Goal: Transaction & Acquisition: Purchase product/service

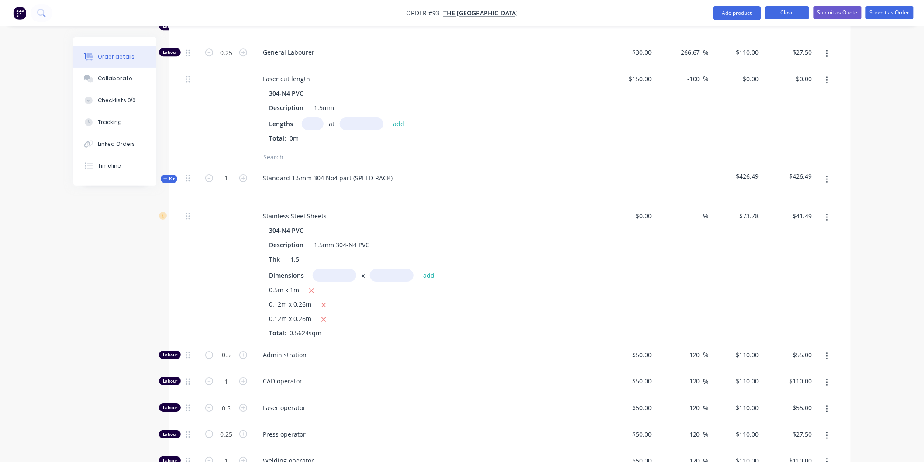
scroll to position [905, 0]
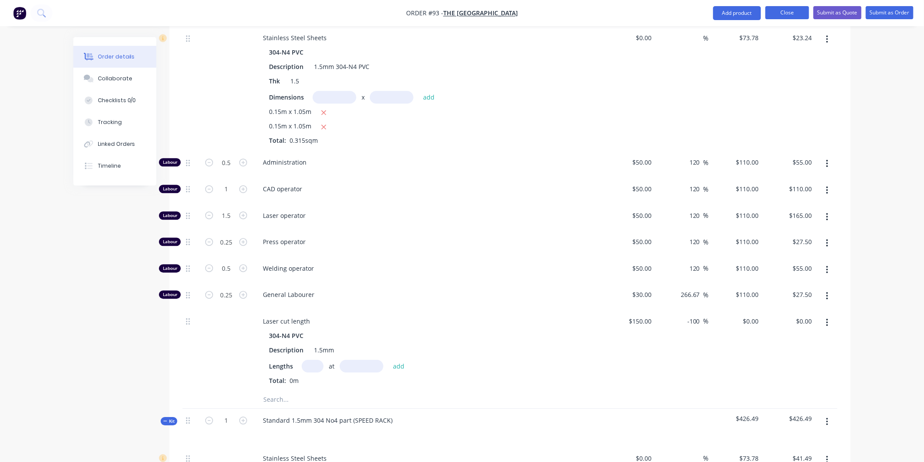
click at [788, 11] on button "Close" at bounding box center [787, 12] width 44 height 13
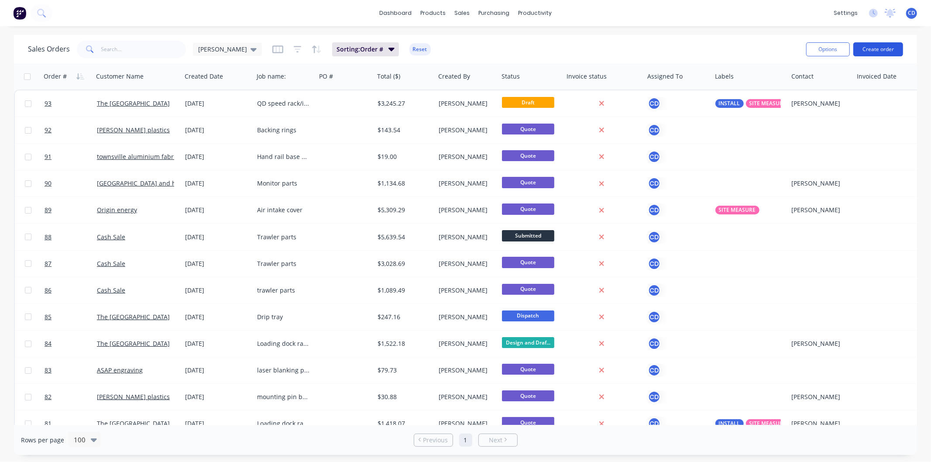
click at [872, 49] on button "Create order" at bounding box center [878, 49] width 50 height 14
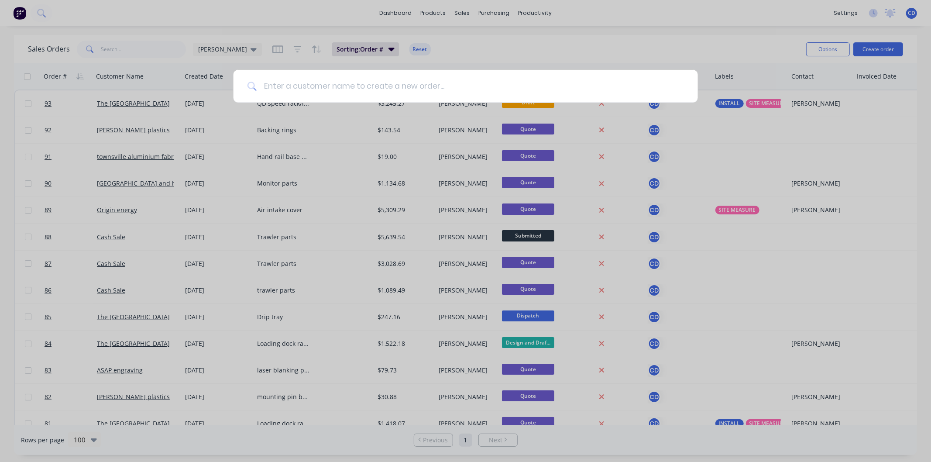
click at [281, 86] on input at bounding box center [470, 86] width 427 height 33
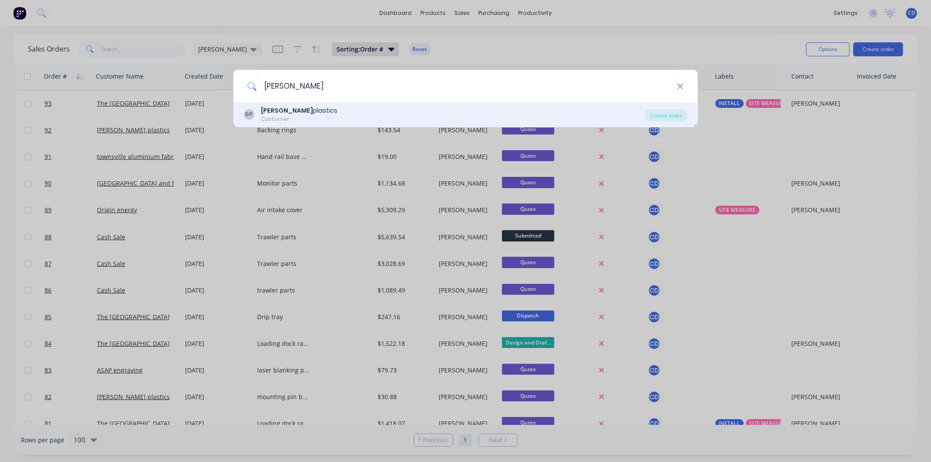
type input "[PERSON_NAME]"
click at [293, 113] on div "[PERSON_NAME] plastics" at bounding box center [299, 110] width 76 height 9
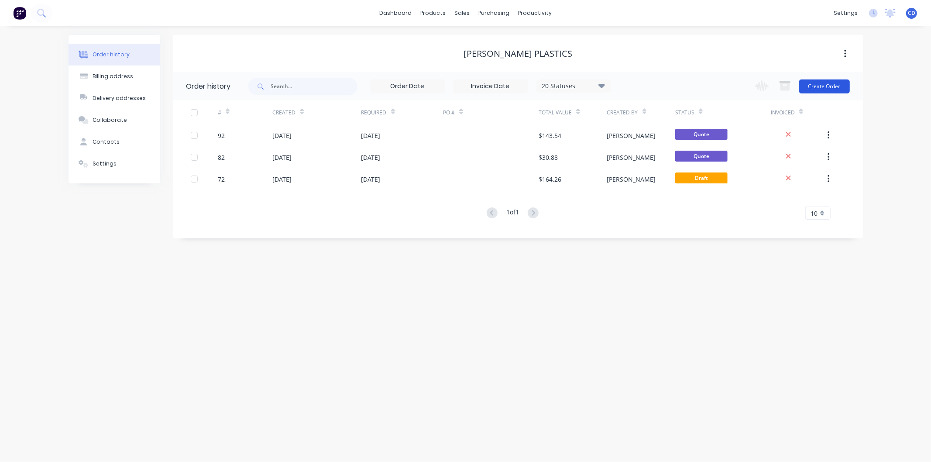
click at [834, 89] on button "Create Order" at bounding box center [824, 86] width 51 height 14
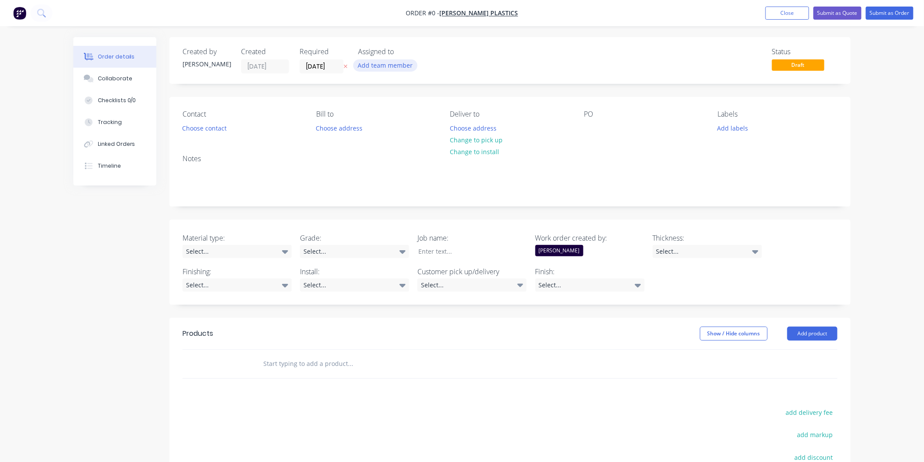
click at [396, 62] on button "Add team member" at bounding box center [385, 65] width 64 height 12
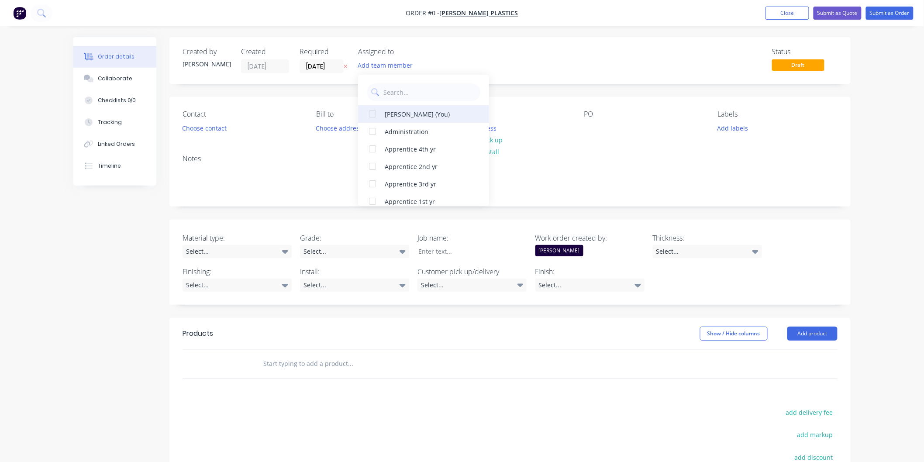
click at [396, 116] on div "[PERSON_NAME] (You)" at bounding box center [428, 114] width 87 height 9
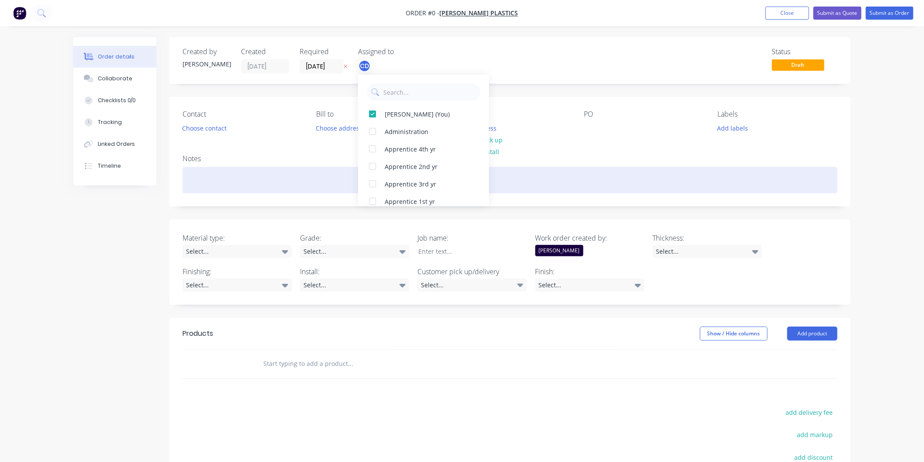
click at [301, 168] on div "Order details Collaborate Checklists 0/0 Tracking Linked Orders Timeline Order …" at bounding box center [462, 319] width 795 height 564
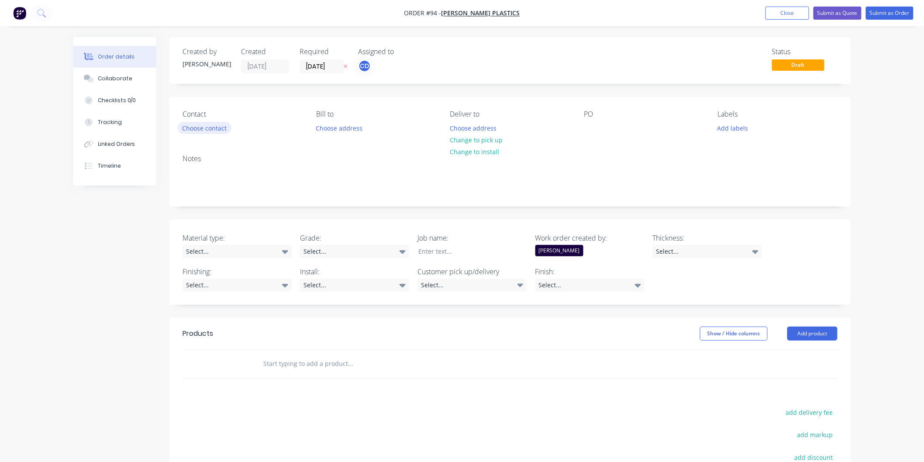
click at [210, 126] on button "Choose contact" at bounding box center [205, 128] width 54 height 12
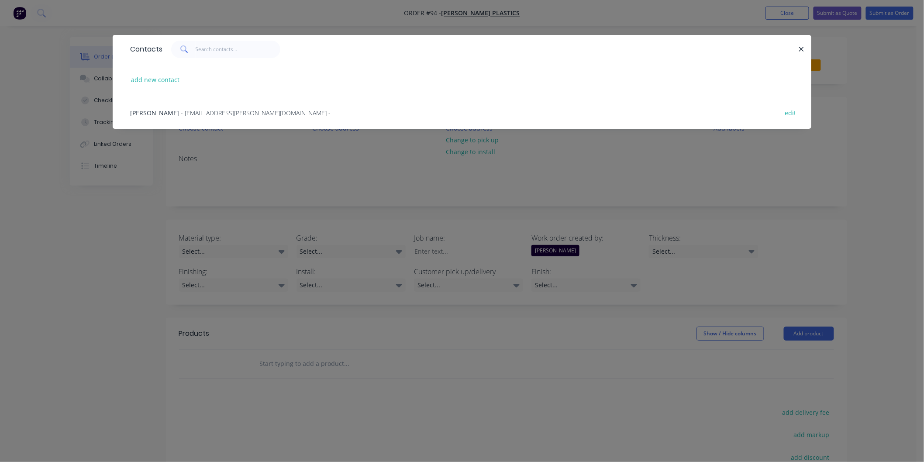
click at [194, 115] on span "- [EMAIL_ADDRESS][PERSON_NAME][DOMAIN_NAME] -" at bounding box center [256, 113] width 150 height 8
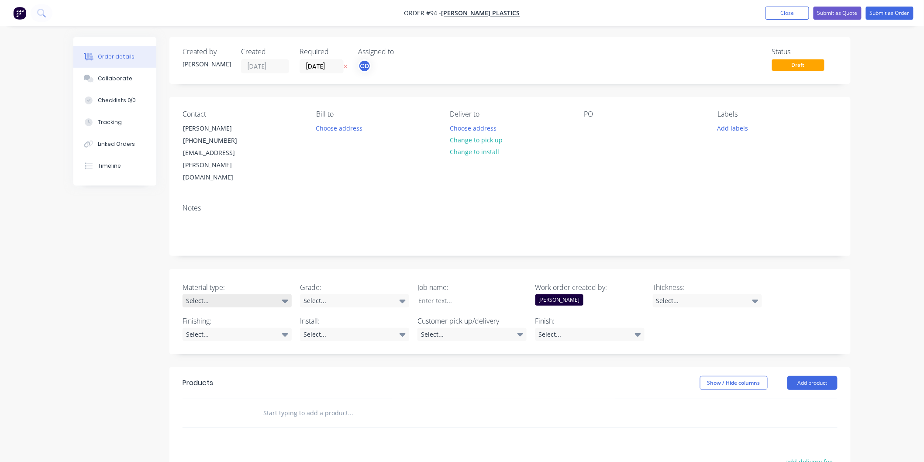
click at [286, 299] on icon at bounding box center [285, 300] width 6 height 3
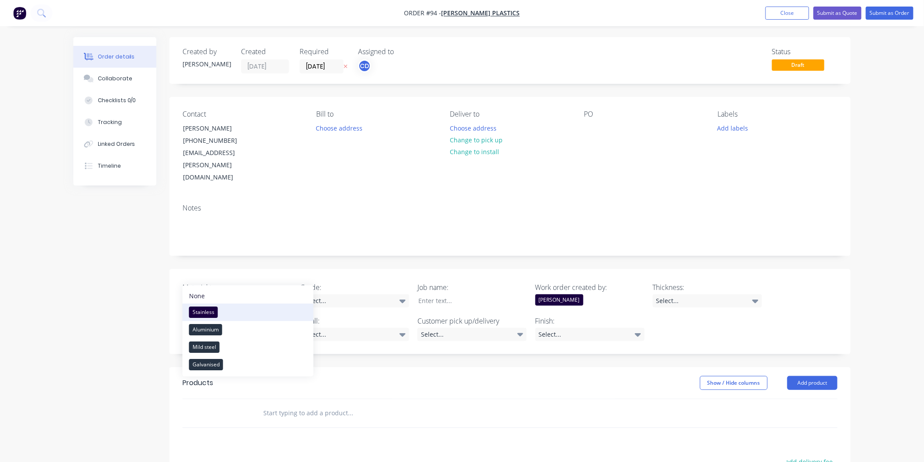
click at [261, 311] on button "Stainless" at bounding box center [247, 311] width 131 height 17
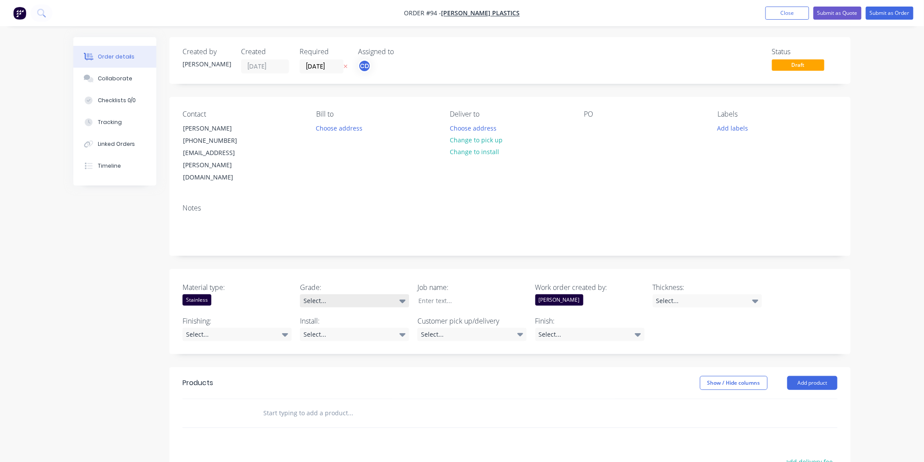
click at [347, 294] on div "Select..." at bounding box center [354, 300] width 109 height 13
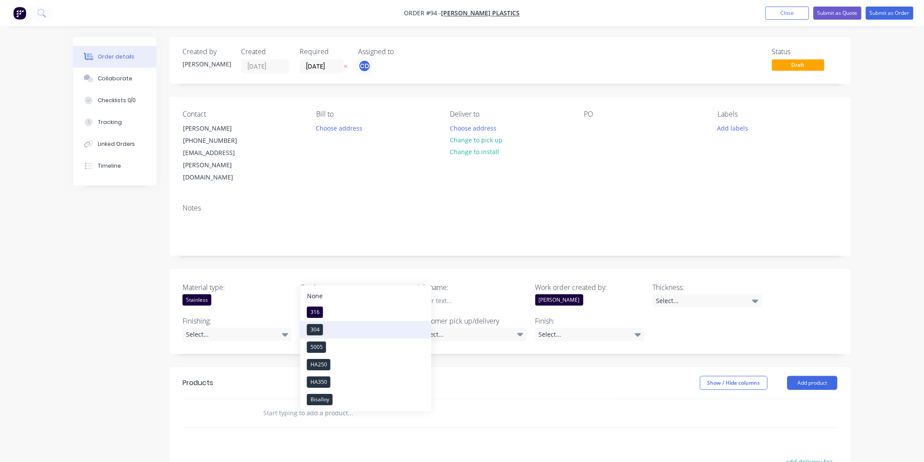
click at [331, 329] on button "304" at bounding box center [365, 329] width 131 height 17
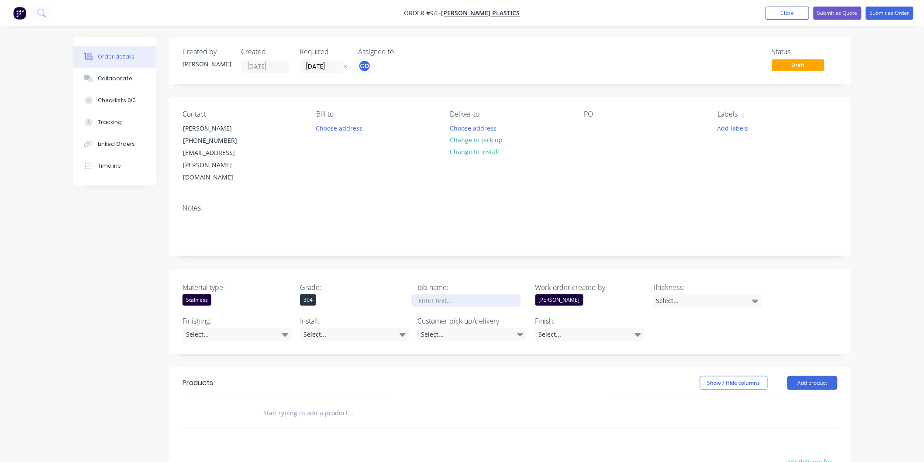
click at [455, 294] on div at bounding box center [465, 300] width 109 height 13
click at [758, 294] on div "Select..." at bounding box center [707, 300] width 109 height 13
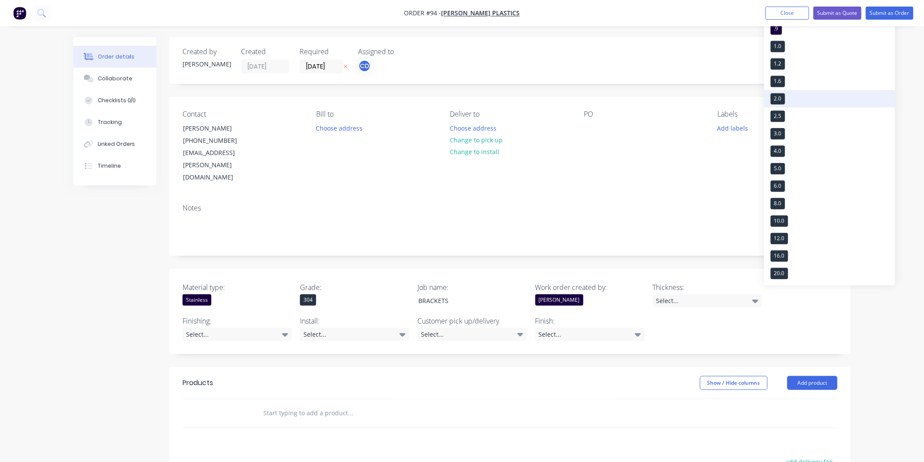
click at [787, 100] on button "2.0" at bounding box center [829, 98] width 131 height 17
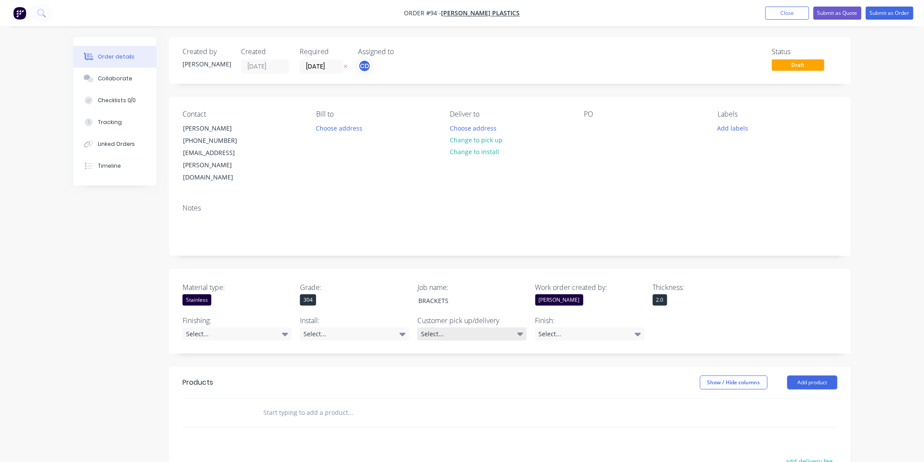
click at [456, 327] on div "Select..." at bounding box center [471, 333] width 109 height 13
click at [576, 327] on div "Select..." at bounding box center [589, 333] width 109 height 13
click at [561, 361] on button "2B" at bounding box center [600, 362] width 131 height 17
click at [513, 375] on div "Show / Hide columns Add product" at bounding box center [580, 382] width 516 height 14
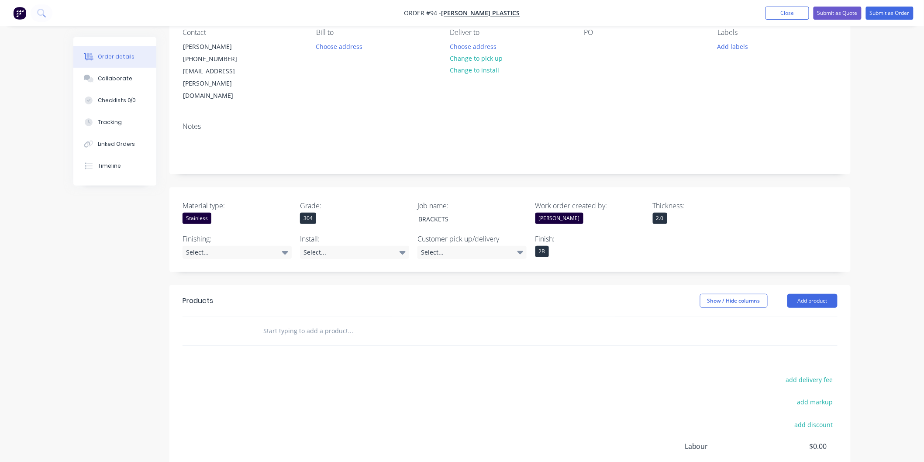
scroll to position [97, 0]
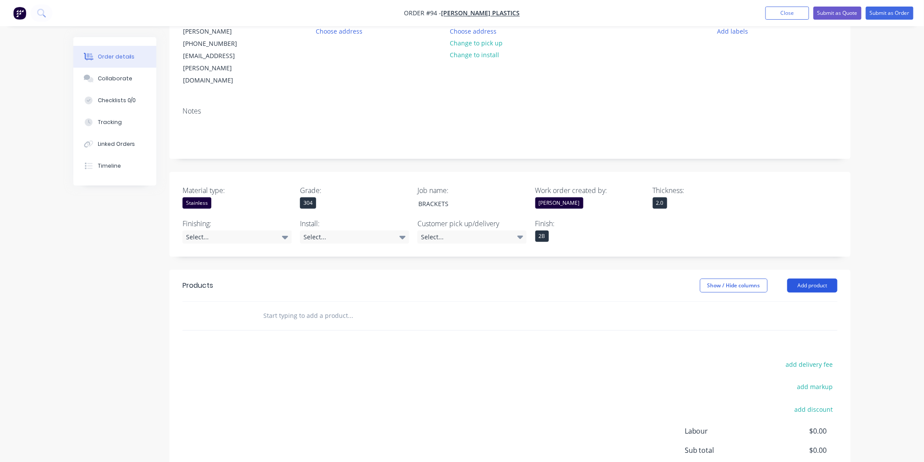
click at [804, 279] on button "Add product" at bounding box center [812, 286] width 50 height 14
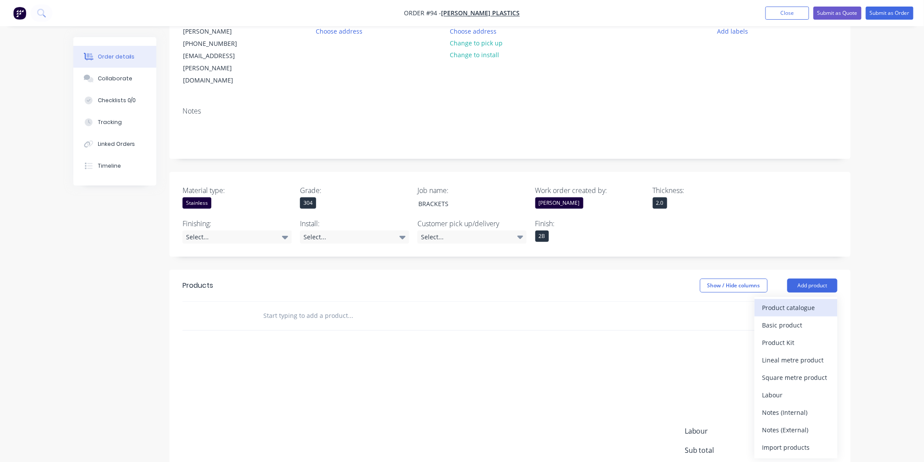
click at [783, 301] on div "Product catalogue" at bounding box center [795, 307] width 67 height 13
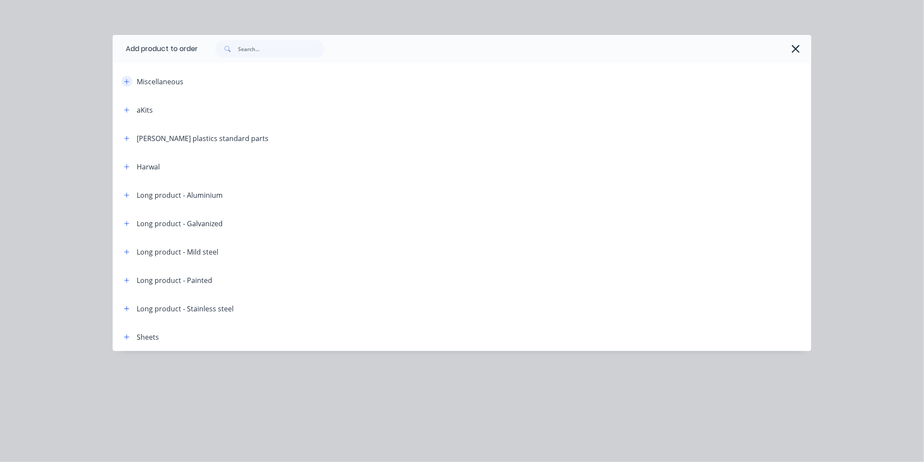
click at [124, 79] on icon "button" at bounding box center [126, 82] width 5 height 6
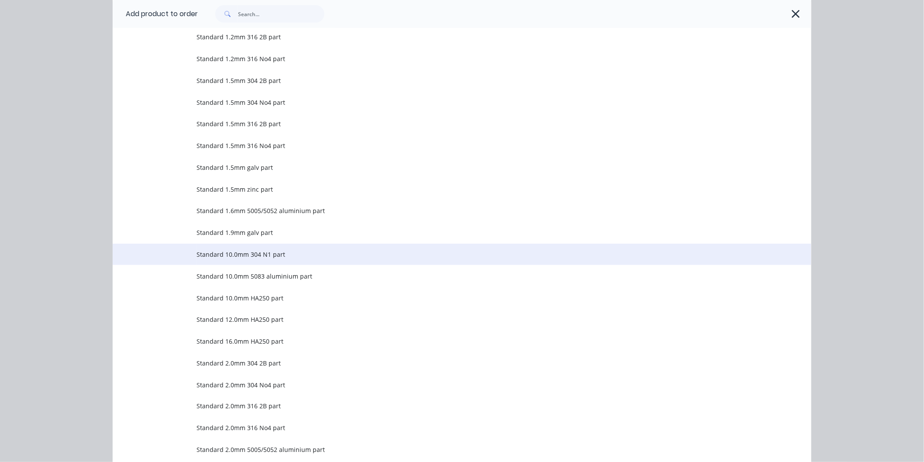
scroll to position [291, 0]
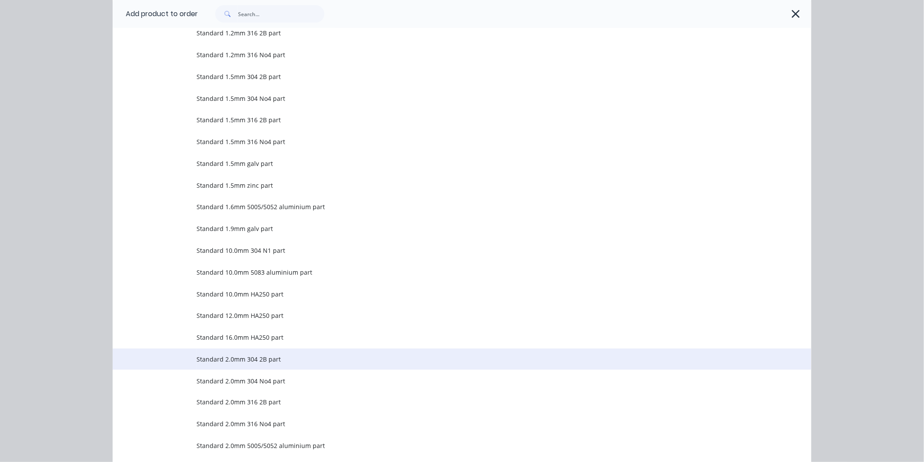
click at [267, 359] on span "Standard 2.0mm 304 2B part" at bounding box center [442, 358] width 492 height 9
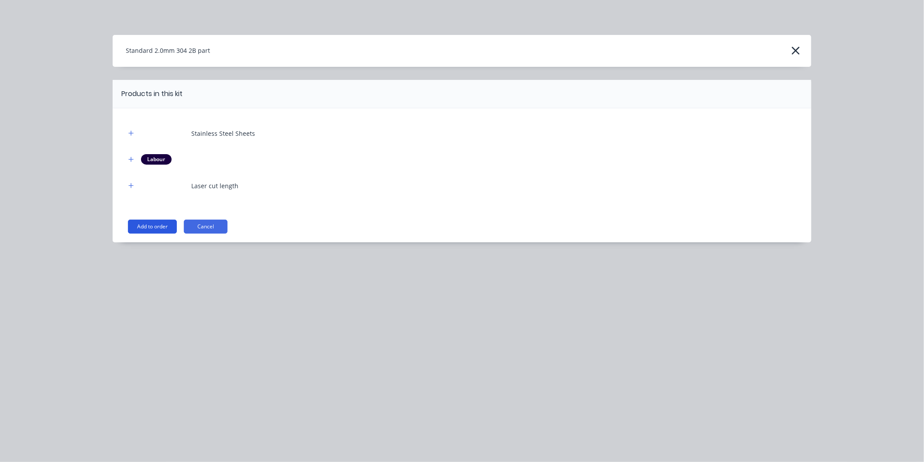
click at [159, 226] on button "Add to order" at bounding box center [152, 227] width 49 height 14
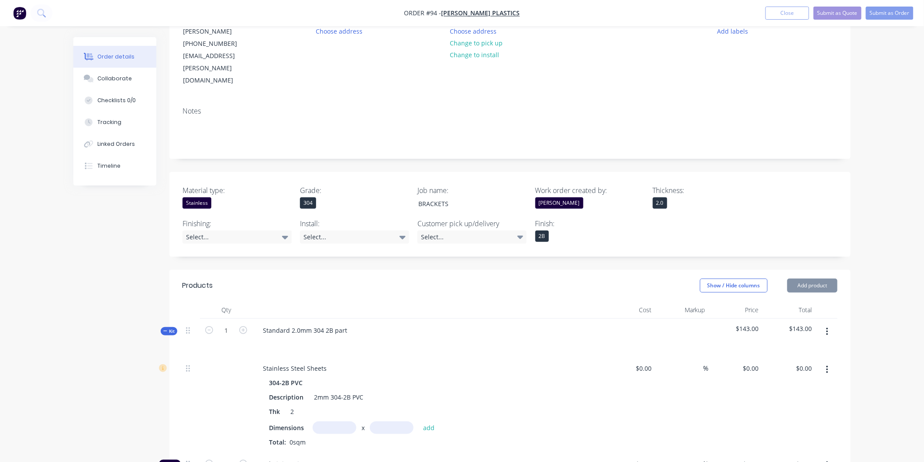
type input "$96.00"
type input "$50.00"
type input "120"
type input "$110.00"
type input "$11.00"
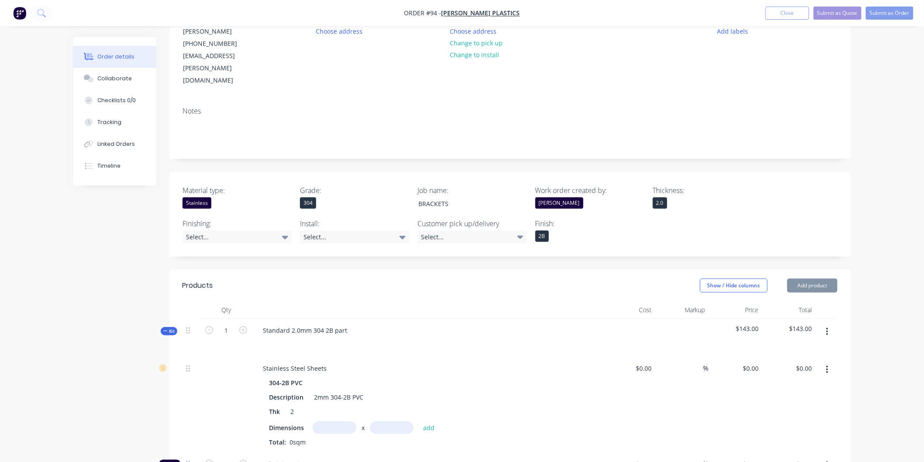
type input "$50.00"
type input "120"
type input "$110.00"
type input "$27.50"
type input "$50.00"
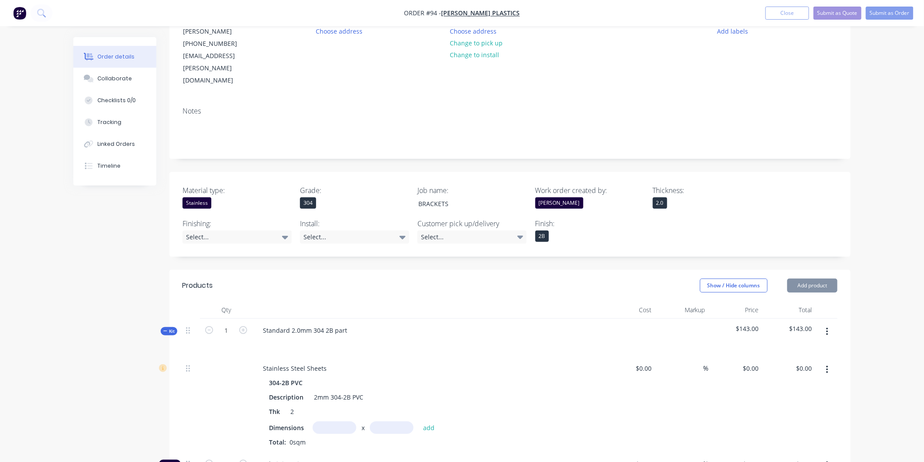
type input "120"
type input "$110.00"
type input "$11.00"
type input "$50.00"
type input "120"
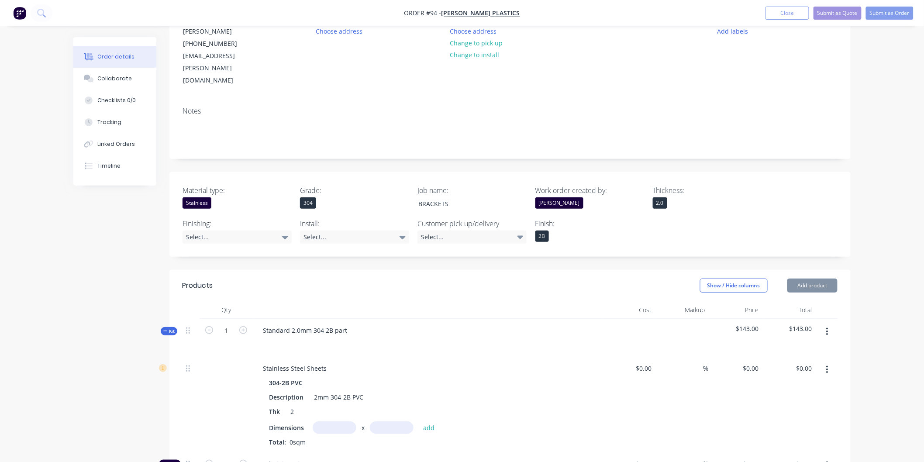
type input "$110.00"
type input "$27.50"
type input "$50.00"
type input "120"
type input "$110.00"
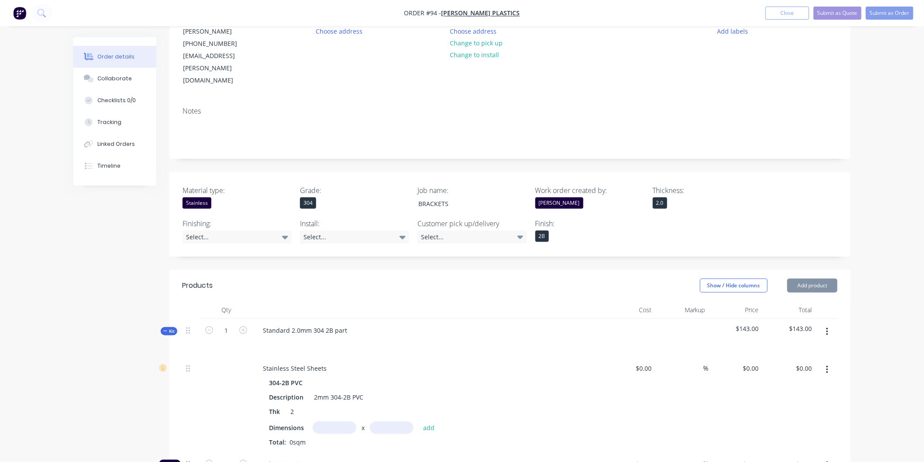
type input "$55.00"
type input "$30.00"
type input "266.67"
type input "$110.00"
type input "$11.00"
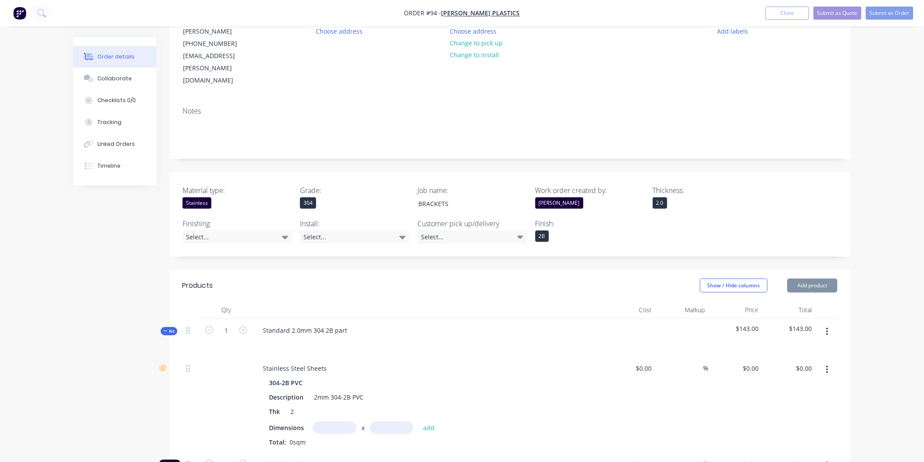
type input "$150.00"
type input "-100"
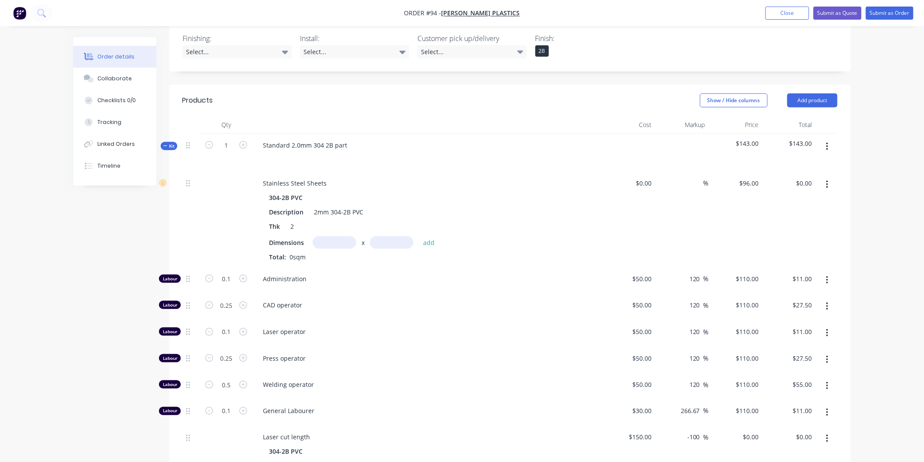
scroll to position [291, 0]
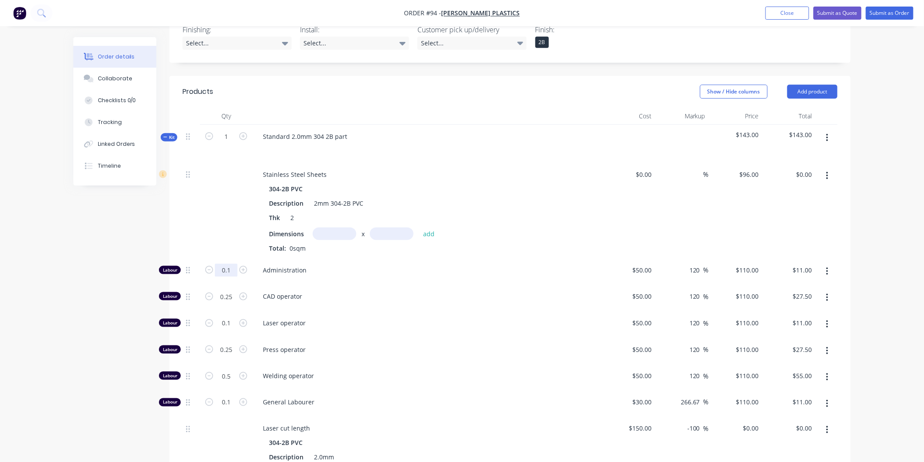
click at [227, 264] on input "0.1" at bounding box center [226, 270] width 23 height 13
type input "0"
type input "$0.00"
click at [230, 274] on input "0.25" at bounding box center [226, 270] width 23 height 13
type input "0"
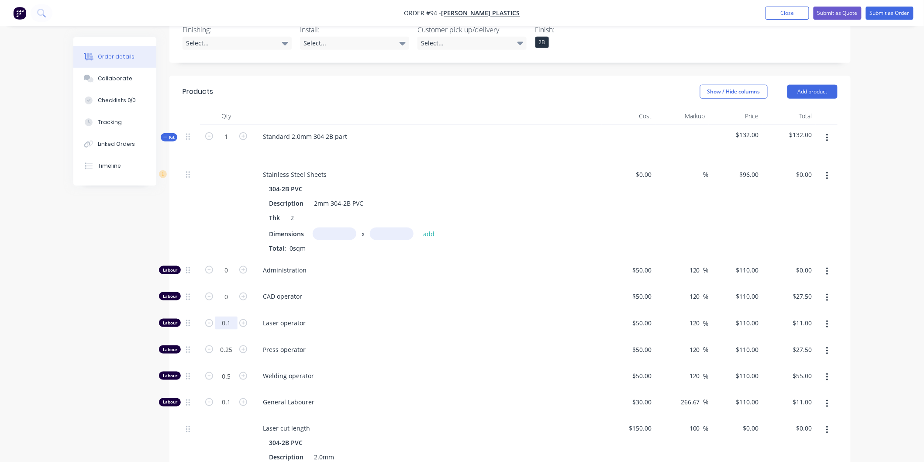
type input "$0.00"
click at [230, 277] on input "0.1" at bounding box center [226, 270] width 23 height 13
type input "0"
type input "$0.00"
click at [230, 277] on input "0.25" at bounding box center [226, 270] width 23 height 13
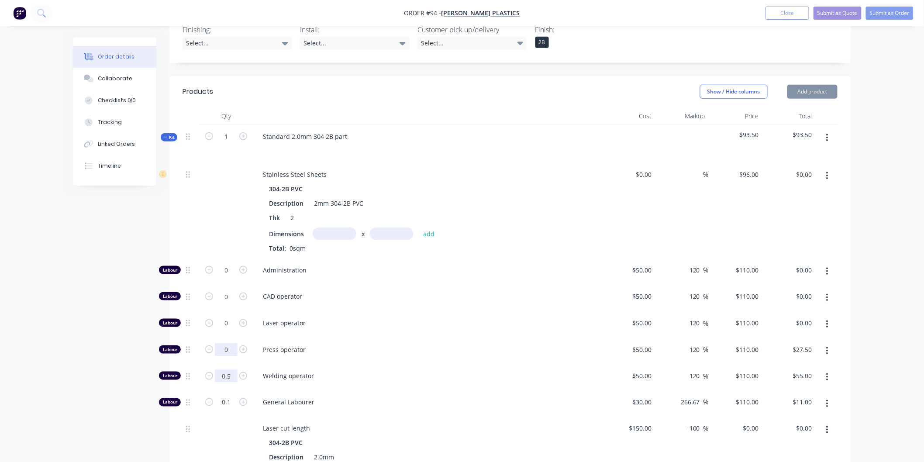
type input "0"
type input "$0.00"
click at [230, 277] on input "0.5" at bounding box center [226, 270] width 23 height 13
type input "0"
type input "$0.00"
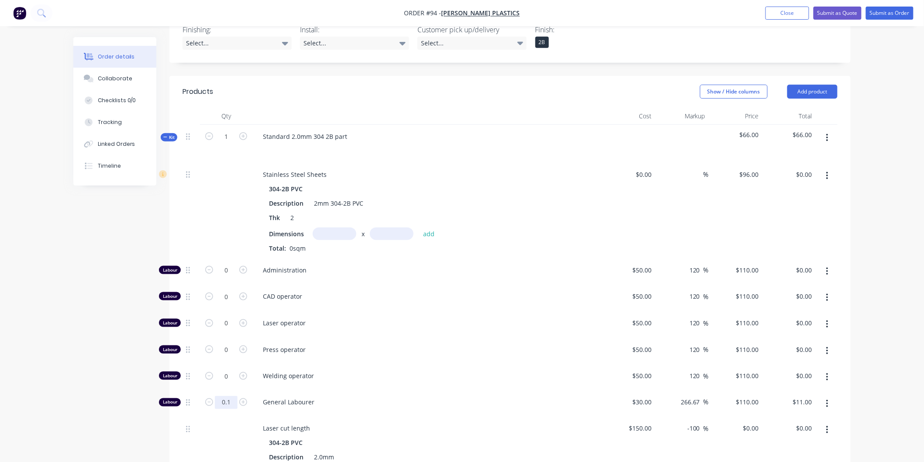
click at [232, 277] on input "0.1" at bounding box center [226, 270] width 23 height 13
type input "0"
type input "$0.00"
click at [338, 227] on input "text" at bounding box center [335, 233] width 44 height 13
type input "0.1m"
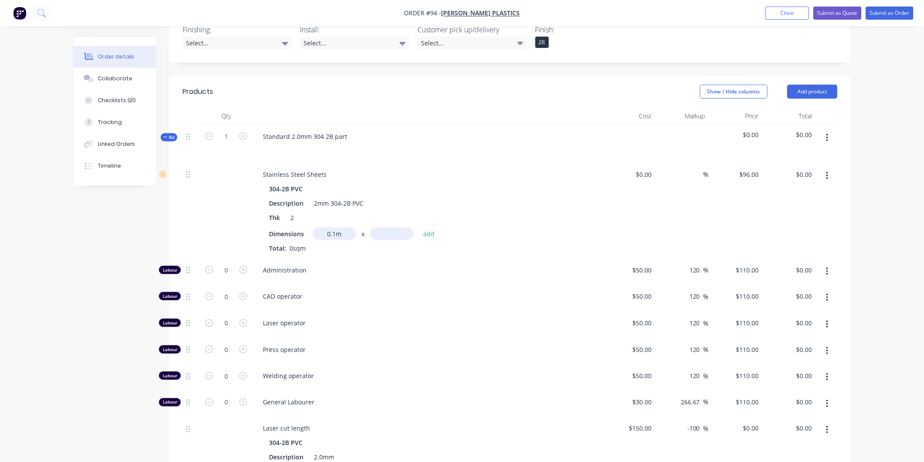
click at [380, 227] on input "text" at bounding box center [392, 233] width 44 height 13
type input "0.085m"
click at [430, 228] on button "add" at bounding box center [429, 234] width 21 height 12
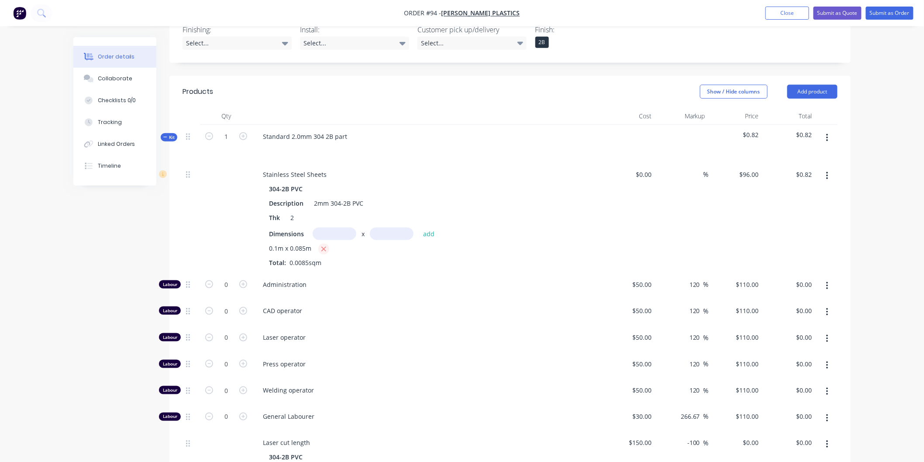
click at [321, 245] on icon "button" at bounding box center [324, 249] width 6 height 8
type input "$0.00"
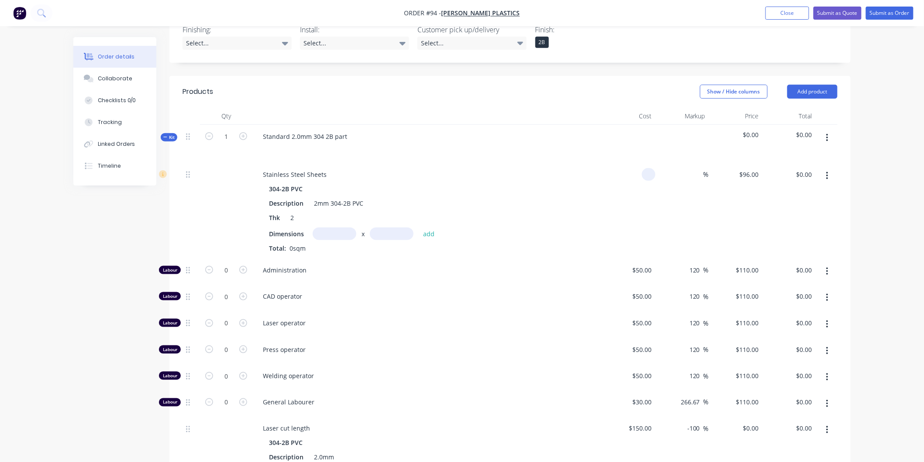
click at [648, 168] on input at bounding box center [650, 174] width 10 height 13
type input "1"
type input "$96.00"
click at [697, 168] on input at bounding box center [698, 174] width 10 height 13
type input "13"
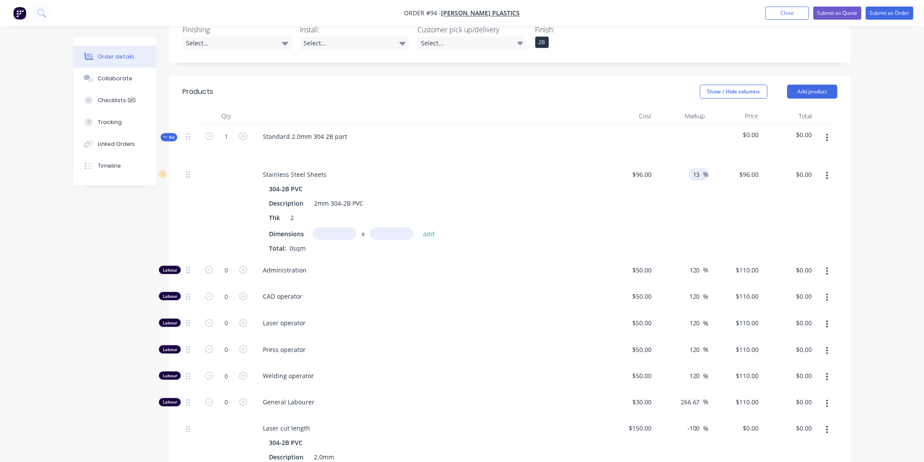
type input "$108.48"
click at [709, 194] on div "$108.48 $96.00" at bounding box center [736, 211] width 54 height 96
click at [337, 227] on input "text" at bounding box center [335, 233] width 44 height 13
type input "0.1m"
click at [377, 227] on input "text" at bounding box center [392, 233] width 44 height 13
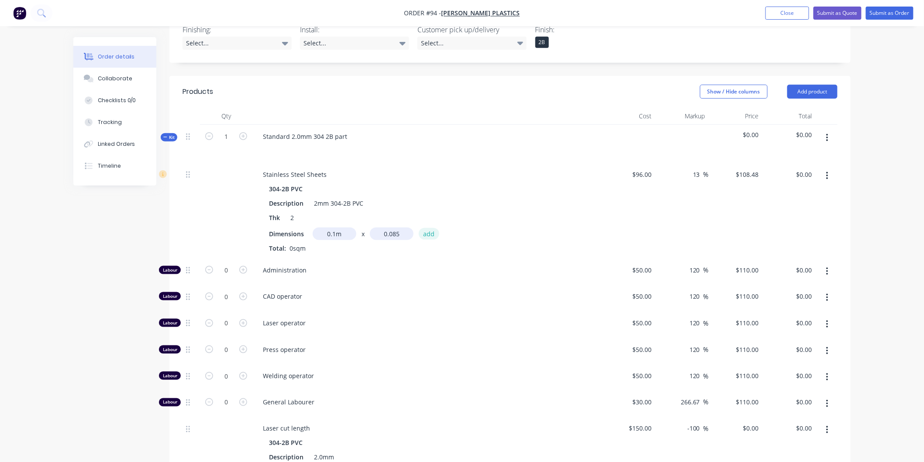
type input "0.085m"
click at [427, 228] on button "add" at bounding box center [429, 234] width 21 height 12
type input "$0.92"
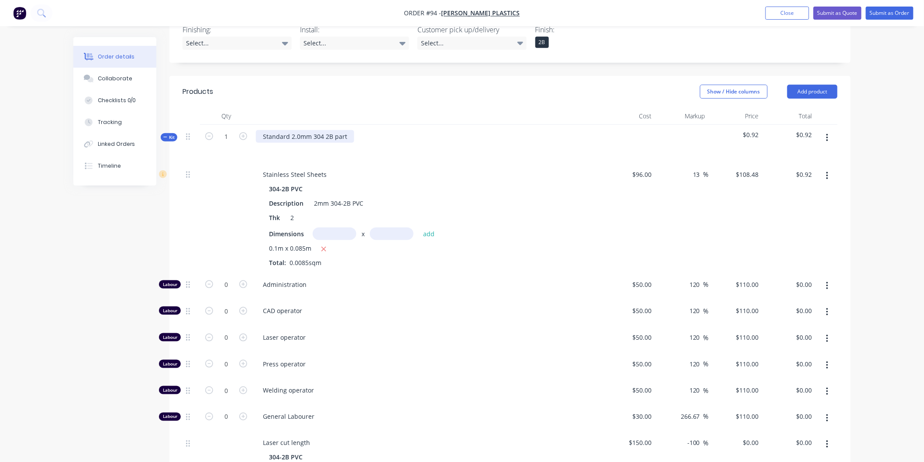
click at [346, 130] on div "Standard 2.0mm 304 2B part" at bounding box center [305, 136] width 98 height 13
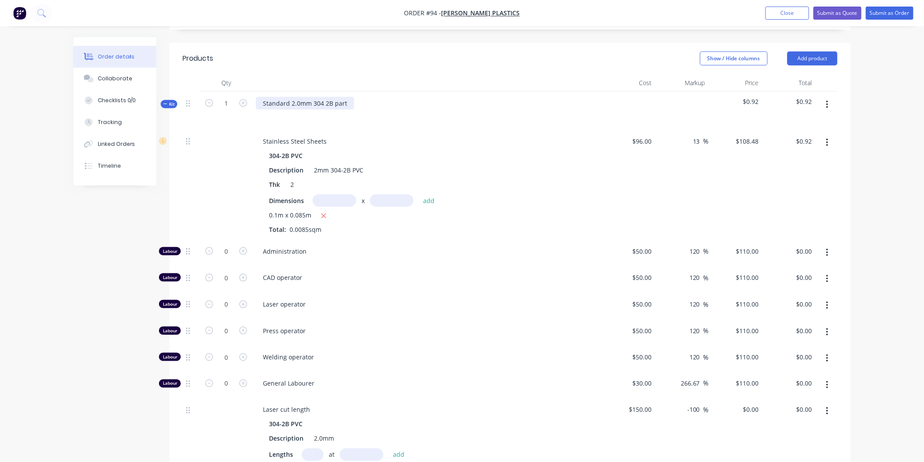
scroll to position [339, 0]
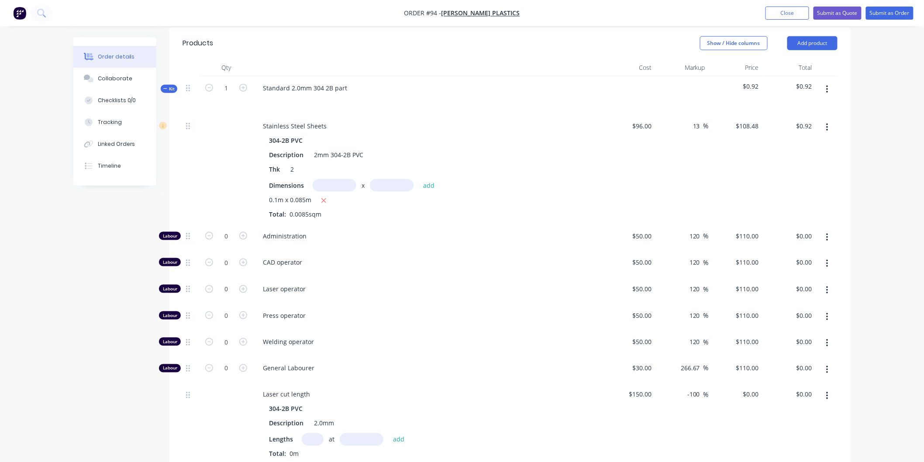
click at [373, 251] on div "CAD operator" at bounding box center [426, 264] width 349 height 27
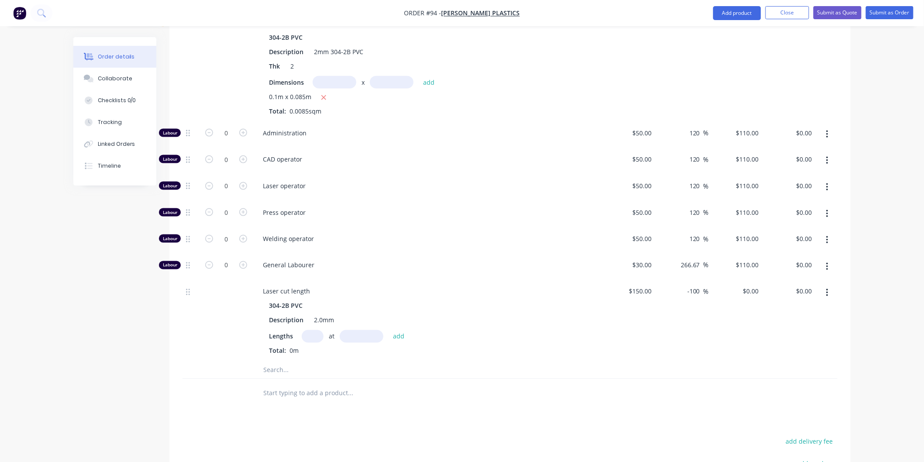
scroll to position [441, 0]
click at [230, 127] on input "0" at bounding box center [226, 133] width 23 height 13
type input "0.1"
type input "$11.00"
click at [398, 129] on span "Administration" at bounding box center [430, 133] width 335 height 9
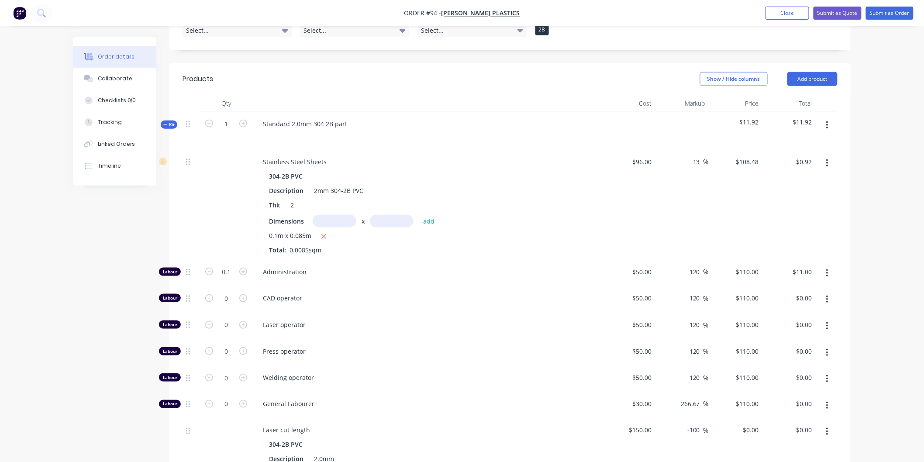
scroll to position [296, 0]
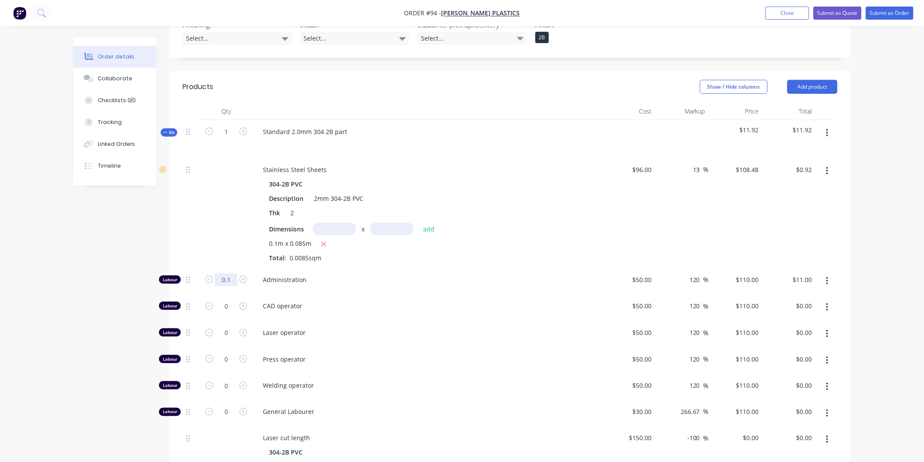
click at [233, 273] on input "0.1" at bounding box center [226, 279] width 23 height 13
type input "0.06"
type input "$6.60"
click at [443, 268] on div "Administration" at bounding box center [426, 281] width 349 height 27
click at [235, 273] on input "0.06" at bounding box center [226, 279] width 23 height 13
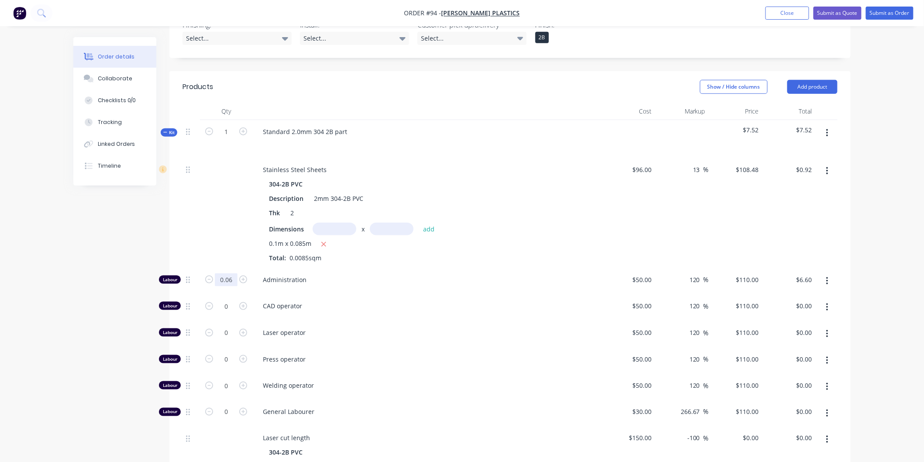
click at [235, 273] on input "0.06" at bounding box center [226, 279] width 23 height 13
type input "0.03"
type input "$3.30"
click at [389, 275] on span "Administration" at bounding box center [430, 279] width 335 height 9
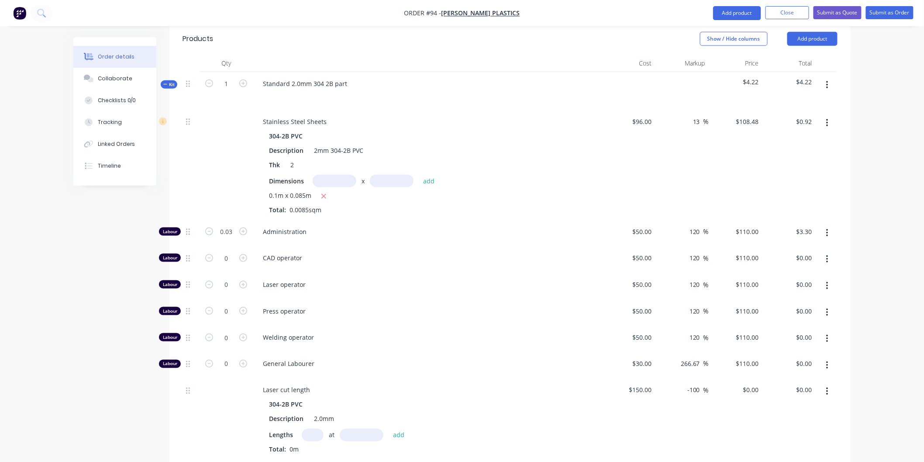
scroll to position [344, 0]
click at [228, 238] on input "0" at bounding box center [226, 231] width 23 height 13
type input "0.03"
type input "$3.30"
click at [348, 247] on div "CAD operator" at bounding box center [426, 259] width 349 height 27
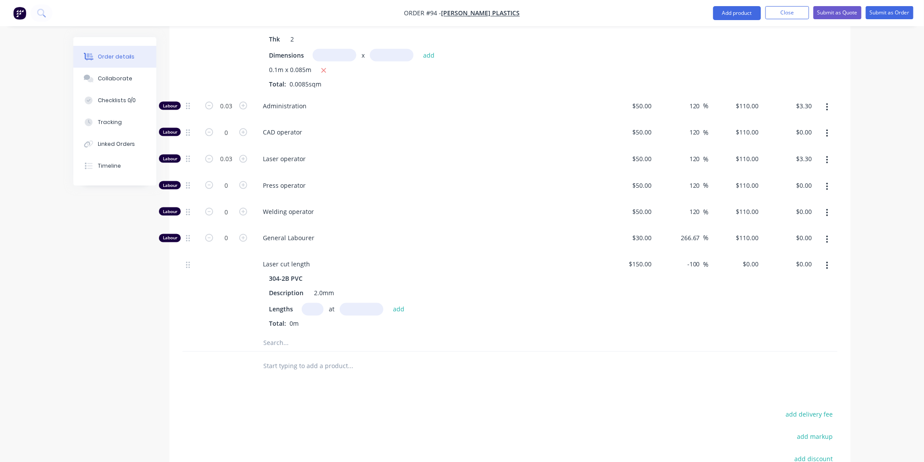
scroll to position [441, 0]
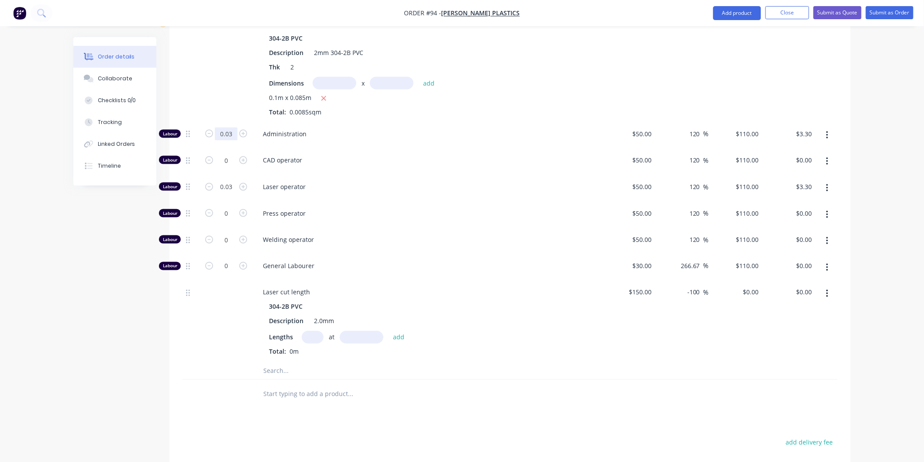
click at [236, 127] on input "0.03" at bounding box center [226, 133] width 23 height 13
type input "0.02"
type input "$2.20"
click at [351, 129] on span "Administration" at bounding box center [430, 133] width 335 height 9
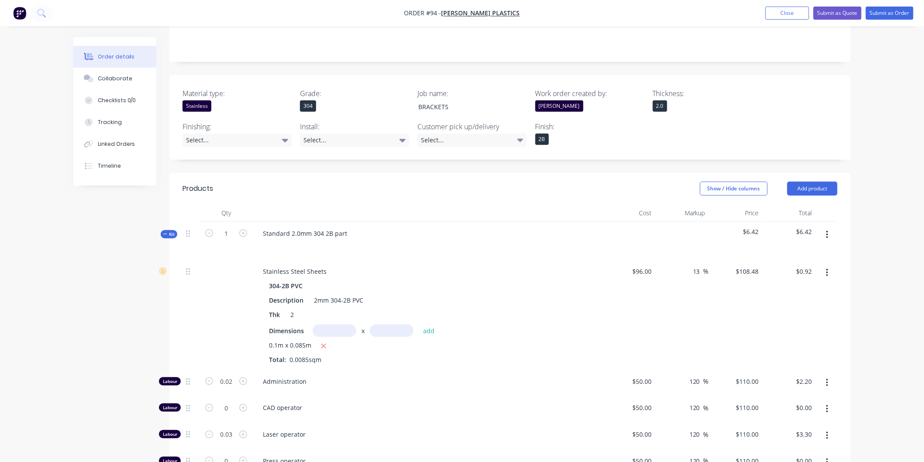
scroll to position [296, 0]
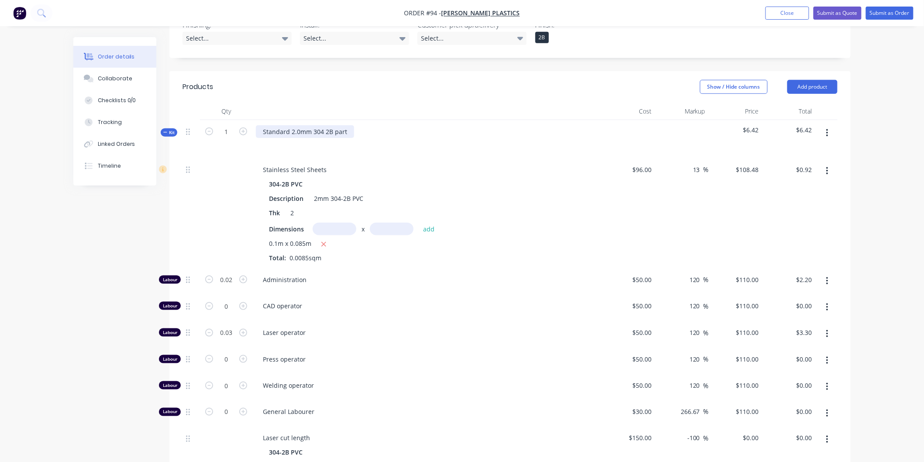
click at [345, 125] on div "Standard 2.0mm 304 2B part" at bounding box center [305, 131] width 98 height 13
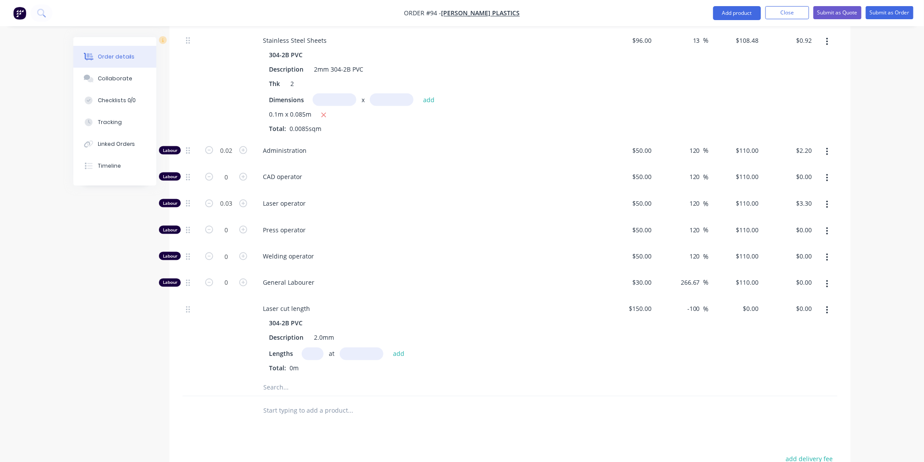
scroll to position [441, 0]
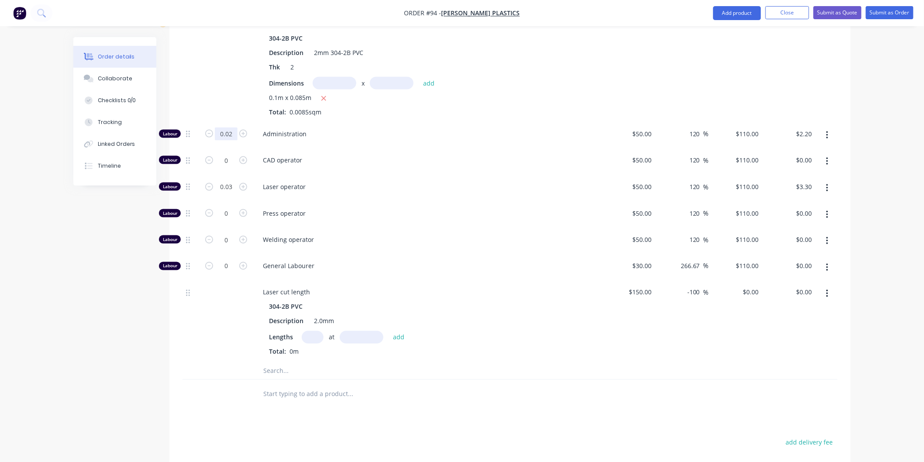
click at [232, 127] on input "0.02" at bounding box center [226, 133] width 23 height 13
type input "0.01"
type input "$1.10"
click at [433, 129] on span "Administration" at bounding box center [430, 133] width 335 height 9
click at [230, 141] on input "0" at bounding box center [226, 133] width 23 height 13
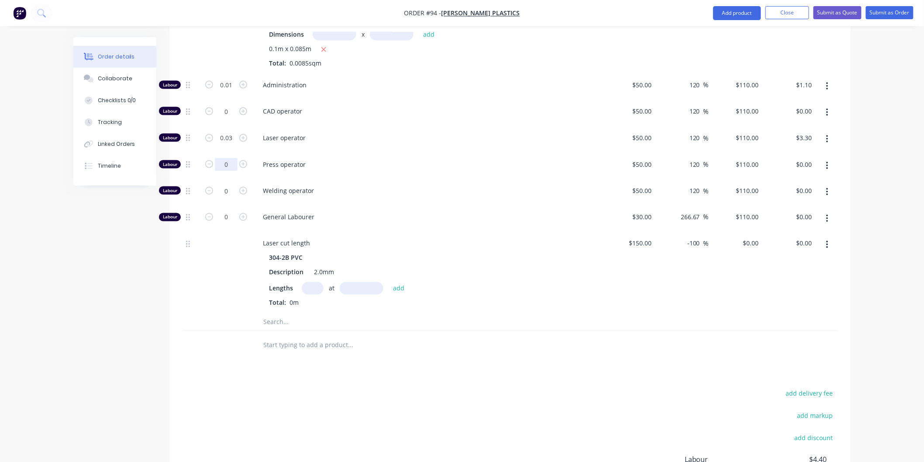
scroll to position [490, 0]
type input "0.01"
type input "$1.10"
click at [358, 134] on span "Laser operator" at bounding box center [430, 138] width 335 height 9
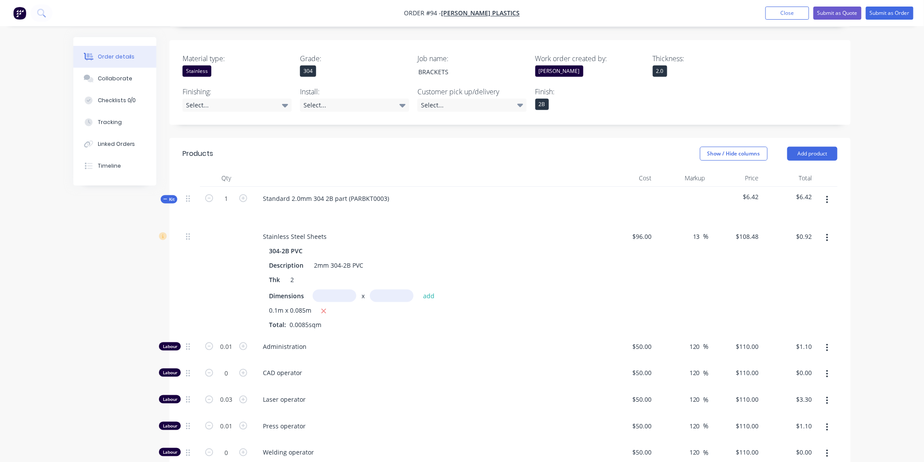
scroll to position [199, 0]
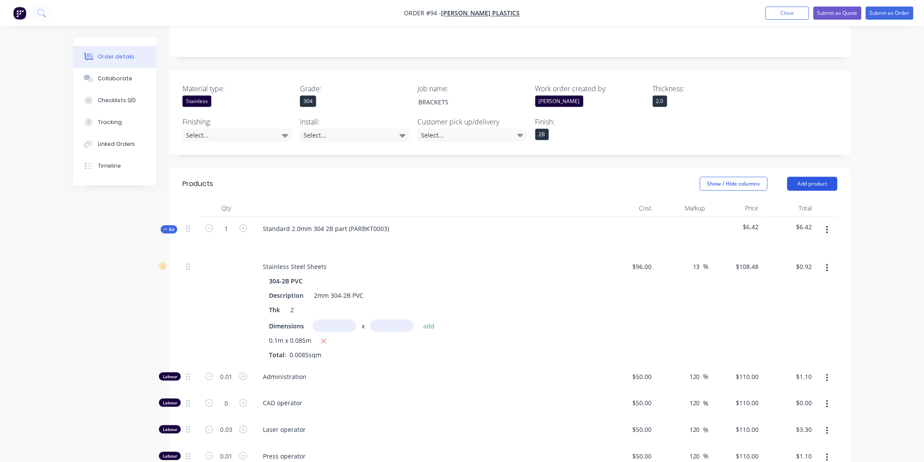
click at [808, 177] on button "Add product" at bounding box center [812, 184] width 50 height 14
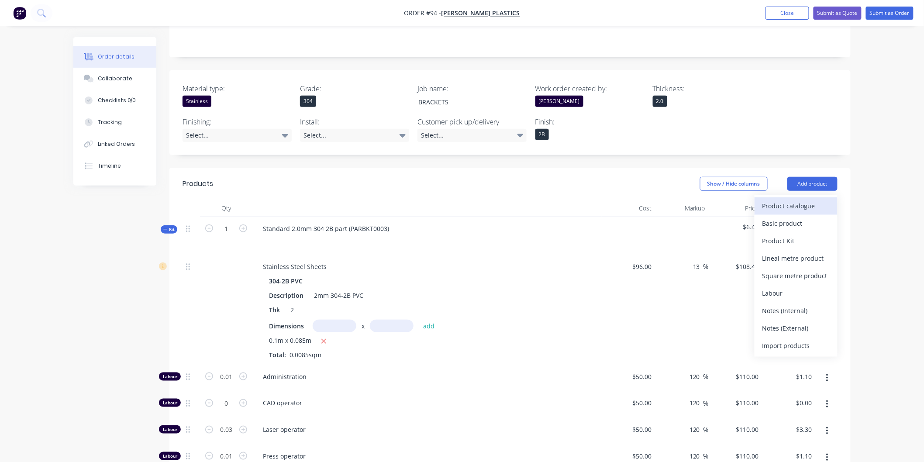
click at [793, 200] on div "Product catalogue" at bounding box center [795, 206] width 67 height 13
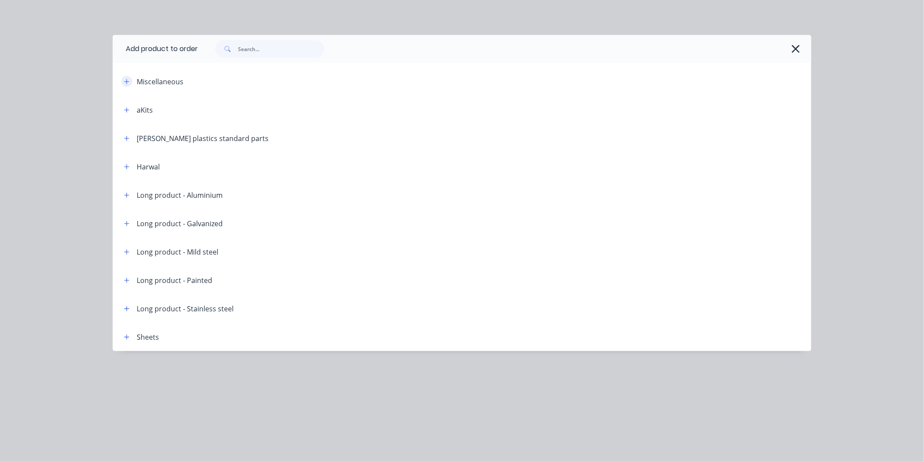
click at [129, 81] on icon "button" at bounding box center [126, 81] width 5 height 5
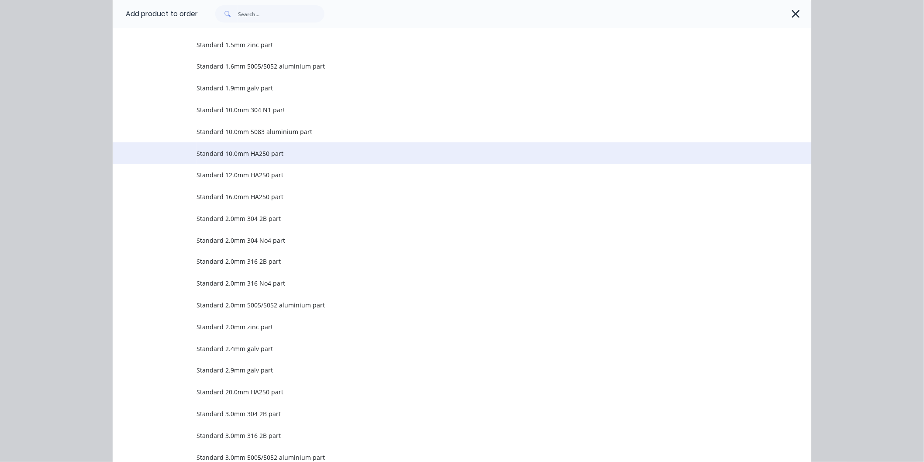
scroll to position [437, 0]
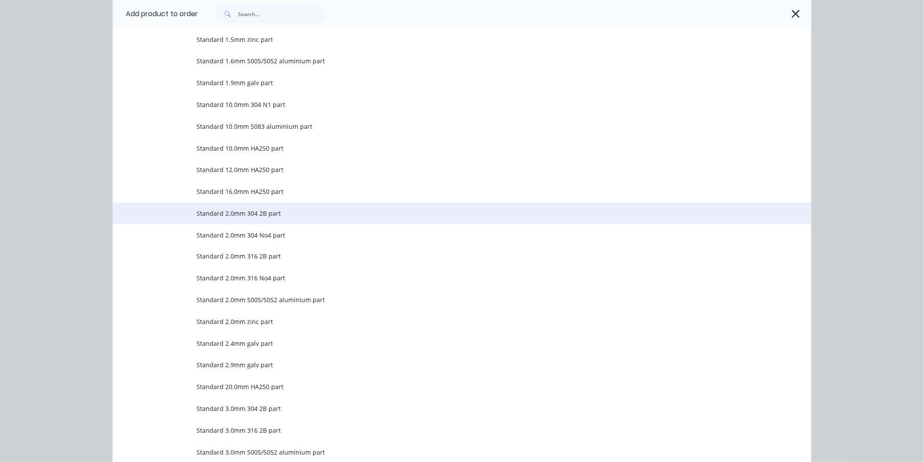
click at [210, 213] on span "Standard 2.0mm 304 2B part" at bounding box center [442, 213] width 492 height 9
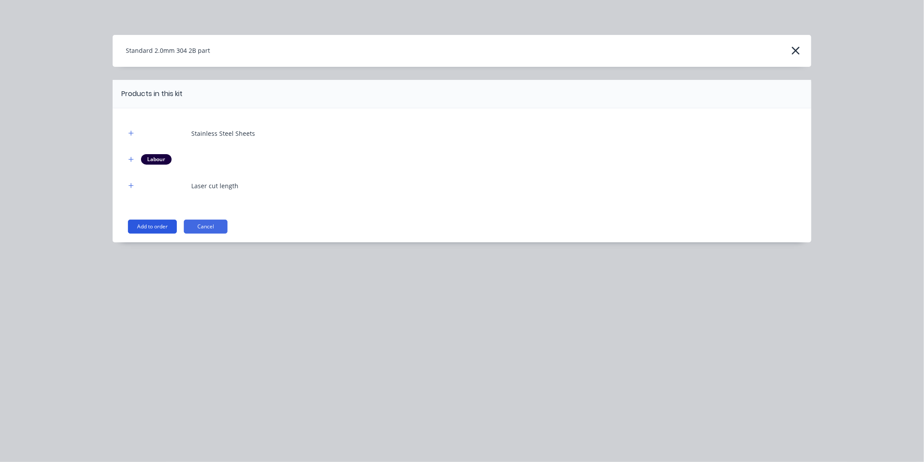
click at [162, 229] on button "Add to order" at bounding box center [152, 227] width 49 height 14
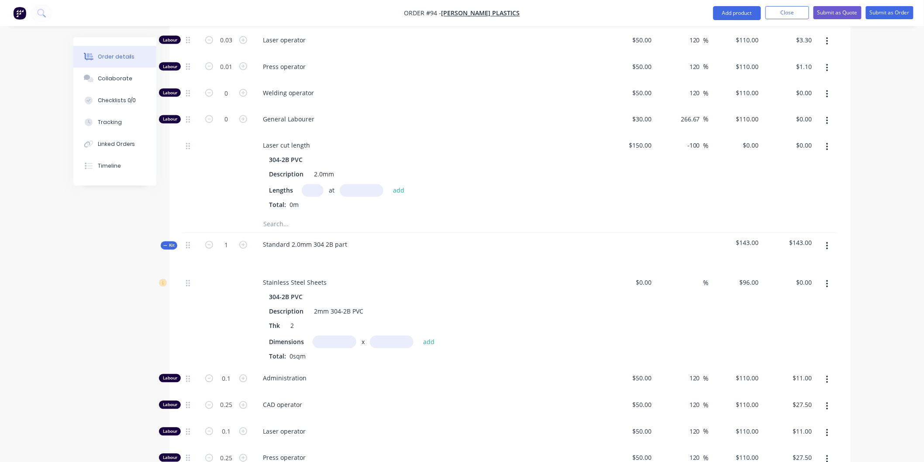
scroll to position [684, 0]
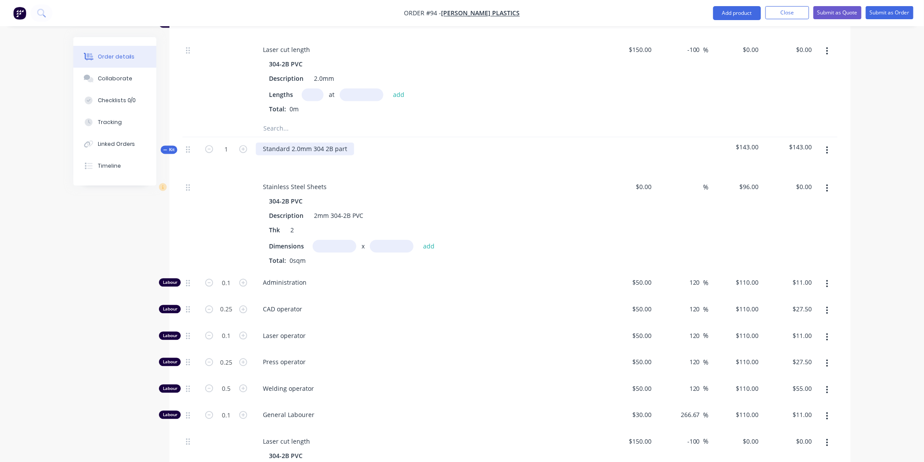
click at [347, 143] on div "Standard 2.0mm 304 2B part" at bounding box center [305, 149] width 98 height 13
click at [330, 240] on input "text" at bounding box center [335, 246] width 44 height 13
click at [650, 181] on input "$0.00" at bounding box center [645, 187] width 20 height 13
click at [650, 181] on input at bounding box center [650, 187] width 10 height 13
click at [698, 181] on input at bounding box center [698, 187] width 10 height 13
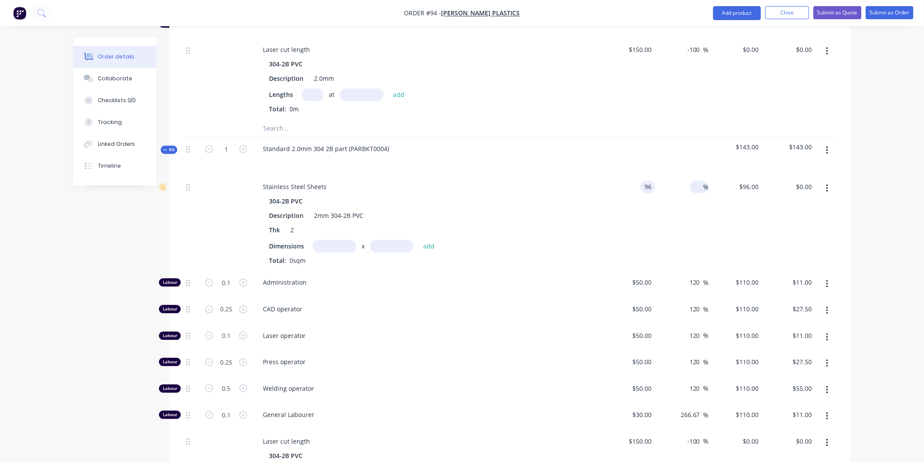
type input "$96.00"
type input "13"
type input "$108.48"
click at [706, 220] on div "13 13 %" at bounding box center [682, 223] width 54 height 96
click at [331, 240] on input "text" at bounding box center [335, 246] width 44 height 13
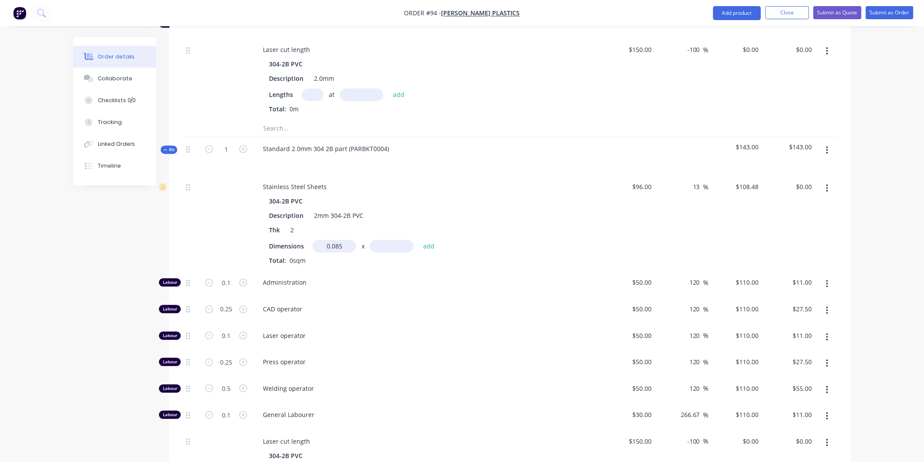
type input "0.085m"
click at [385, 240] on input "text" at bounding box center [392, 246] width 44 height 13
type input "0.035m"
click at [426, 241] on button "add" at bounding box center [429, 247] width 21 height 12
type input "$0.33"
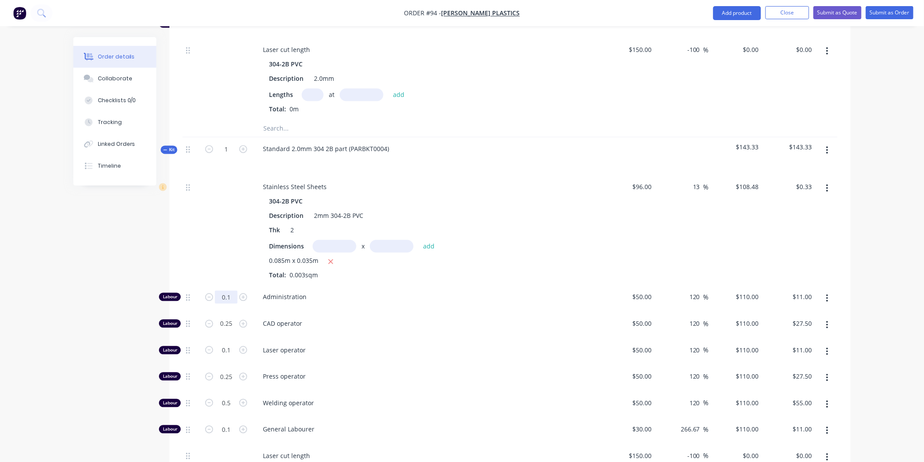
type input "0"
type input "$0.00"
type input "0"
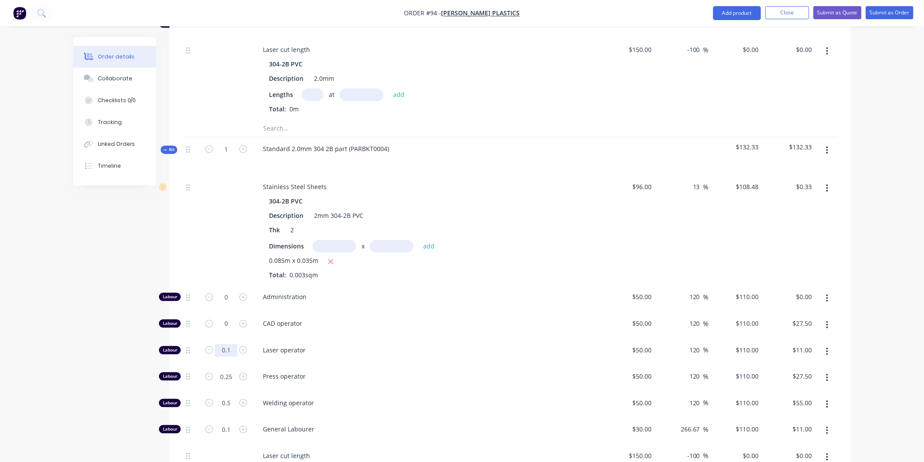
type input "$0.00"
type input "0"
type input "$0.00"
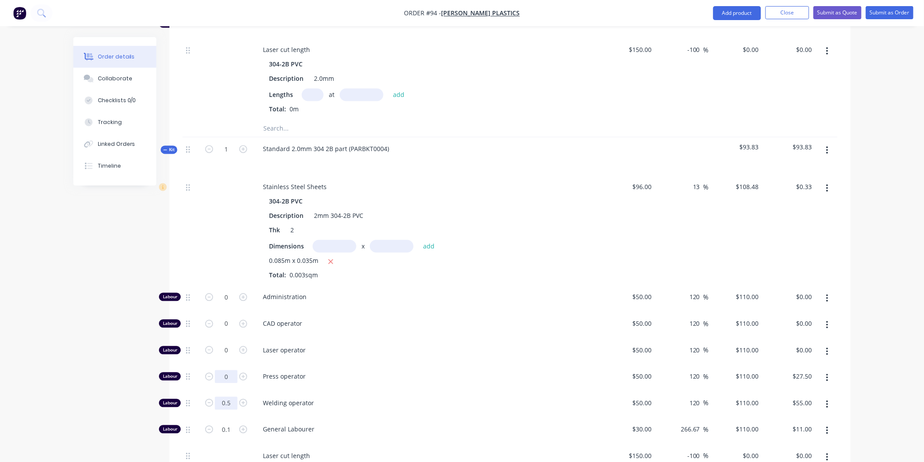
type input "0"
type input "$0.00"
type input "0"
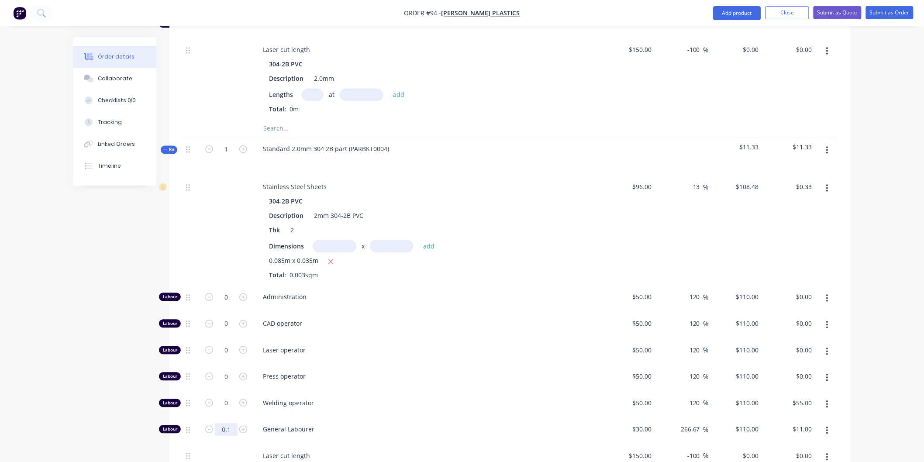
type input "$0.00"
type input "0"
type input "$0.00"
click at [372, 339] on div "Laser operator" at bounding box center [426, 352] width 349 height 27
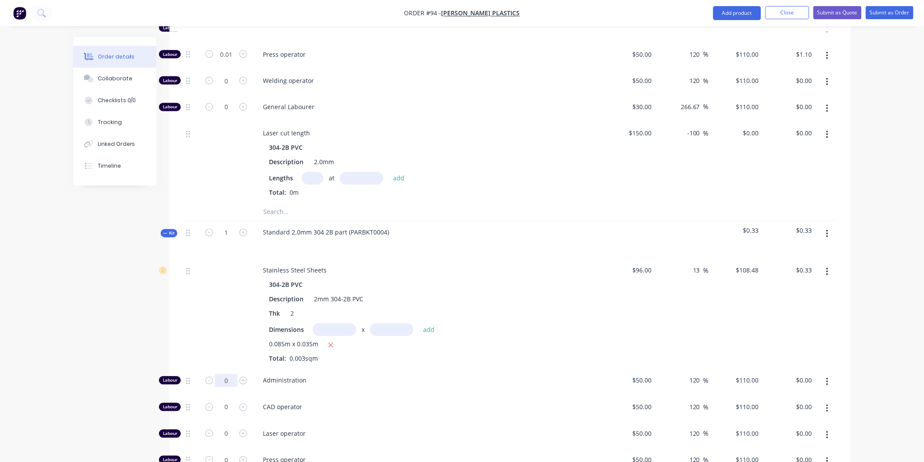
scroll to position [635, 0]
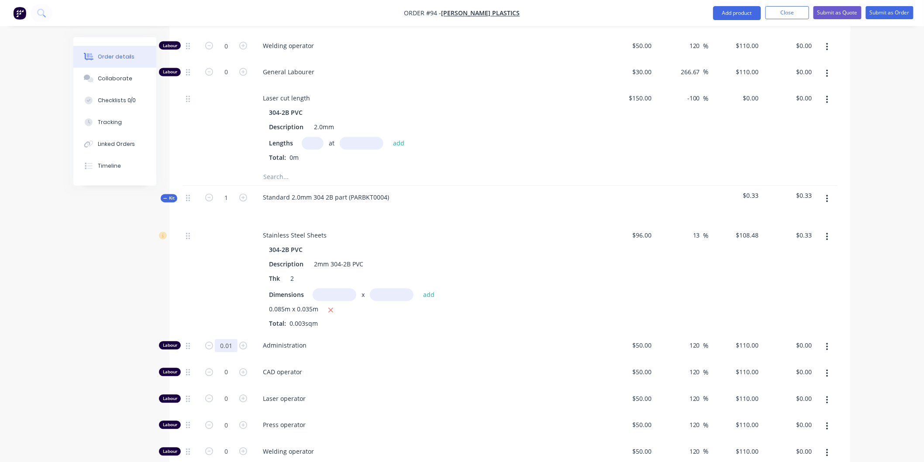
type input "0.01"
type input "$1.10"
click at [437, 341] on span "Administration" at bounding box center [430, 345] width 335 height 9
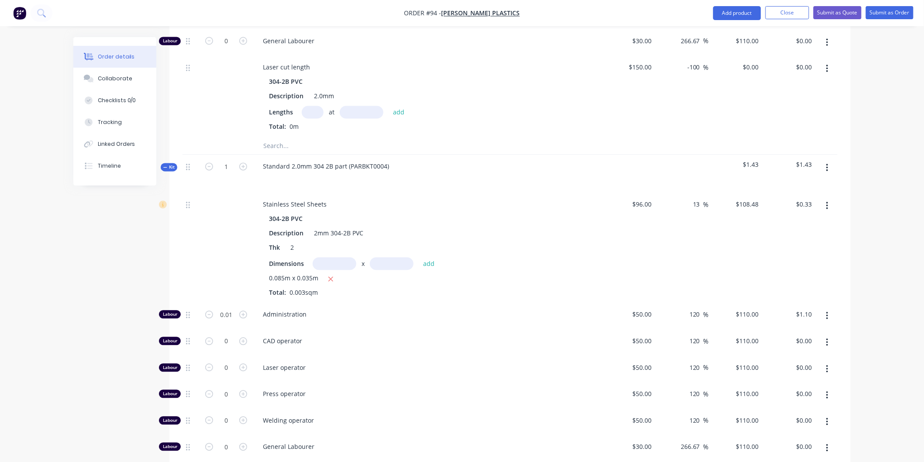
scroll to position [684, 0]
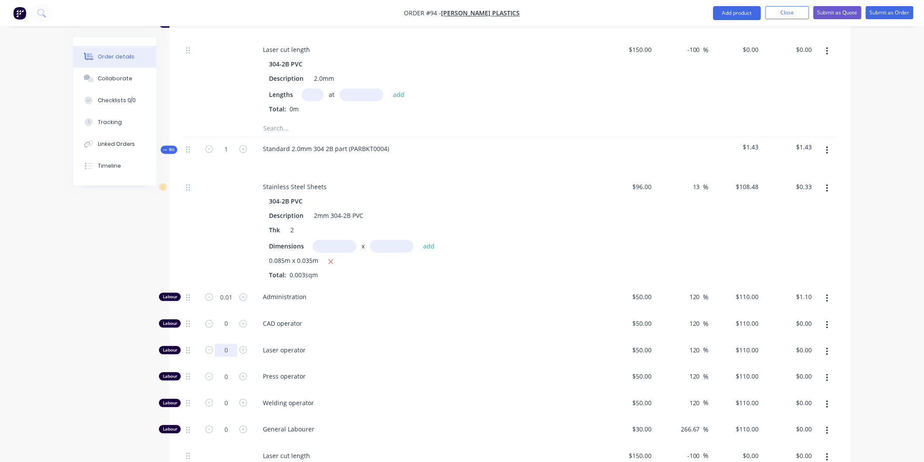
type input "0.01"
type input "$1.10"
click at [550, 312] on div "CAD operator" at bounding box center [426, 325] width 349 height 27
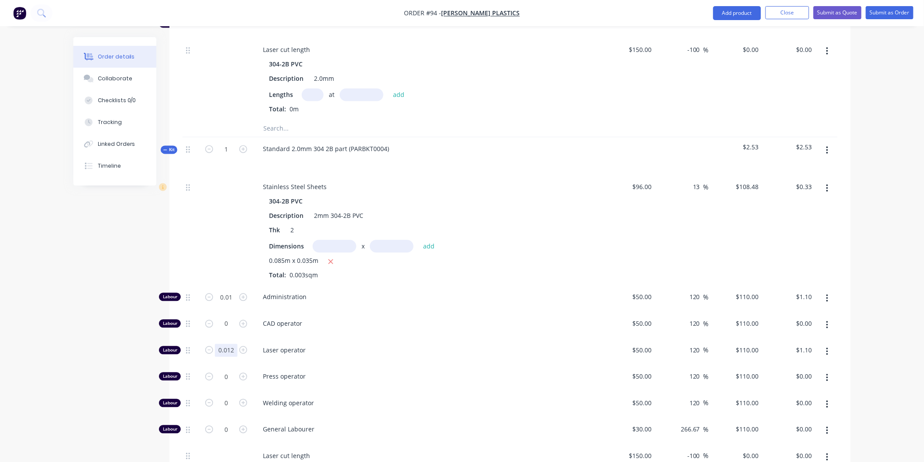
type input "0.012"
click at [364, 312] on div "CAD operator" at bounding box center [426, 325] width 349 height 27
type input "$1.32"
type input "0.015"
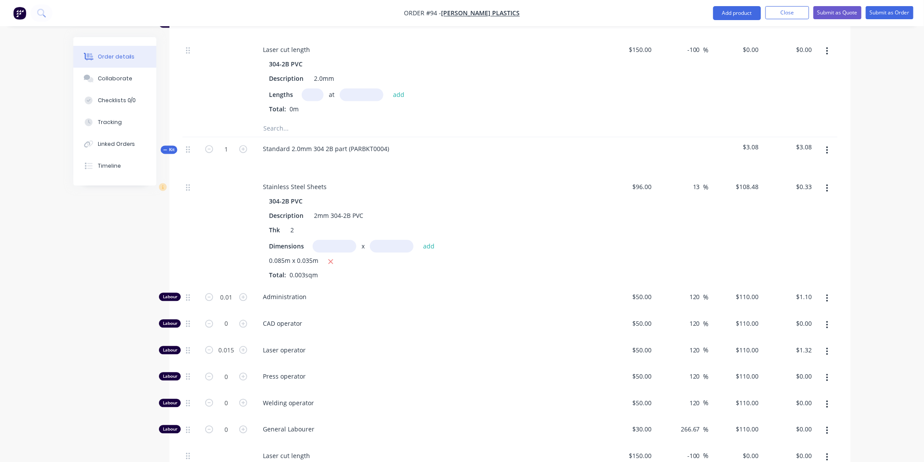
type input "$1.65"
click at [418, 312] on div "CAD operator" at bounding box center [426, 325] width 349 height 27
type input "0.013"
type input "$1.43"
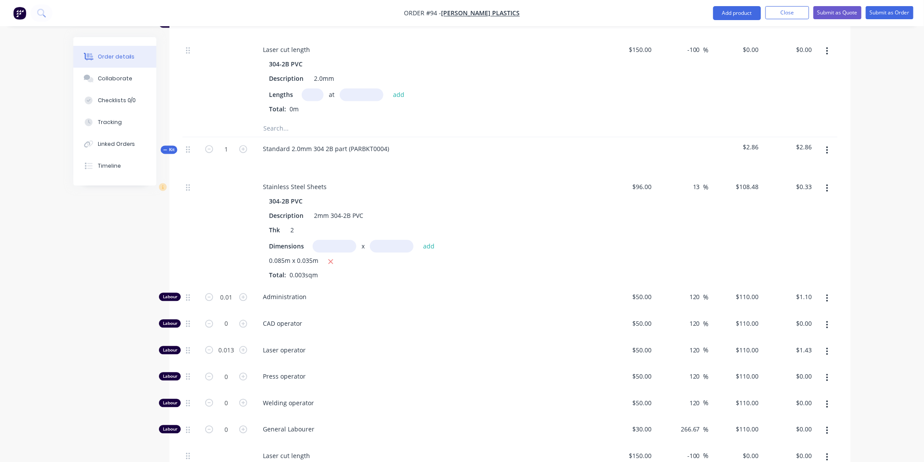
click at [320, 339] on div "Laser operator" at bounding box center [426, 352] width 349 height 27
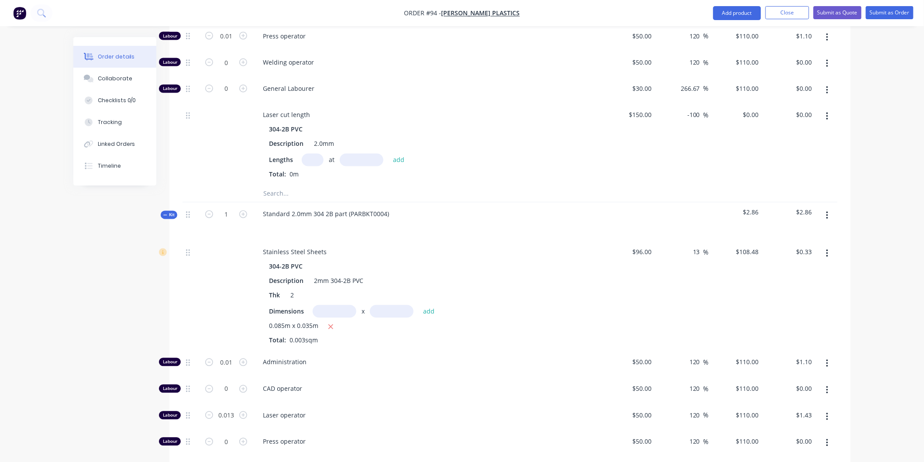
scroll to position [605, 0]
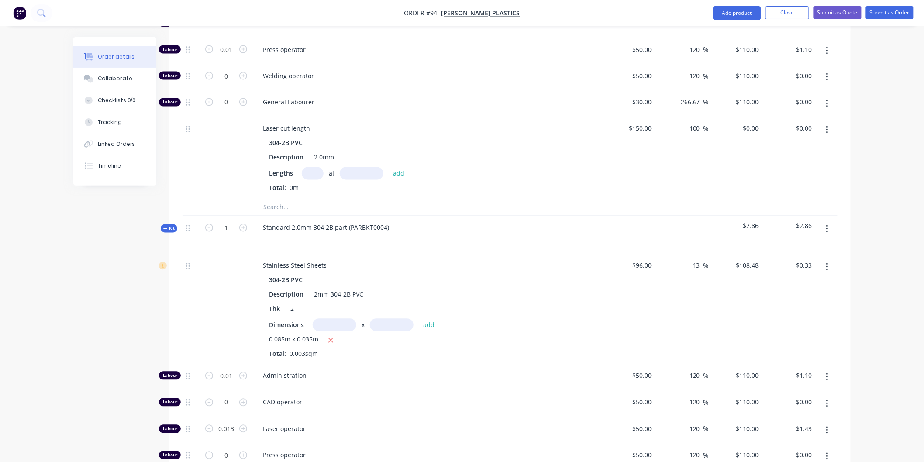
click at [824, 221] on button "button" at bounding box center [827, 229] width 21 height 16
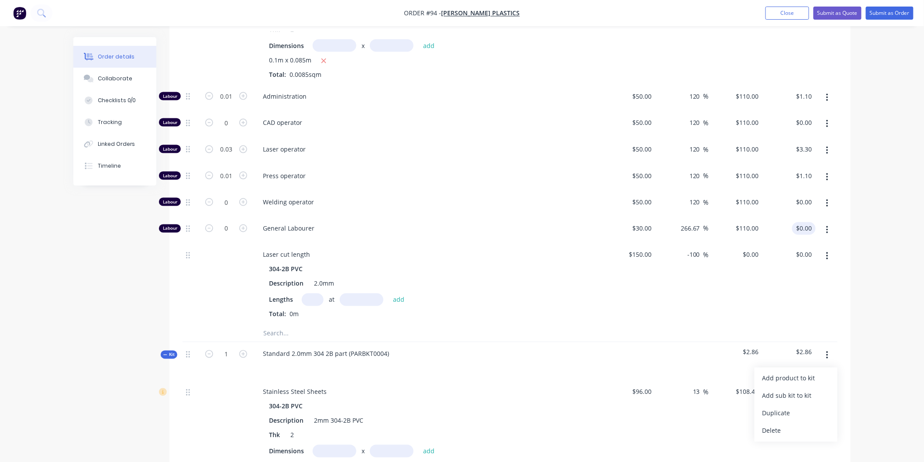
scroll to position [314, 0]
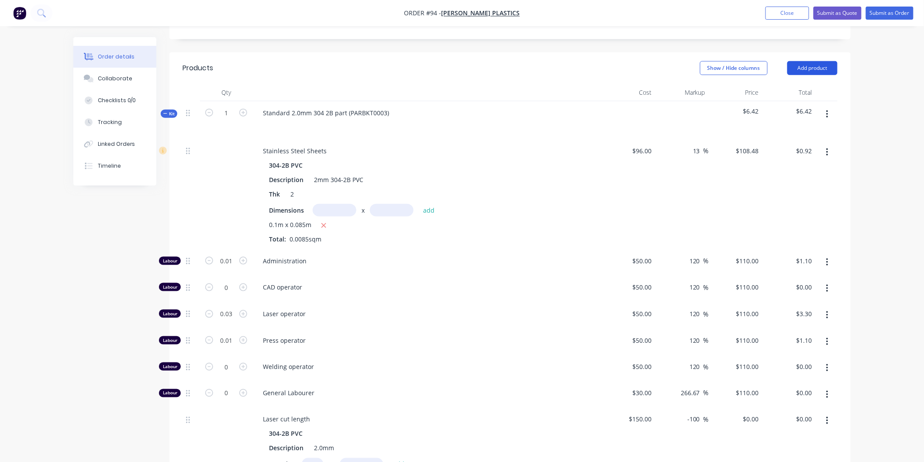
click at [811, 61] on button "Add product" at bounding box center [812, 68] width 50 height 14
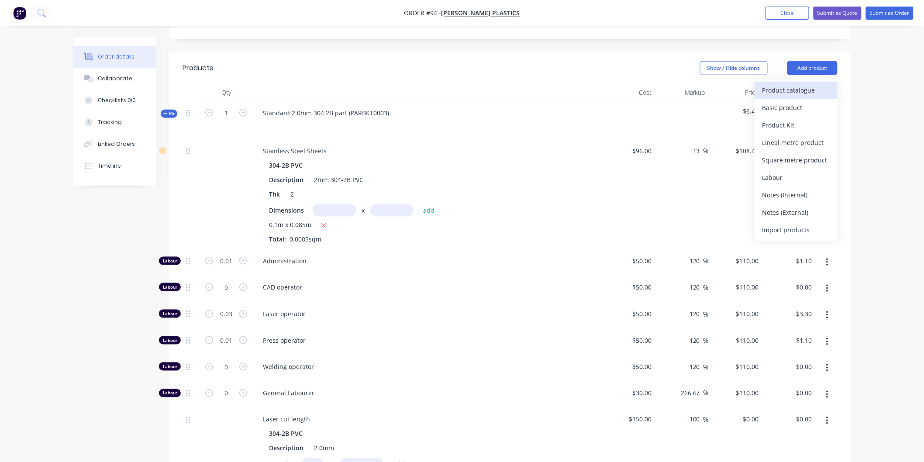
click at [801, 84] on div "Product catalogue" at bounding box center [795, 90] width 67 height 13
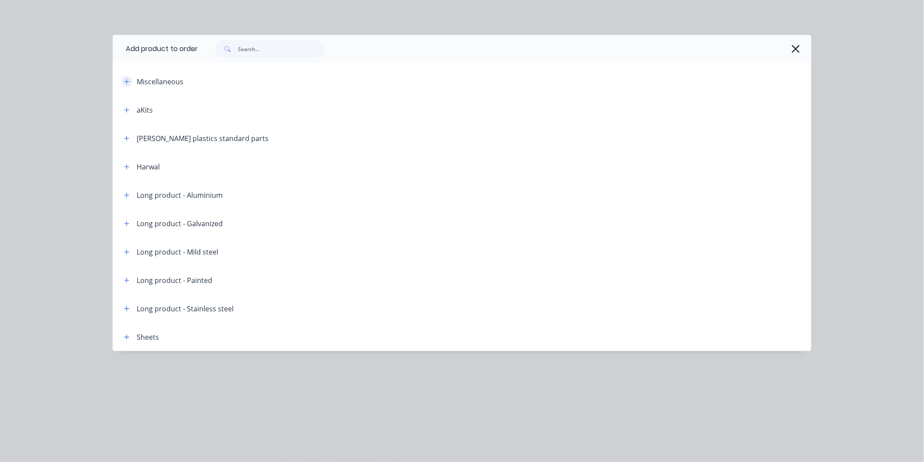
click at [127, 81] on icon "button" at bounding box center [126, 81] width 5 height 5
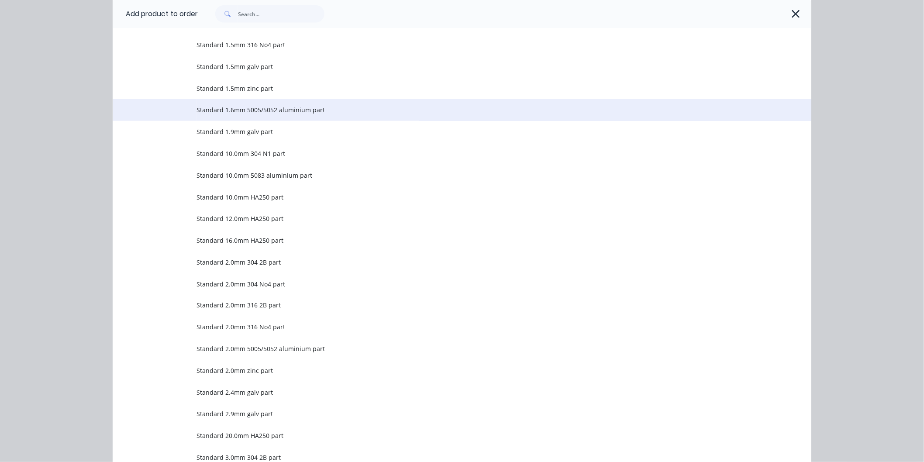
scroll to position [437, 0]
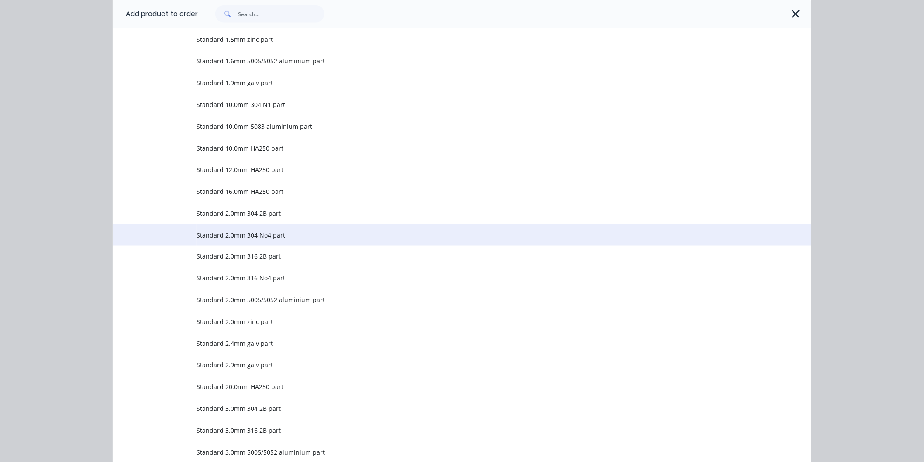
click at [258, 239] on span "Standard 2.0mm 304 No4 part" at bounding box center [442, 234] width 492 height 9
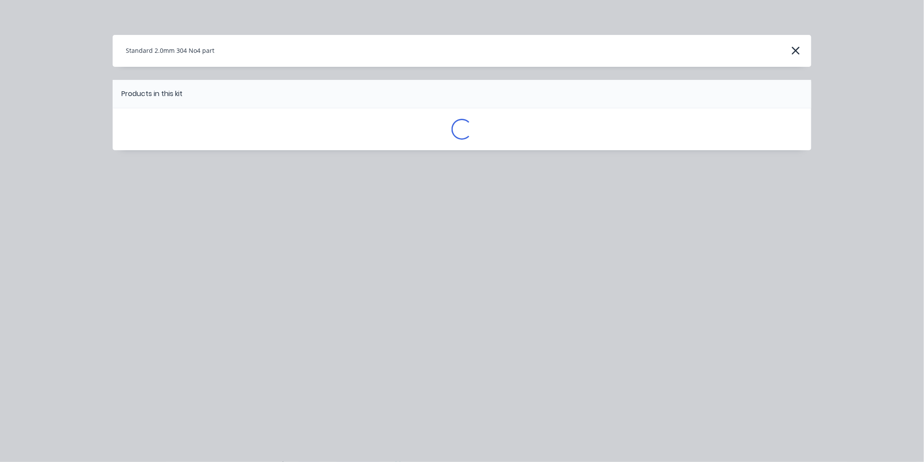
scroll to position [0, 0]
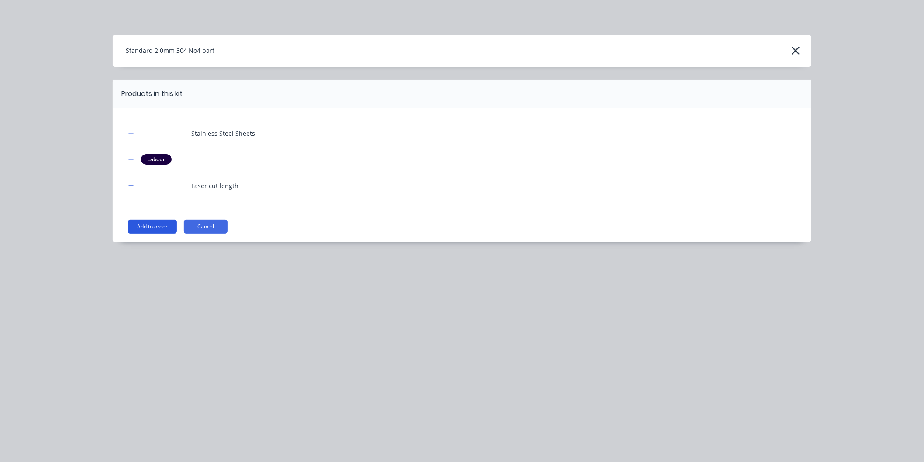
click at [156, 225] on button "Add to order" at bounding box center [152, 227] width 49 height 14
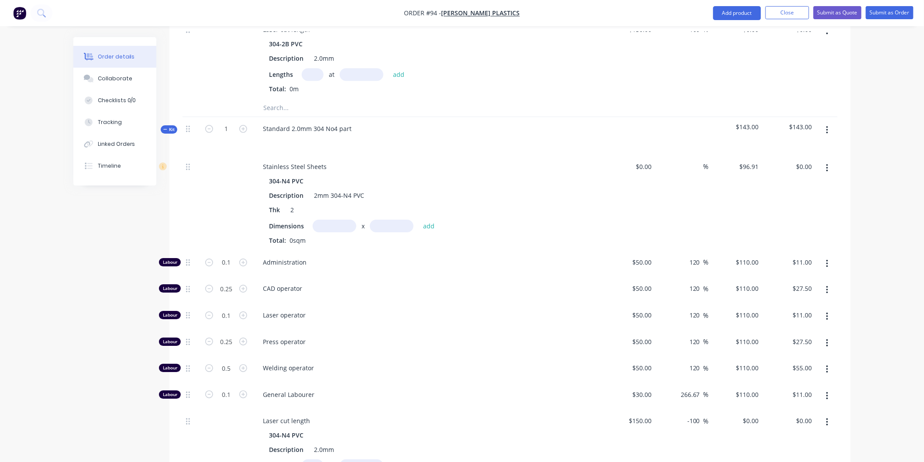
scroll to position [1090, 0]
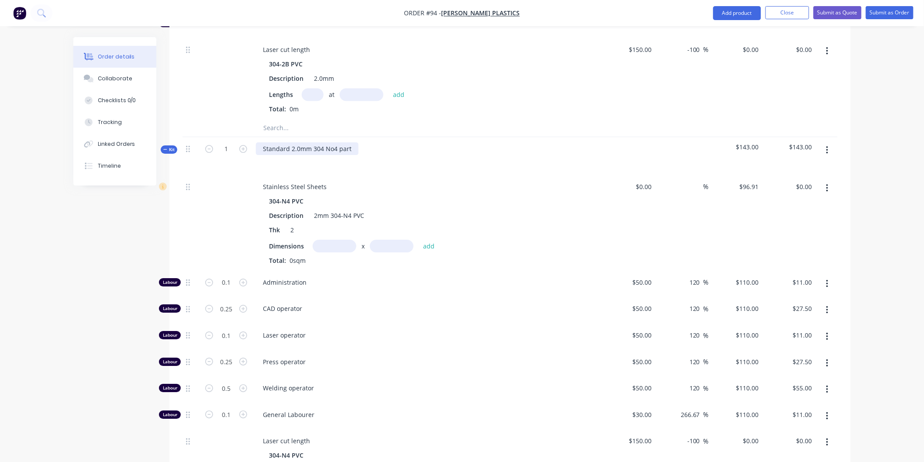
click at [347, 142] on div "Standard 2.0mm 304 No4 part" at bounding box center [307, 148] width 103 height 13
click at [351, 142] on div "Standard 2.0mm 304 No4 part" at bounding box center [307, 148] width 103 height 13
click at [337, 240] on input "text" at bounding box center [335, 246] width 44 height 13
click at [651, 180] on input at bounding box center [645, 186] width 20 height 13
click at [696, 180] on input at bounding box center [698, 186] width 10 height 13
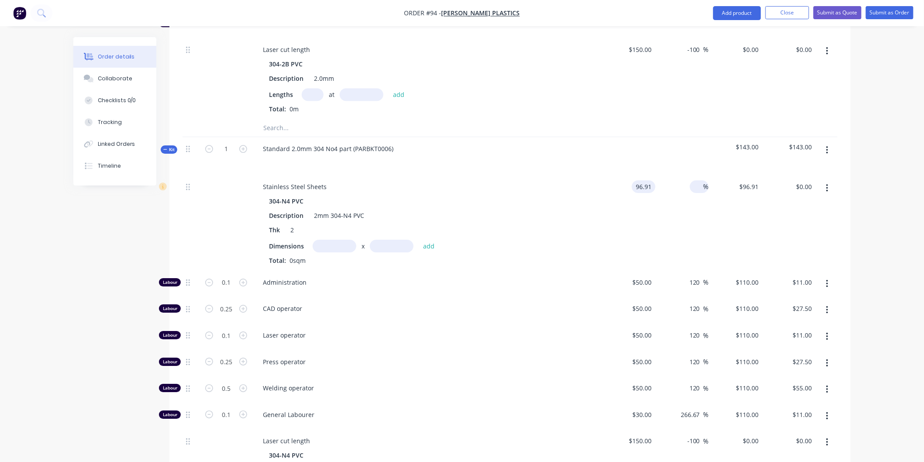
type input "$96.91"
type input "13"
type input "$109.5083"
click at [743, 202] on div "$109.5083 $96.91" at bounding box center [736, 223] width 54 height 96
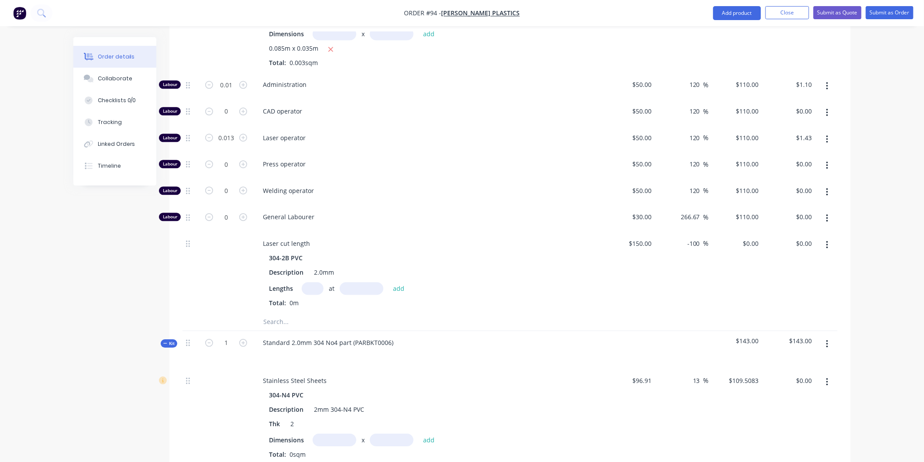
scroll to position [945, 0]
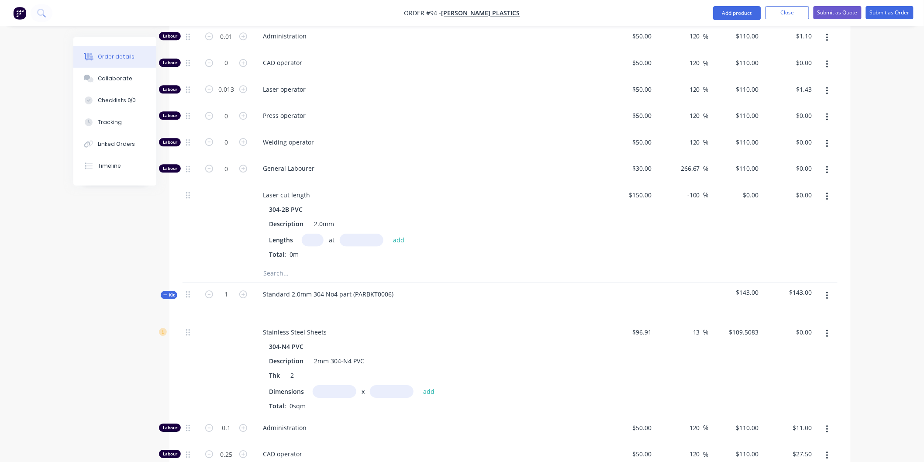
click at [827, 291] on icon "button" at bounding box center [827, 296] width 2 height 10
click at [795, 365] on div "Delete" at bounding box center [795, 371] width 67 height 13
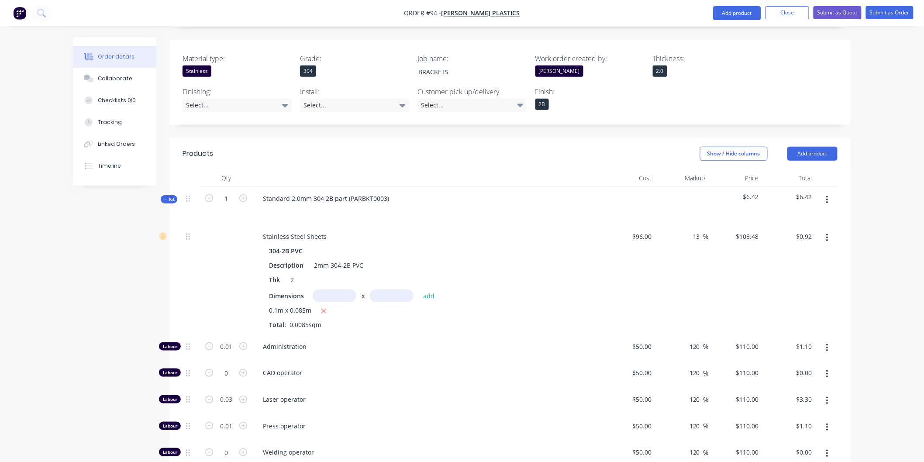
scroll to position [72, 0]
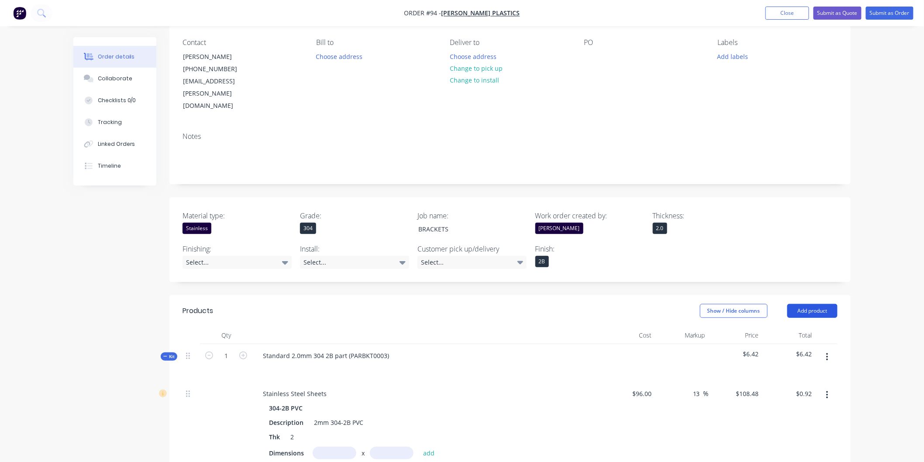
click at [801, 304] on button "Add product" at bounding box center [812, 311] width 50 height 14
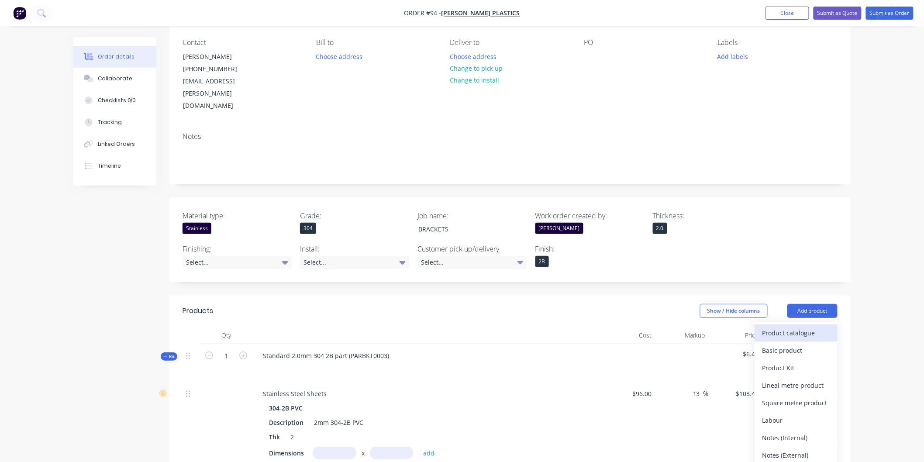
click at [801, 327] on div "Product catalogue" at bounding box center [795, 333] width 67 height 13
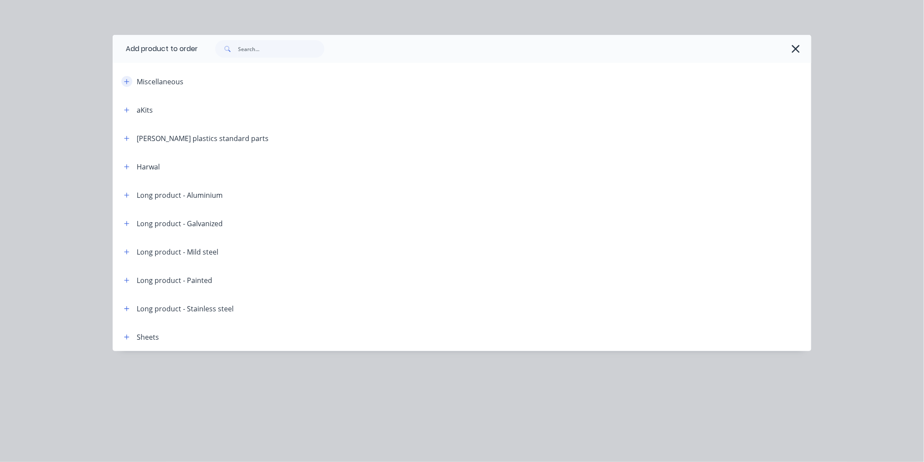
click at [124, 81] on icon "button" at bounding box center [126, 82] width 5 height 6
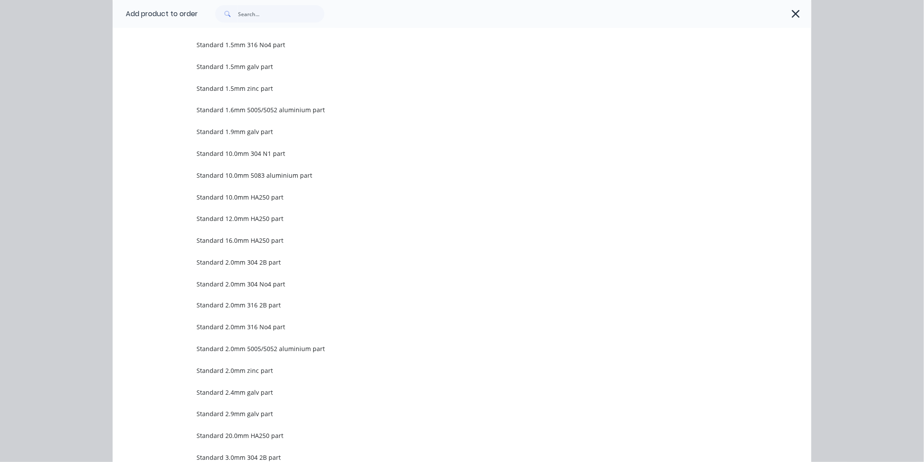
scroll to position [437, 0]
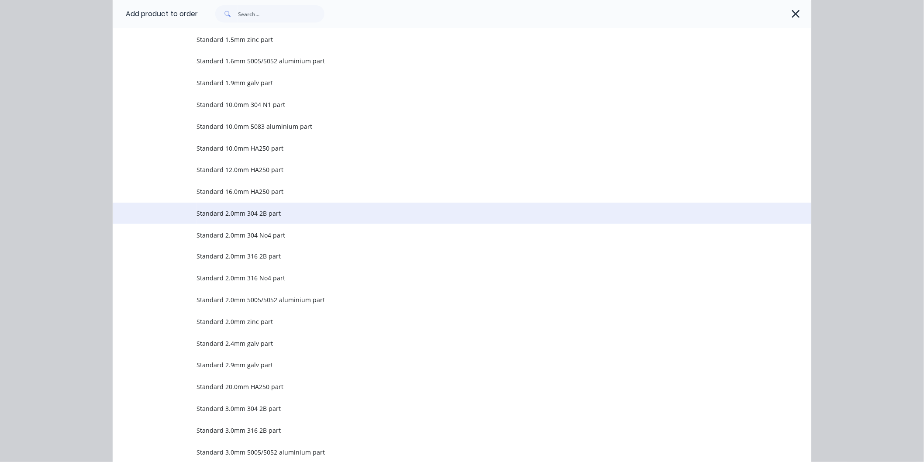
click at [263, 215] on span "Standard 2.0mm 304 2B part" at bounding box center [442, 213] width 492 height 9
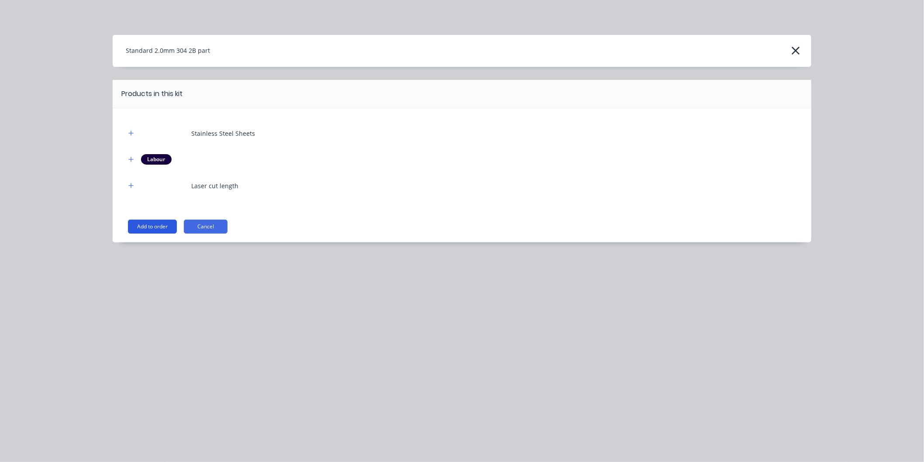
click at [156, 228] on button "Add to order" at bounding box center [152, 227] width 49 height 14
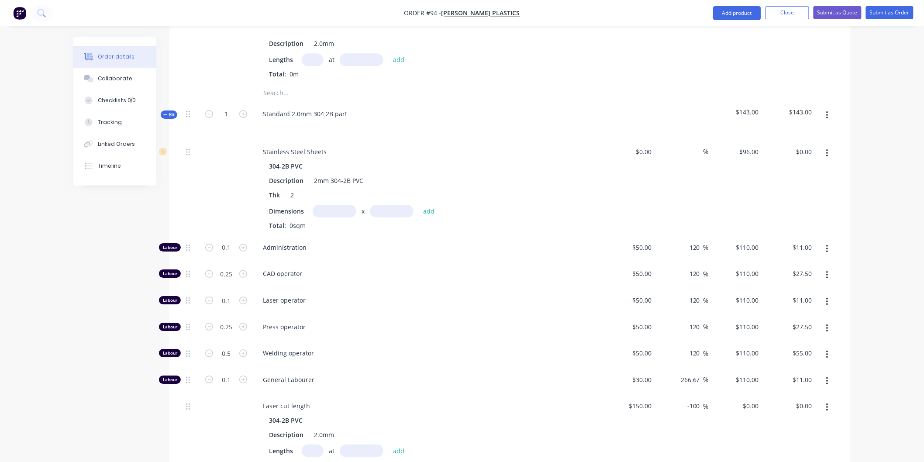
scroll to position [1139, 0]
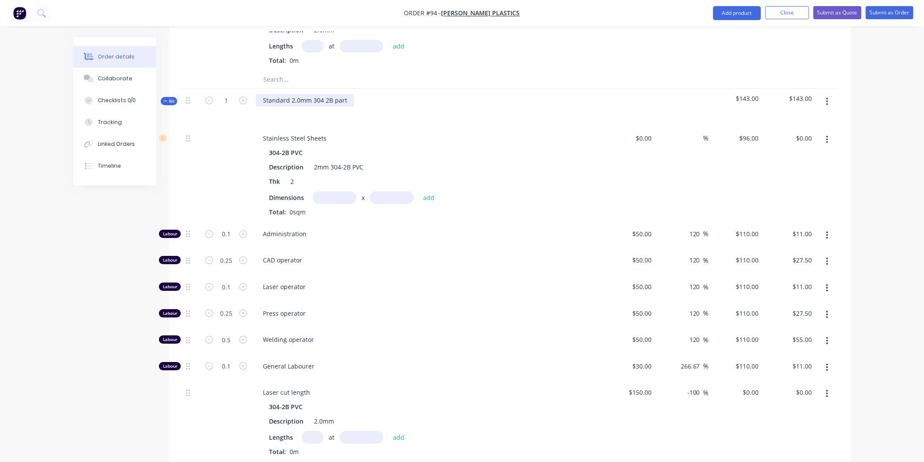
click at [347, 94] on div "Standard 2.0mm 304 2B part" at bounding box center [305, 100] width 98 height 13
click at [826, 97] on icon "button" at bounding box center [827, 102] width 2 height 10
click at [383, 94] on div "Standard 2.0mm 304 2B part (PARBKT0005)" at bounding box center [326, 100] width 140 height 13
click at [344, 191] on input "text" at bounding box center [335, 197] width 44 height 13
click at [650, 132] on input at bounding box center [645, 138] width 20 height 13
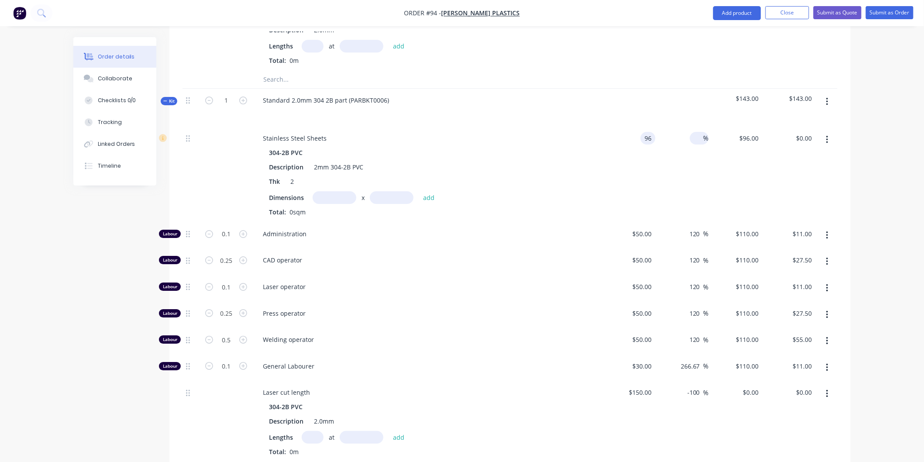
type input "$96.00"
click at [697, 132] on input at bounding box center [698, 138] width 10 height 13
type input "13"
click at [699, 133] on div "13 13 %" at bounding box center [682, 175] width 54 height 96
type input "$108.48"
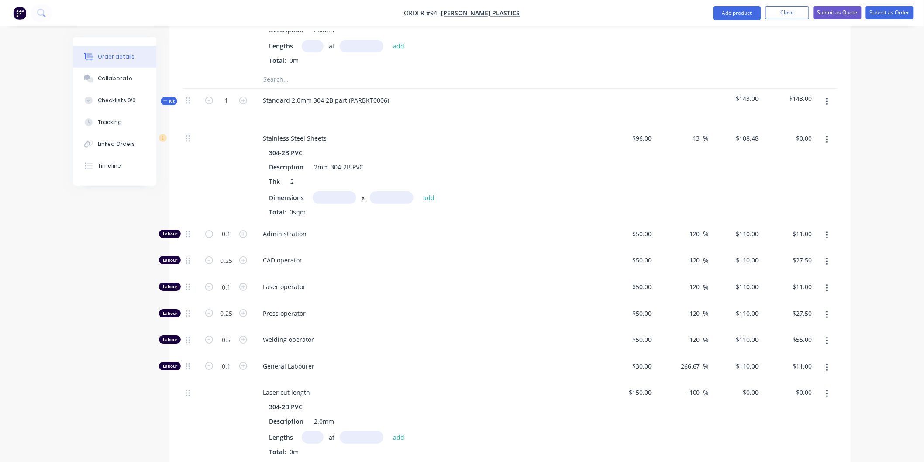
click at [333, 191] on input "text" at bounding box center [335, 197] width 44 height 13
type input "0.07m"
click at [385, 191] on input "text" at bounding box center [392, 197] width 44 height 13
type input "0.02m"
click at [429, 192] on button "add" at bounding box center [429, 198] width 21 height 12
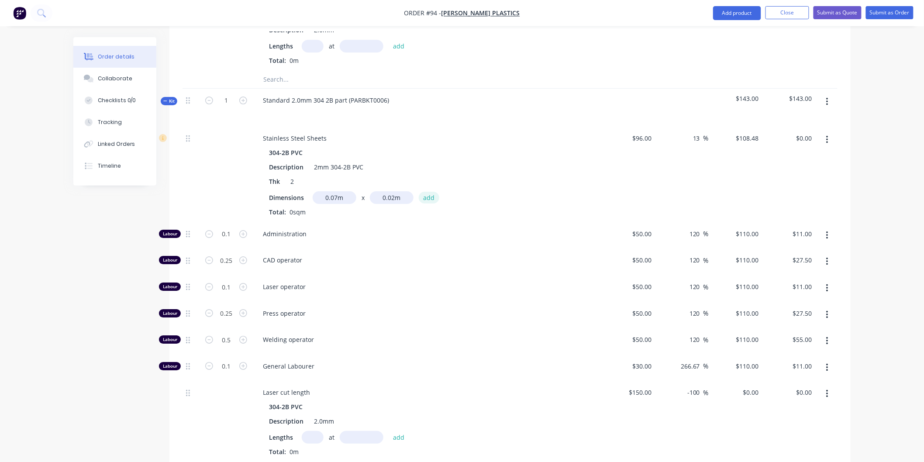
type input "$0.15"
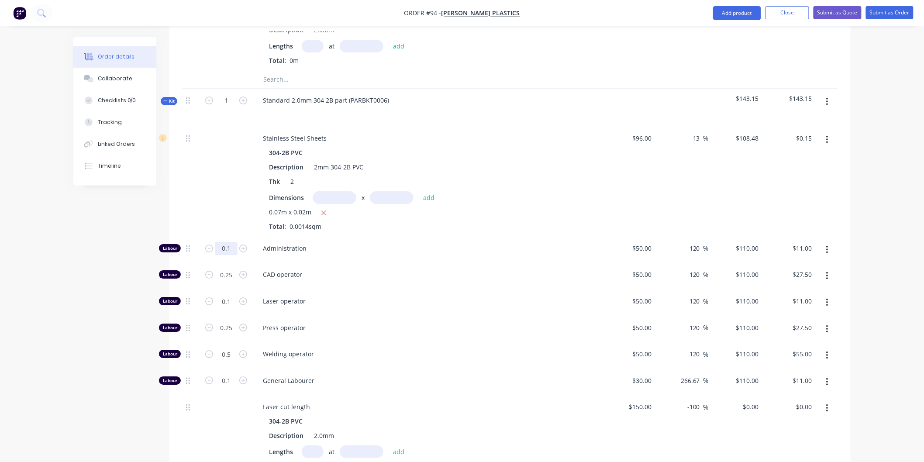
type input "0"
type input "$0.00"
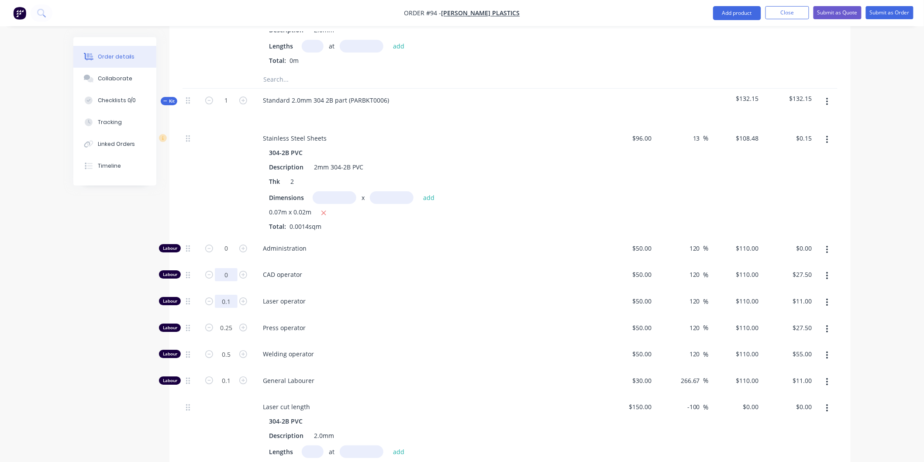
type input "0"
type input "$0.00"
type input "0"
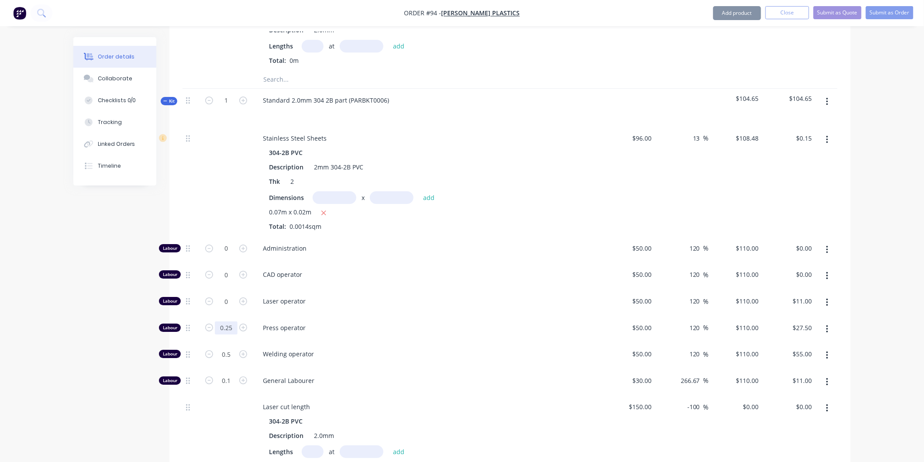
type input "$0.00"
type input "0"
type input "$0.00"
type input "0"
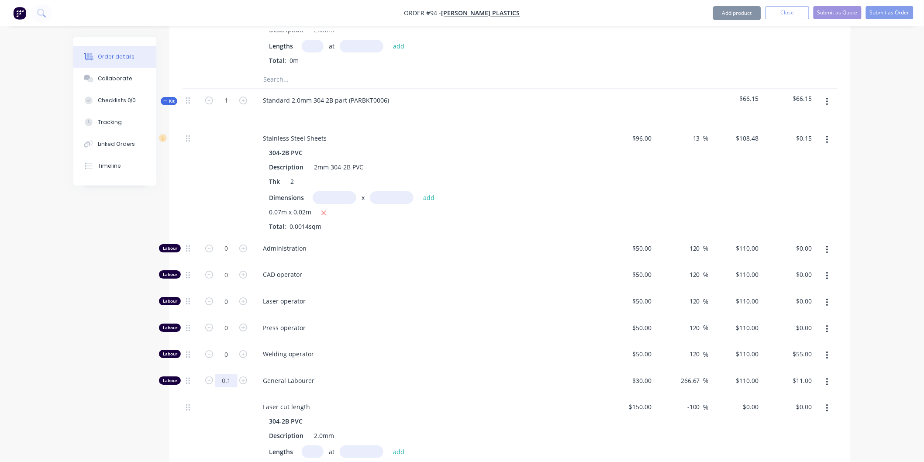
type input "$0.00"
type input "0"
type input "$0.00"
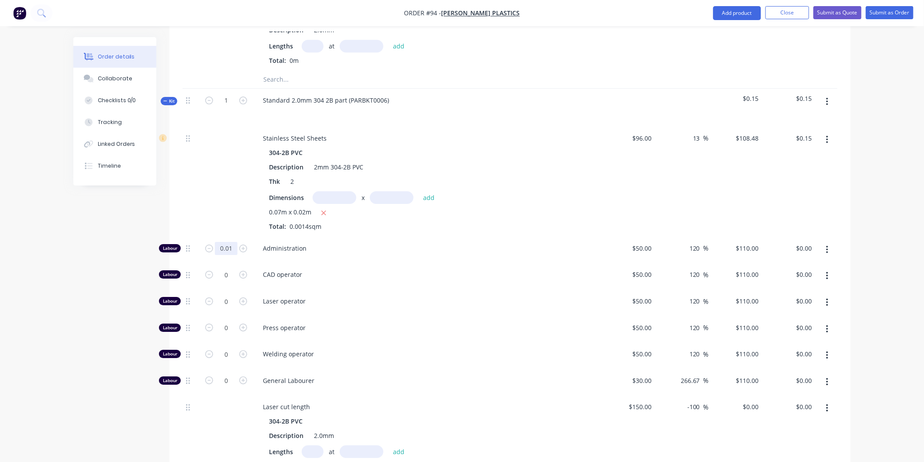
type input "0.01"
click at [389, 244] on span "Administration" at bounding box center [430, 248] width 335 height 9
type input "$1.10"
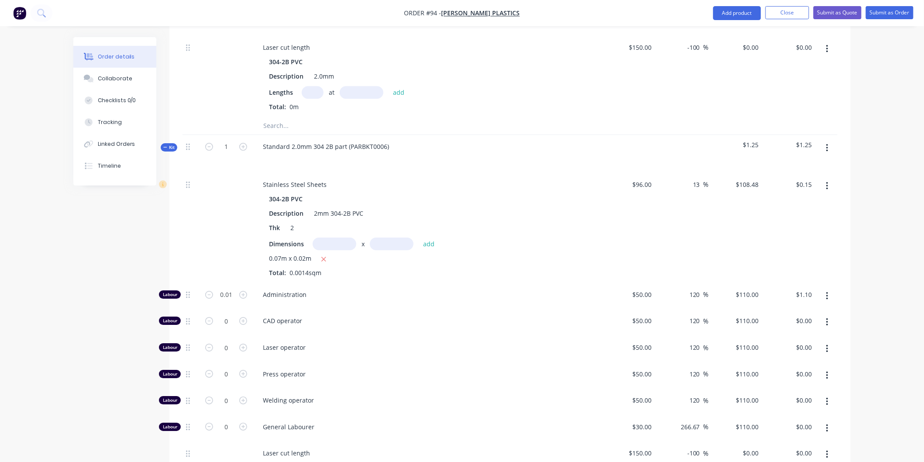
scroll to position [1090, 0]
type input "0.009"
type input "$0.99"
click at [420, 292] on span "Administration" at bounding box center [430, 296] width 335 height 9
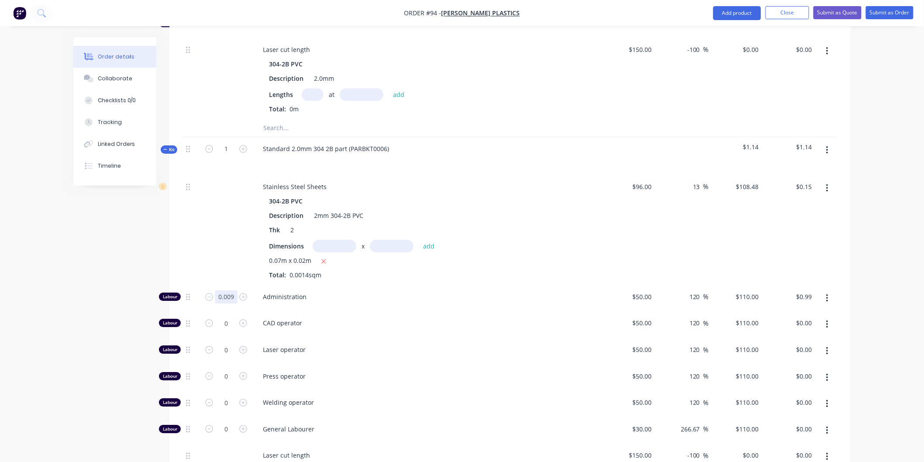
type input "0.008"
click at [393, 285] on div "Administration" at bounding box center [426, 298] width 349 height 27
type input "$0.88"
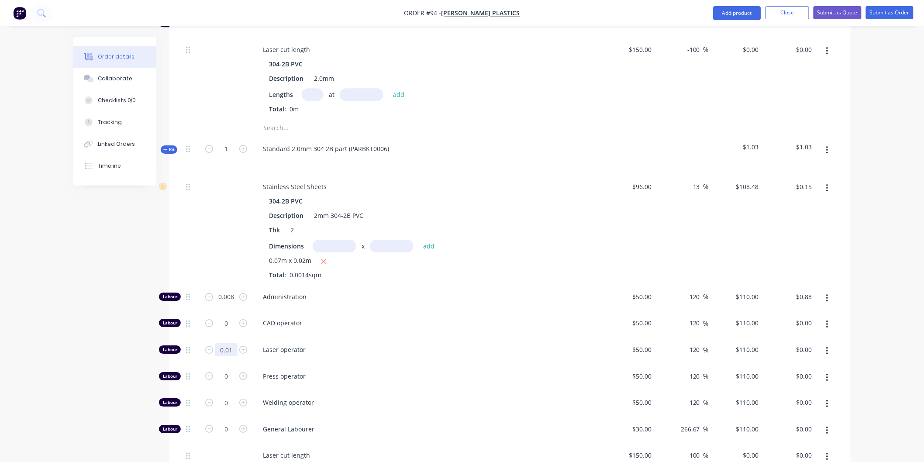
type input "0.01"
type input "$1.10"
click at [458, 345] on span "Laser operator" at bounding box center [430, 349] width 335 height 9
type input "0.008"
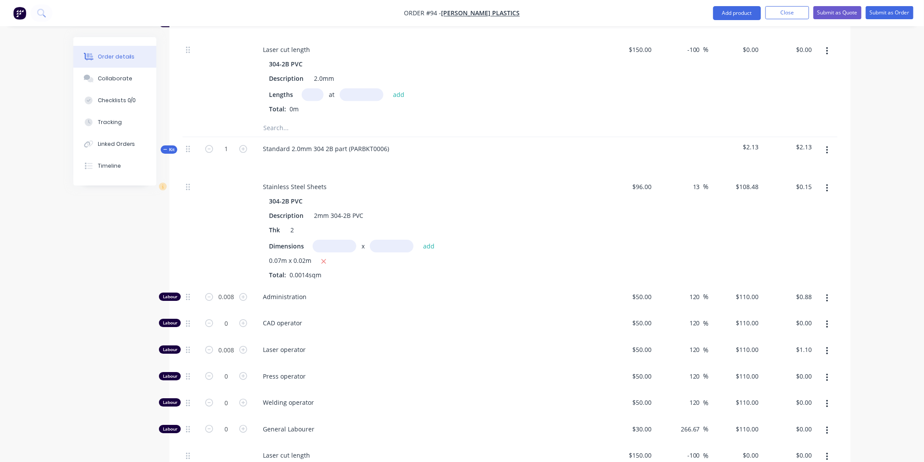
type input "$0.88"
click at [398, 345] on span "Laser operator" at bounding box center [430, 349] width 335 height 9
type input "0.006"
click at [388, 285] on div "Administration" at bounding box center [426, 298] width 349 height 27
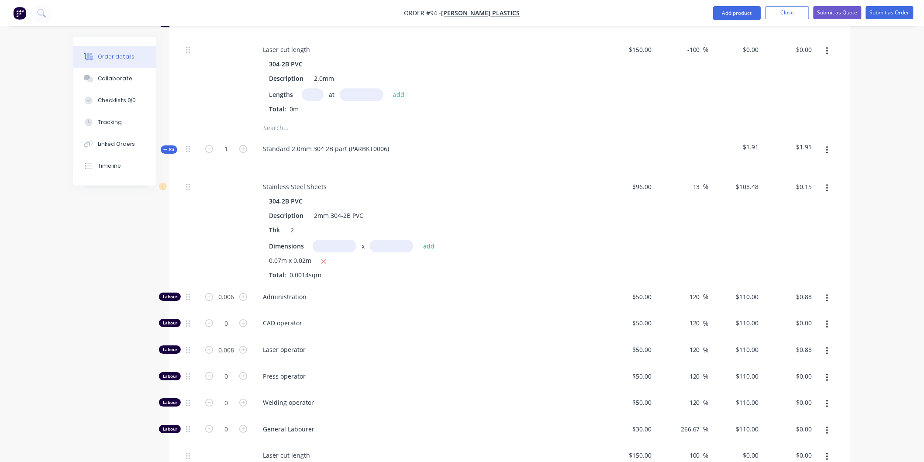
type input "$0.66"
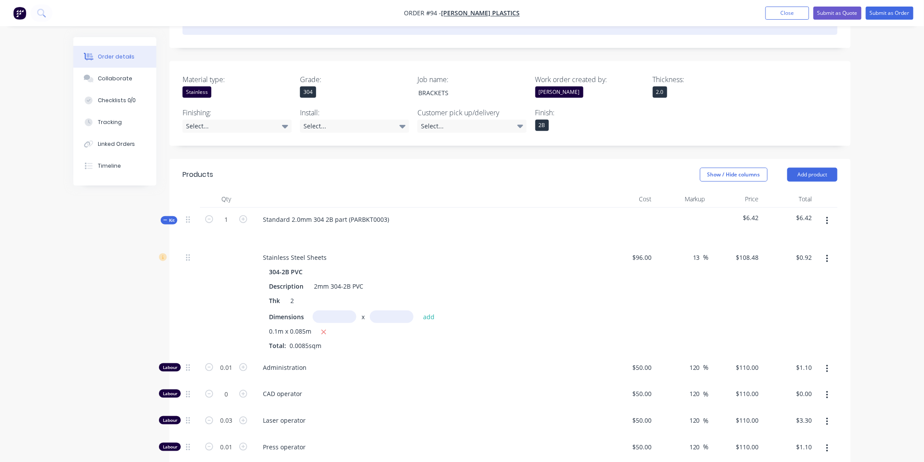
scroll to position [23, 0]
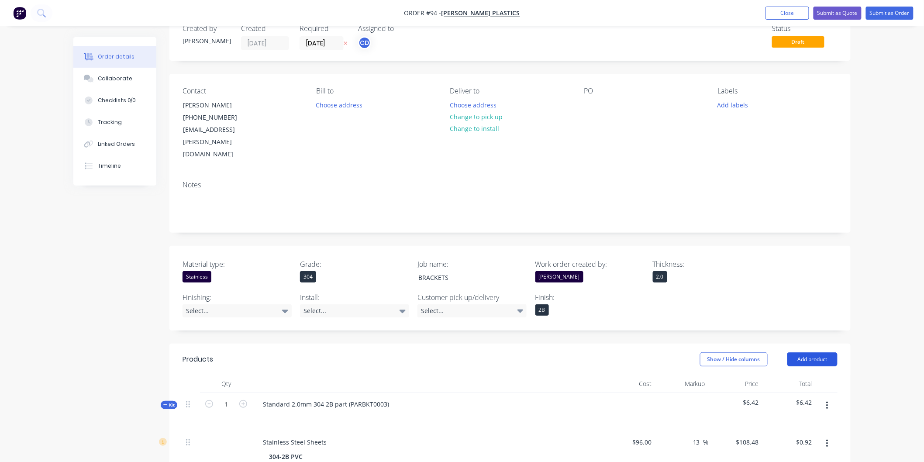
click at [820, 352] on button "Add product" at bounding box center [812, 359] width 50 height 14
click at [774, 375] on div "Product catalogue" at bounding box center [795, 381] width 67 height 13
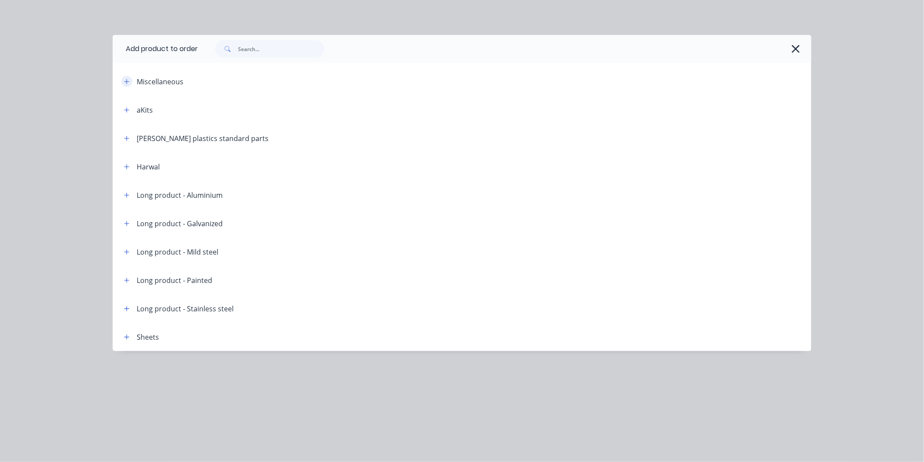
click at [124, 80] on icon "button" at bounding box center [126, 82] width 5 height 6
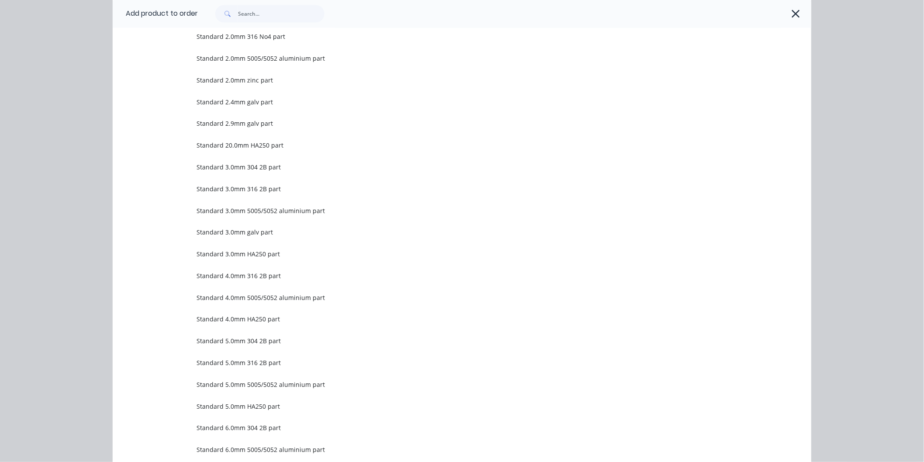
scroll to position [679, 0]
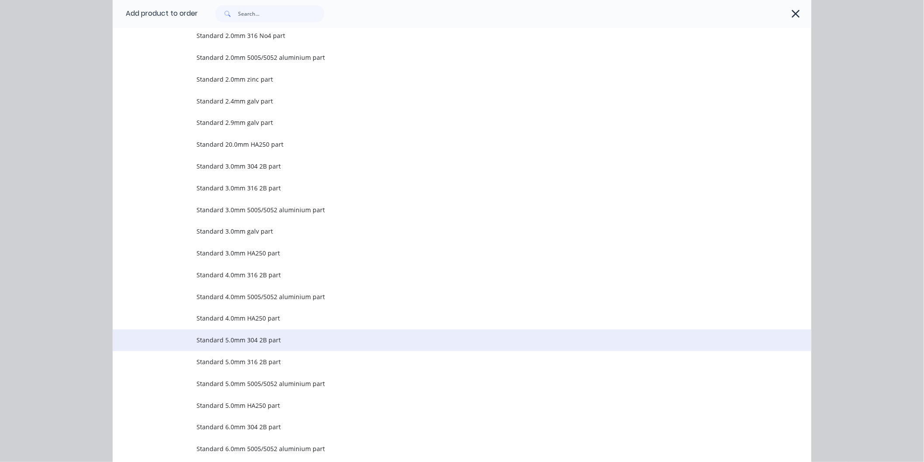
click at [293, 337] on span "Standard 5.0mm 304 2B part" at bounding box center [442, 340] width 492 height 9
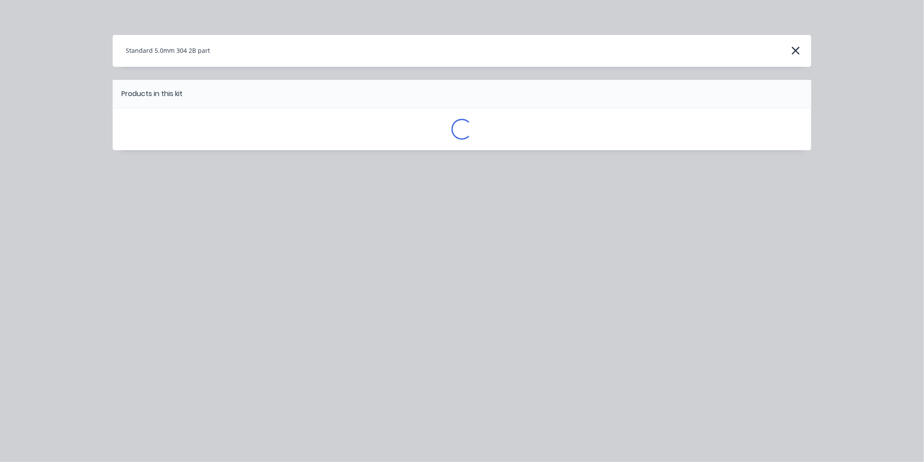
scroll to position [0, 0]
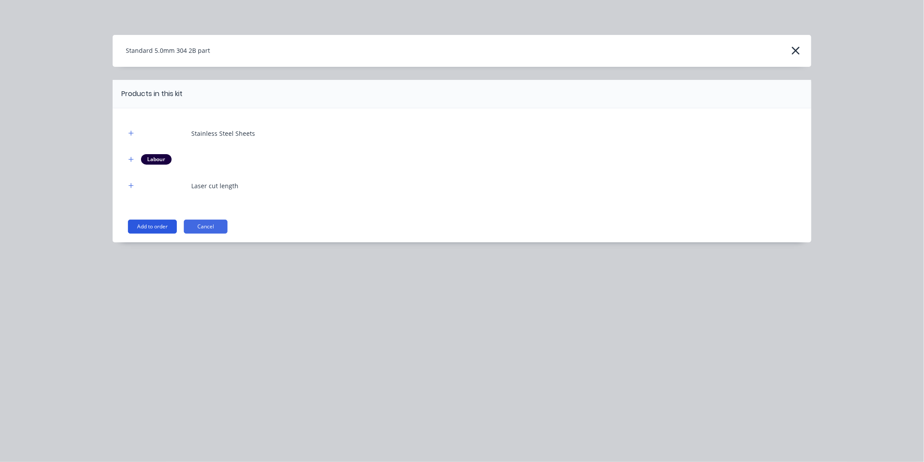
click at [157, 223] on button "Add to order" at bounding box center [152, 227] width 49 height 14
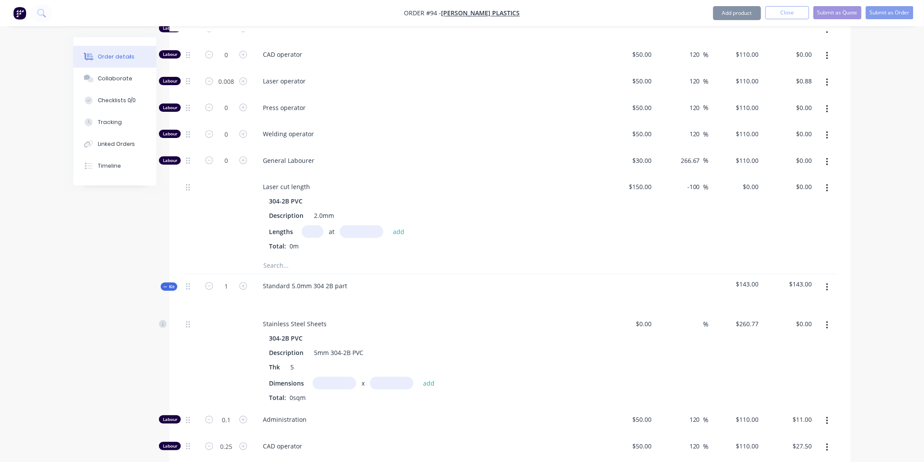
scroll to position [1355, 0]
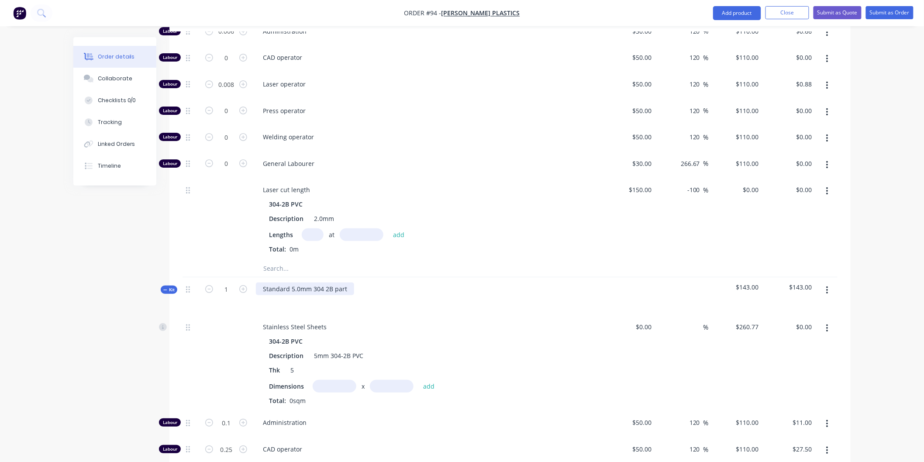
click at [347, 282] on div "Standard 5.0mm 304 2B part" at bounding box center [305, 288] width 98 height 13
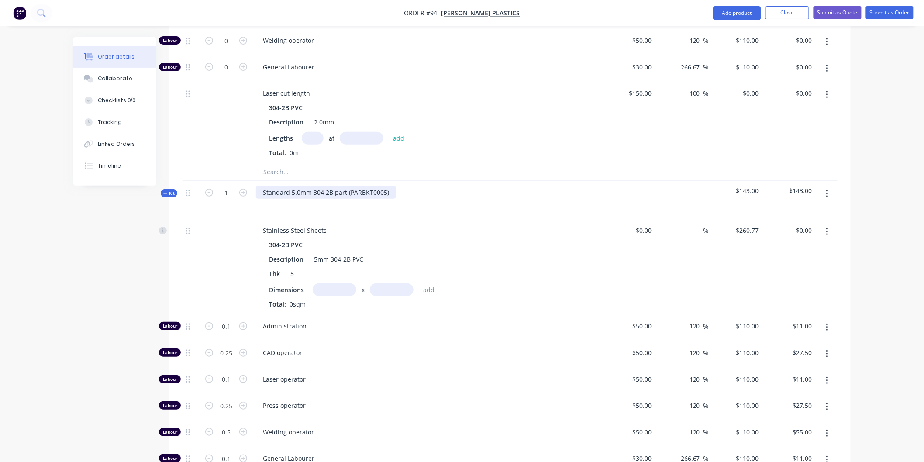
scroll to position [1452, 0]
click at [344, 283] on input "text" at bounding box center [335, 289] width 44 height 13
type input "0.07m"
click at [397, 283] on input "text" at bounding box center [392, 289] width 44 height 13
type input "0.02m"
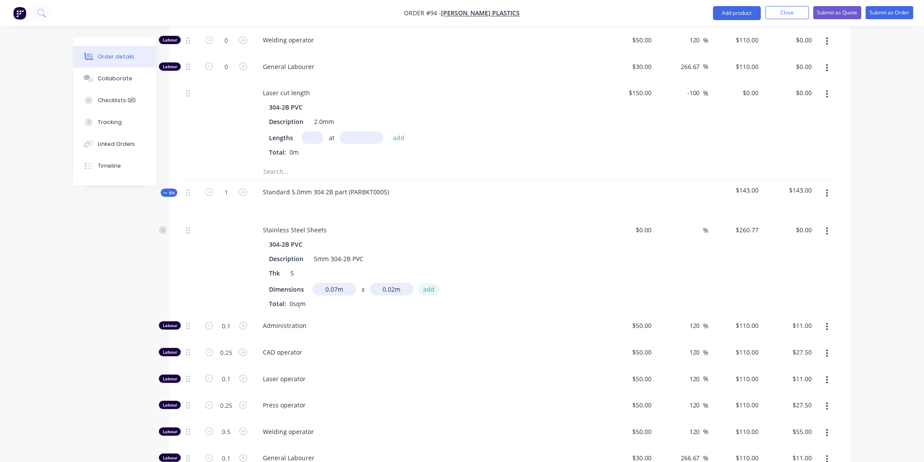
click at [435, 283] on button "add" at bounding box center [429, 289] width 21 height 12
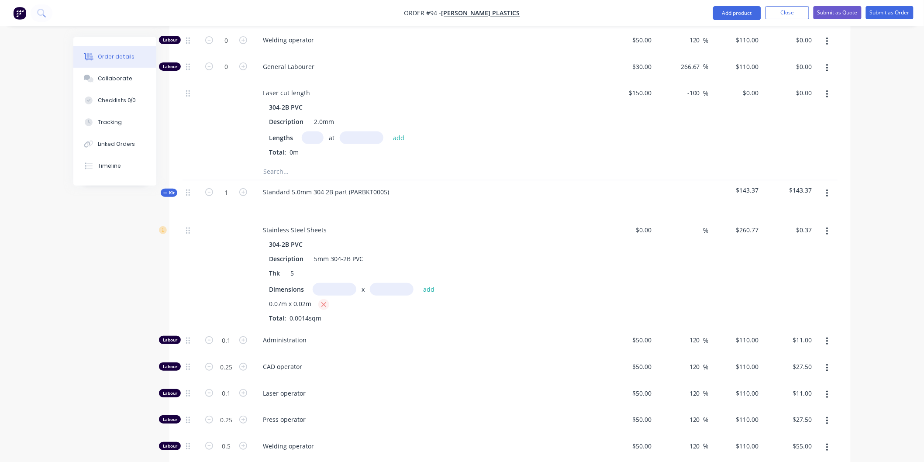
click at [321, 301] on icon "button" at bounding box center [324, 305] width 6 height 8
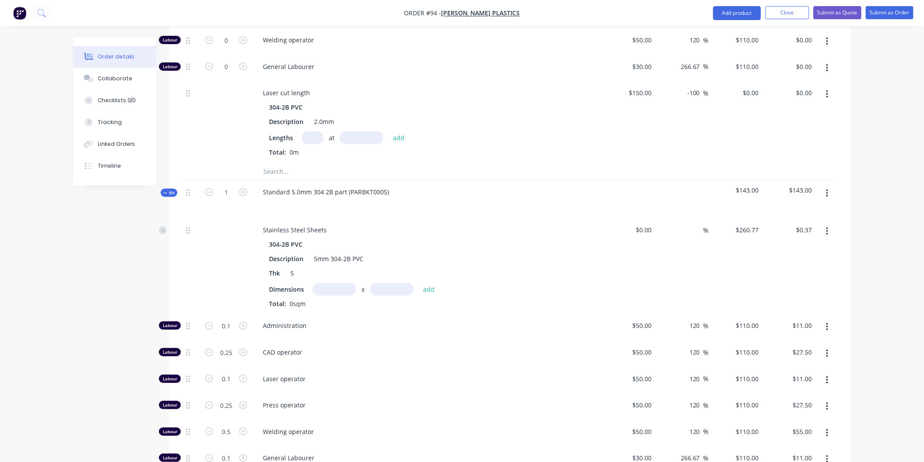
type input "$0.00"
click at [650, 224] on input at bounding box center [645, 230] width 20 height 13
click at [704, 225] on span "%" at bounding box center [705, 230] width 5 height 10
type input "$260.77"
type input "13"
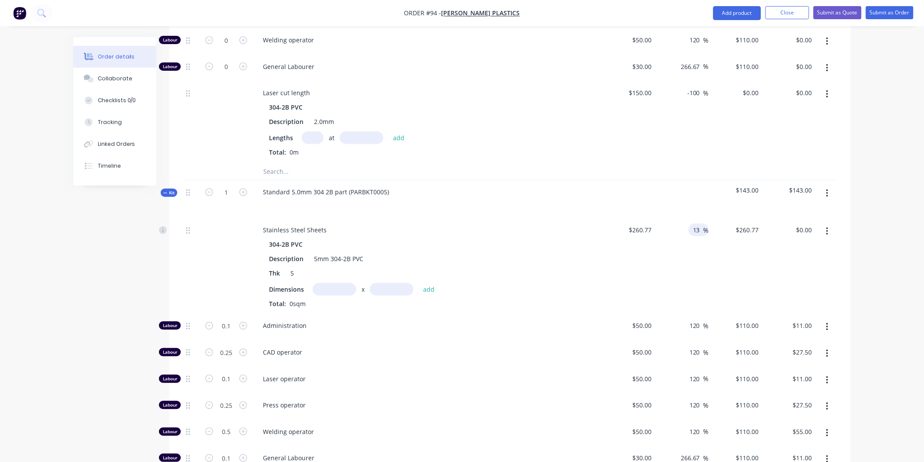
click at [643, 258] on div "$260.77 $260.77" at bounding box center [629, 266] width 54 height 96
type input "$294.6701"
click at [334, 283] on input "text" at bounding box center [335, 289] width 44 height 13
type input "0.07m"
click at [396, 283] on input "text" at bounding box center [392, 289] width 44 height 13
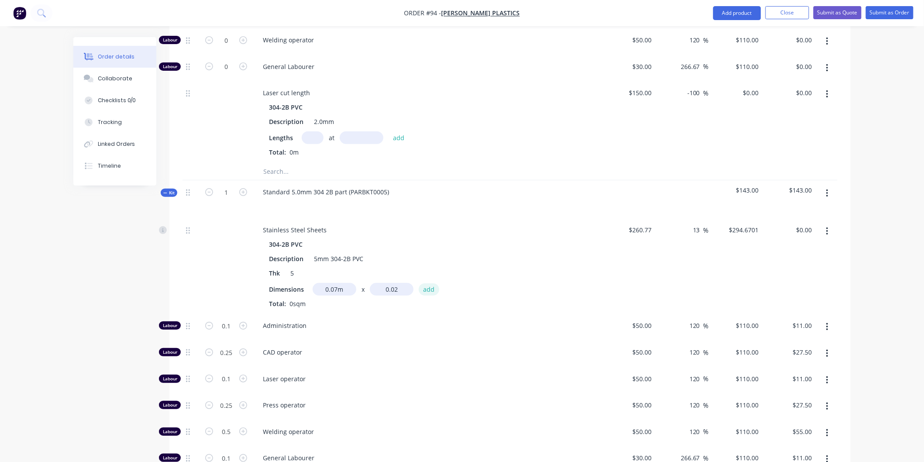
type input "0.02m"
click at [426, 283] on button "add" at bounding box center [429, 289] width 21 height 12
type input "$0.41"
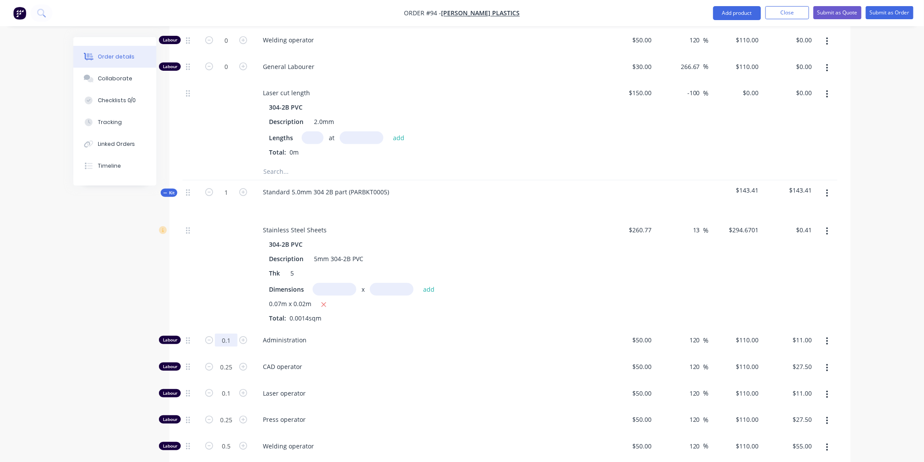
type input "0"
type input "$0.00"
type input "0"
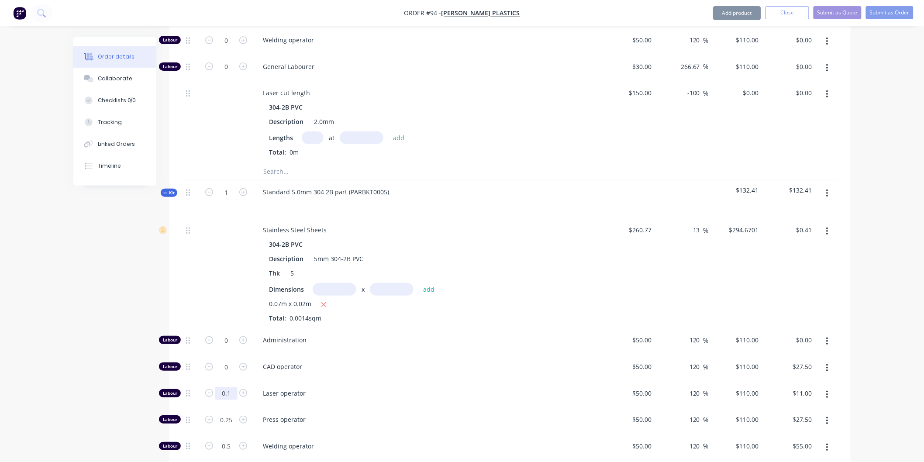
type input "$0.00"
type input "0"
type input "$0.00"
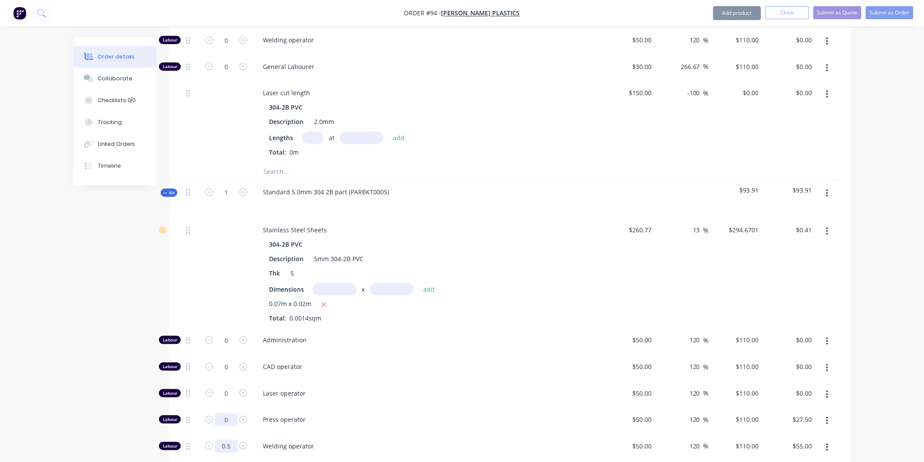
type input "0"
type input "$0.00"
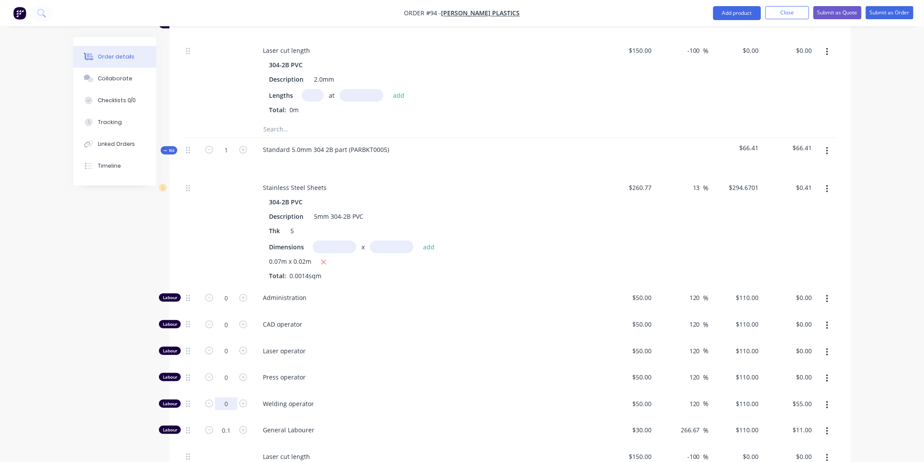
scroll to position [1550, 0]
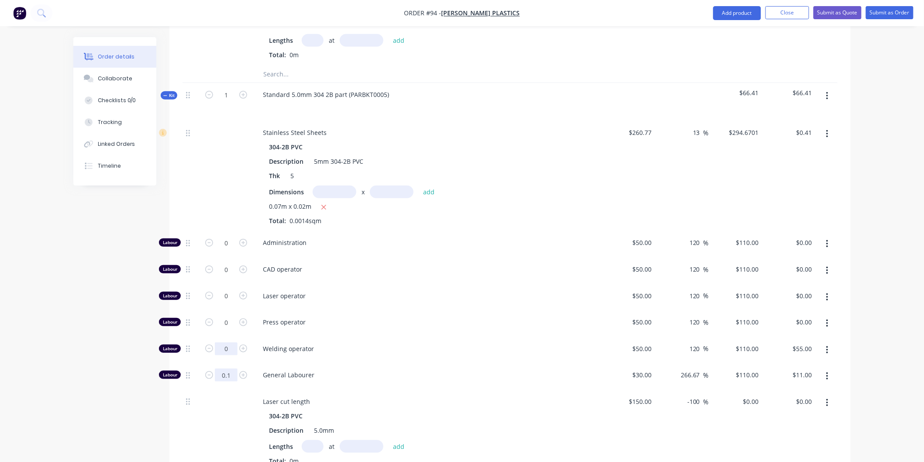
type input "0"
type input "$0.00"
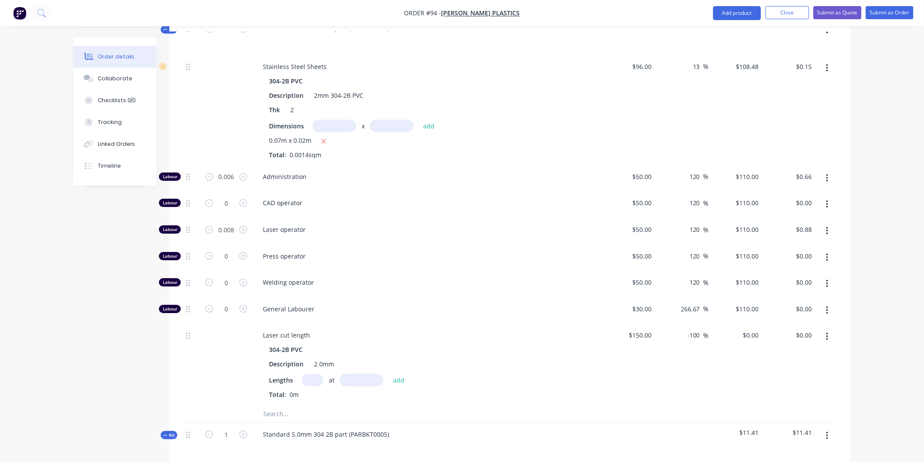
scroll to position [1501, 0]
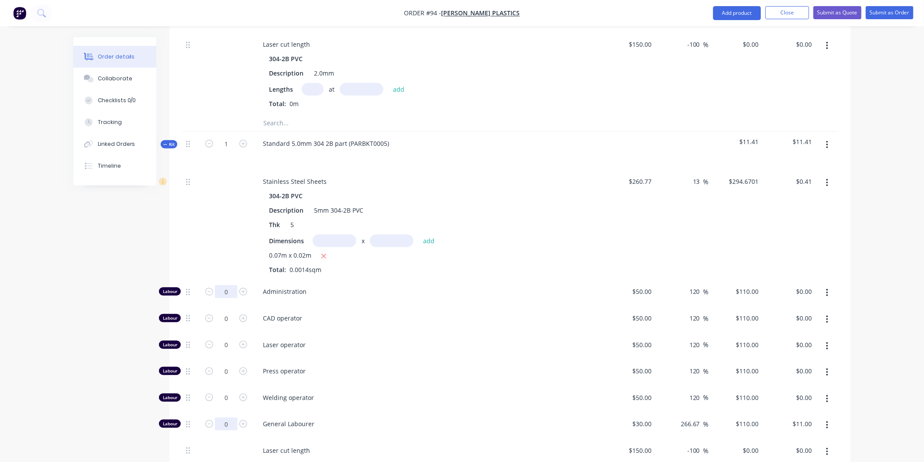
type input "0"
type input "$0.00"
type input "0.01"
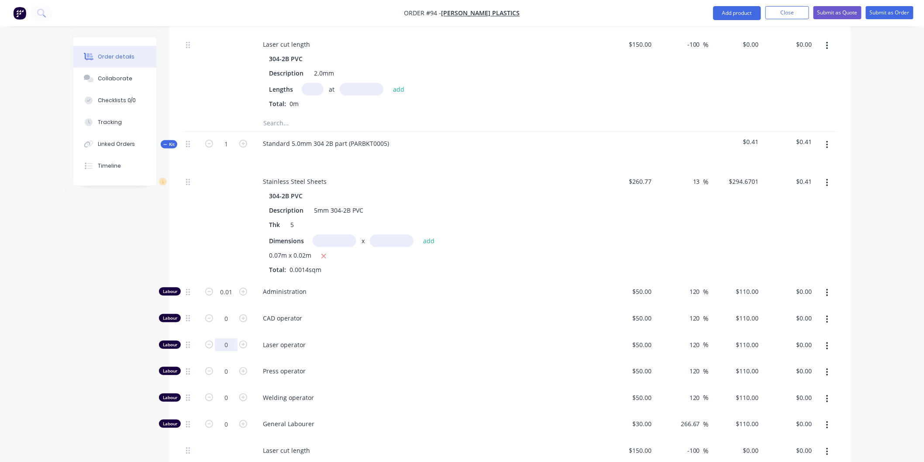
type input "$1.10"
type input "0.01"
click at [556, 234] on div "Dimensions x add 0.07m x 0.02m Total: 0.0014sqm" at bounding box center [427, 254] width 316 height 40
type input "$1.10"
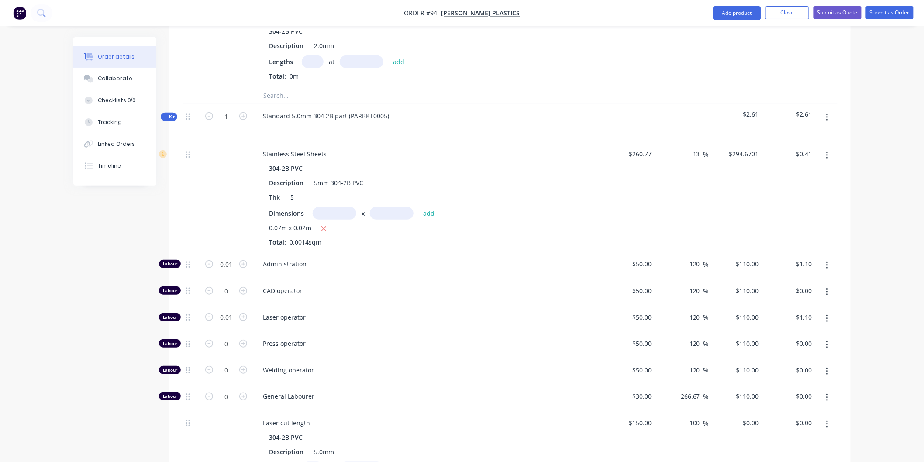
scroll to position [1516, 0]
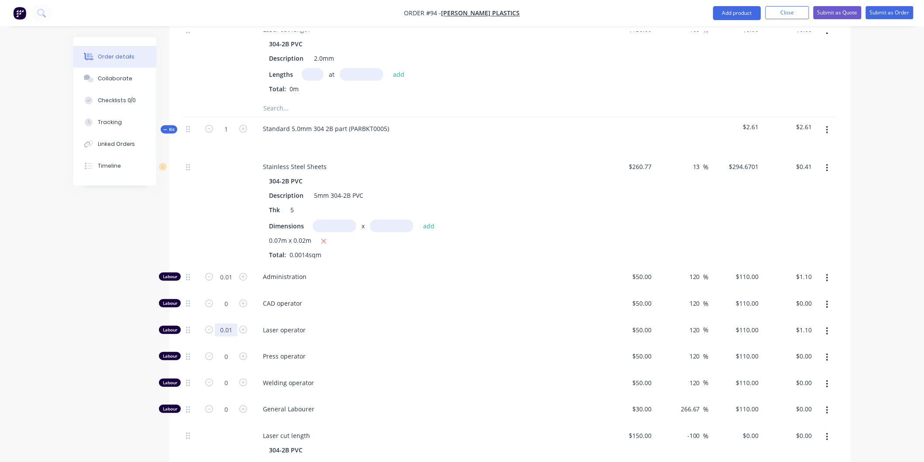
type input "0.2"
click at [378, 318] on div "Laser operator" at bounding box center [426, 331] width 349 height 27
type input "$22.00"
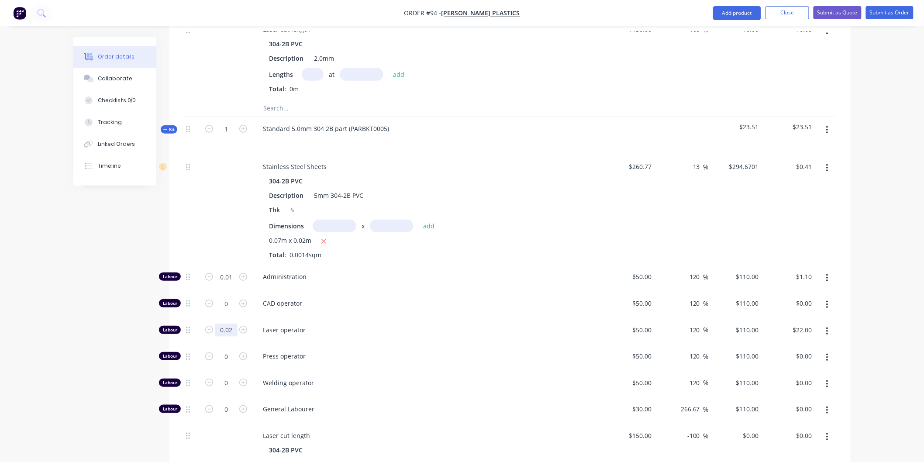
type input "0.02"
type input "$2.20"
click at [407, 294] on div "CAD operator" at bounding box center [426, 305] width 349 height 27
type input "0.02"
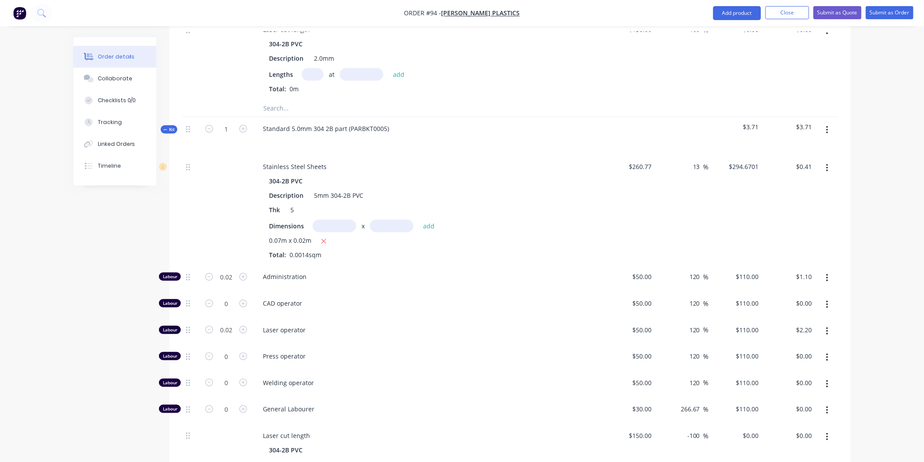
type input "$2.20"
click at [387, 272] on span "Administration" at bounding box center [430, 276] width 335 height 9
type input "0.03"
click at [385, 299] on span "CAD operator" at bounding box center [430, 303] width 335 height 9
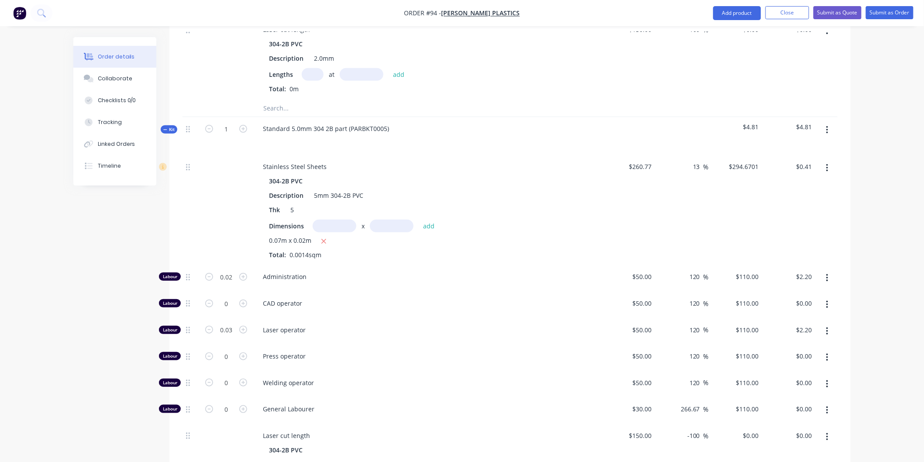
type input "$3.30"
type input "0.05"
type input "$5.50"
click at [425, 296] on div "CAD operator" at bounding box center [426, 305] width 349 height 27
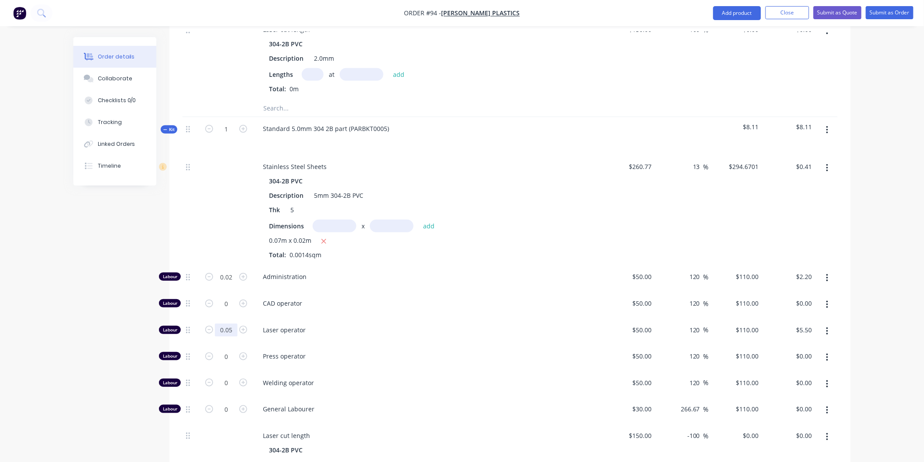
type input "0.04"
click at [429, 299] on span "CAD operator" at bounding box center [430, 303] width 335 height 9
type input "$4.40"
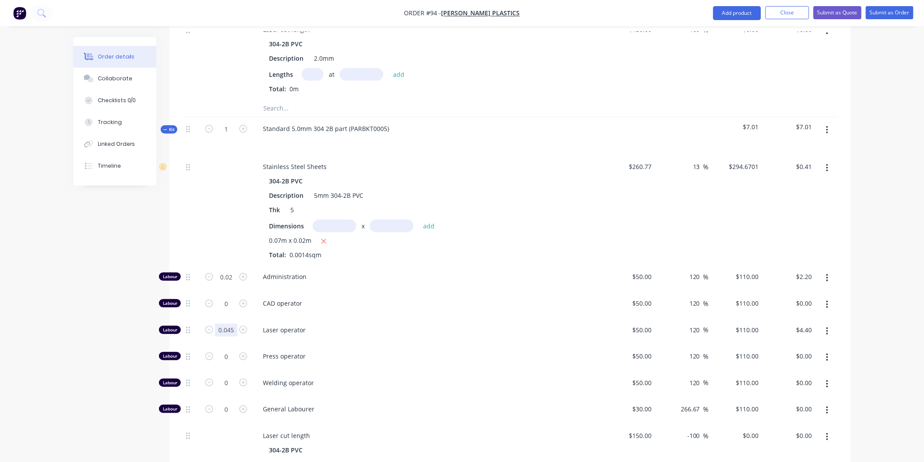
type input "0.045"
click at [433, 325] on span "Laser operator" at bounding box center [430, 329] width 335 height 9
type input "$4.95"
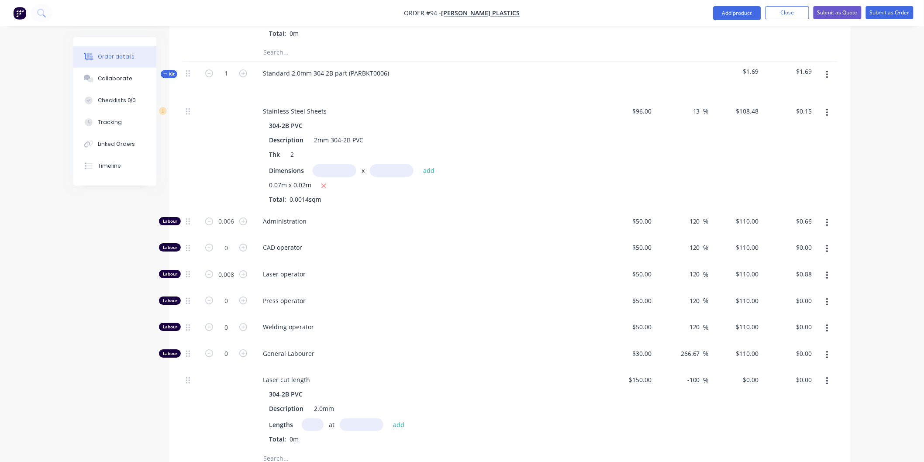
scroll to position [1128, 0]
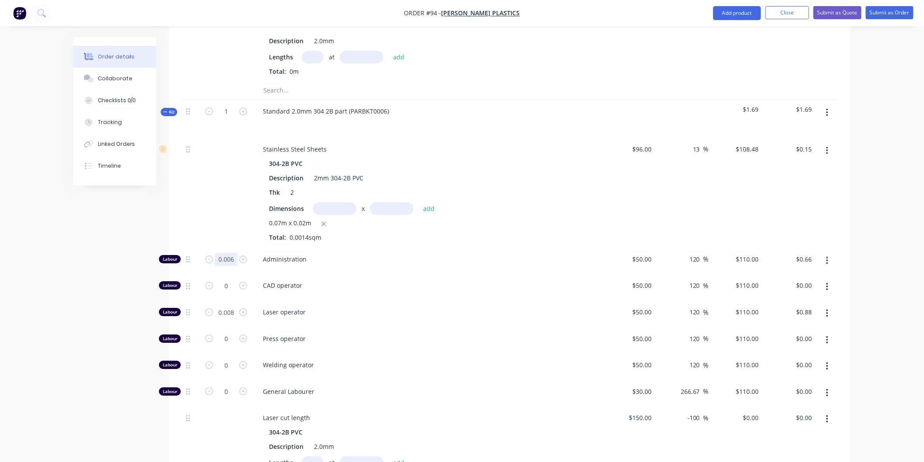
type input "0.005"
type input "$0.55"
click at [460, 255] on span "Administration" at bounding box center [430, 259] width 335 height 9
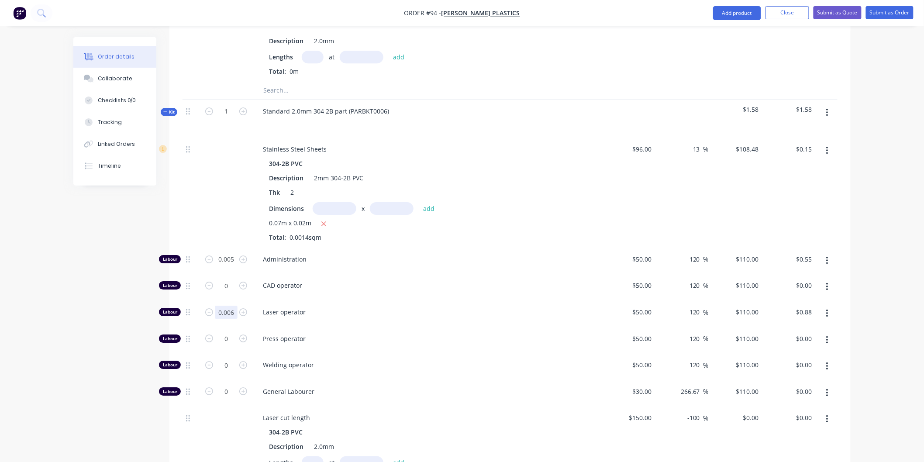
type input "0.006"
click at [385, 327] on div "Press operator" at bounding box center [426, 340] width 349 height 27
type input "$0.66"
type input "0.007"
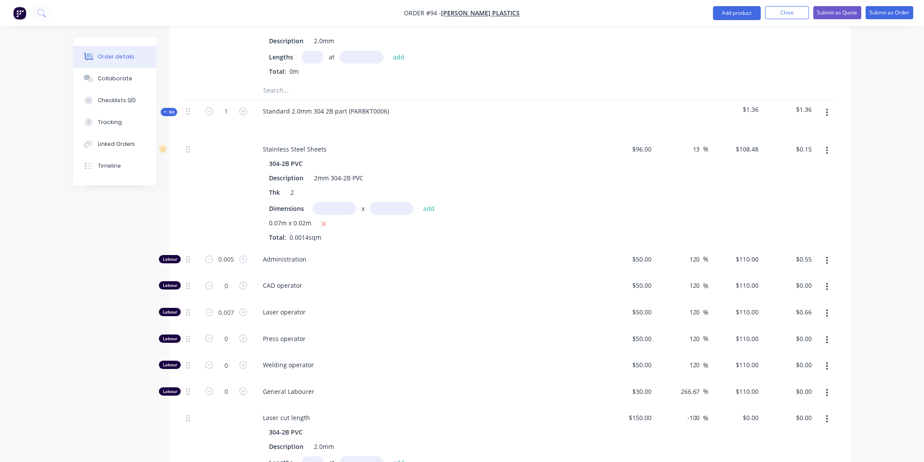
click at [389, 300] on div "Laser operator" at bounding box center [426, 313] width 349 height 27
type input "$0.77"
type input "0.008"
type input "$0.88"
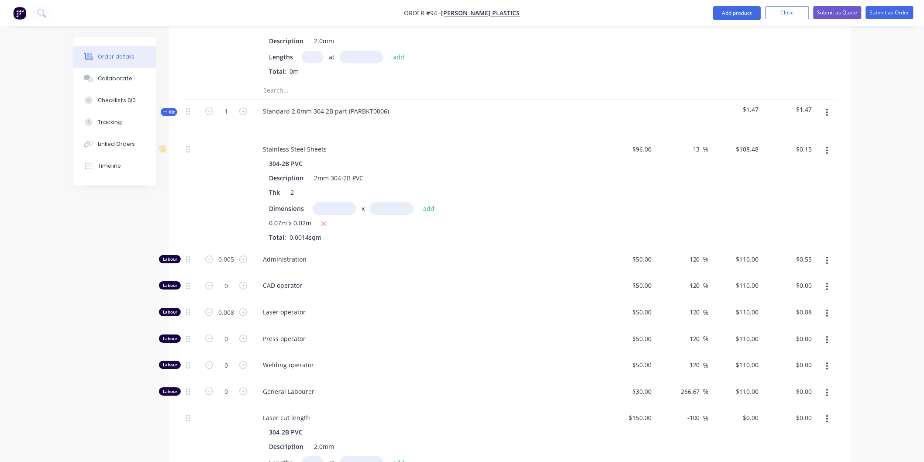
click at [394, 307] on span "Laser operator" at bounding box center [430, 311] width 335 height 9
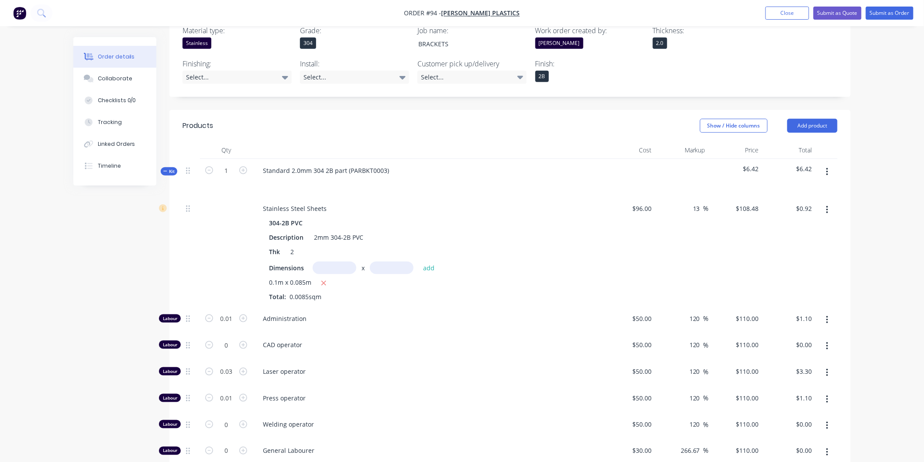
scroll to position [255, 0]
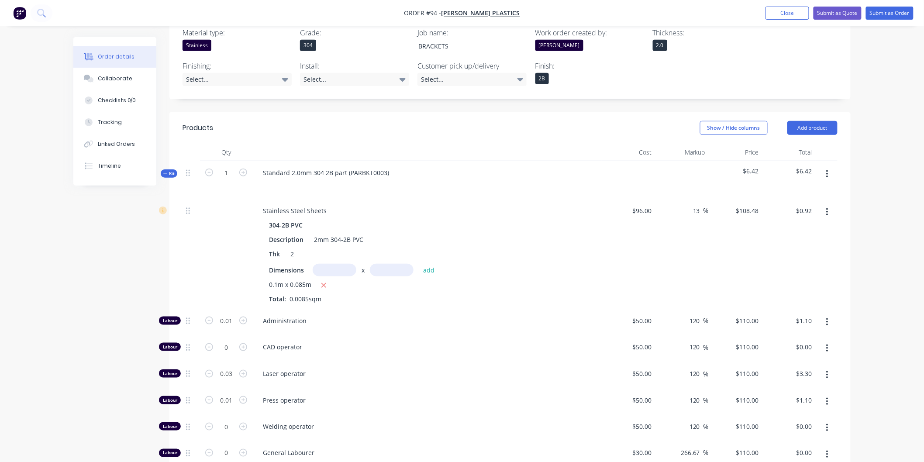
click at [824, 166] on button "button" at bounding box center [827, 174] width 21 height 16
click at [809, 191] on div "Add product to kit" at bounding box center [795, 197] width 67 height 13
click at [823, 166] on button "button" at bounding box center [827, 174] width 21 height 16
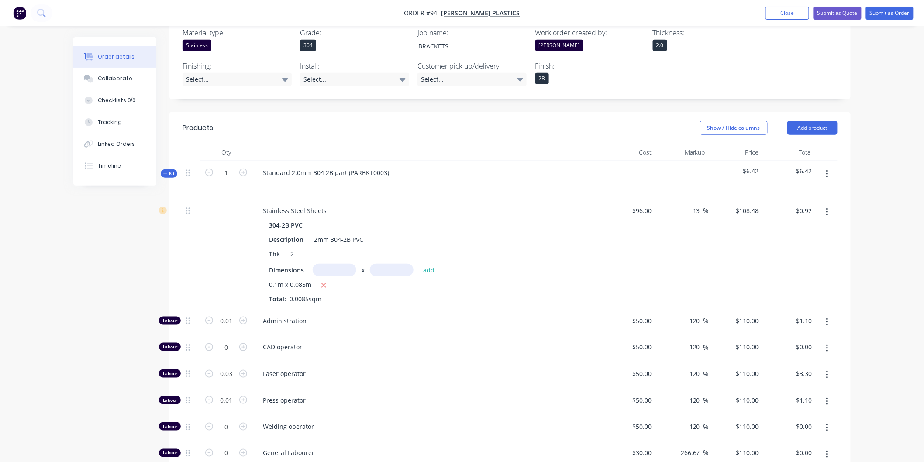
click at [826, 170] on icon "button" at bounding box center [827, 174] width 2 height 8
click at [816, 191] on div "Add product to kit" at bounding box center [795, 197] width 67 height 13
click at [809, 226] on div "Product catalogue" at bounding box center [795, 232] width 67 height 13
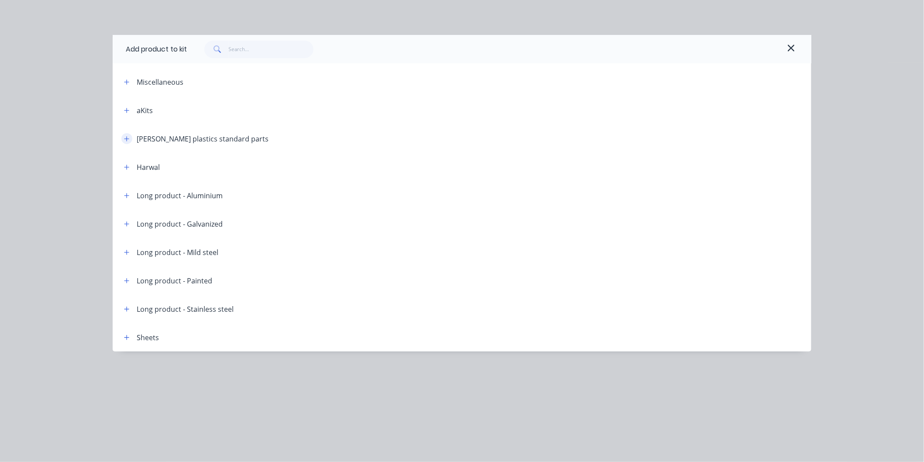
click at [125, 141] on icon "button" at bounding box center [126, 139] width 5 height 6
click at [127, 309] on icon "button" at bounding box center [126, 308] width 5 height 5
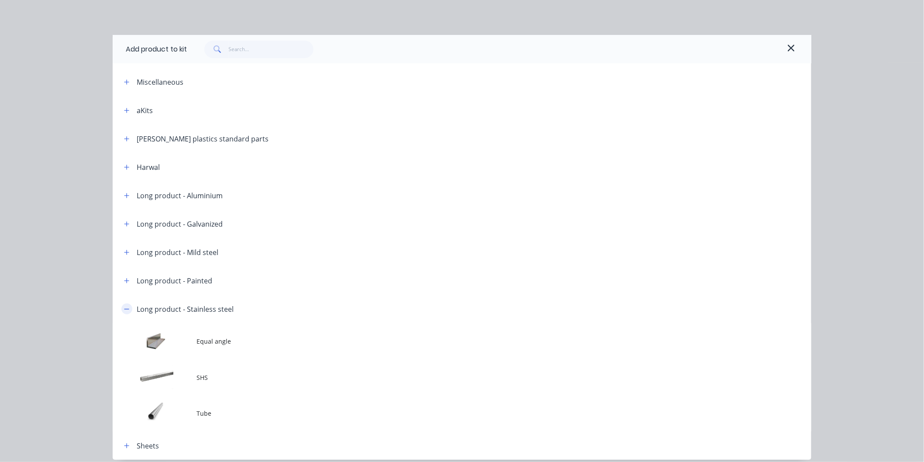
click at [127, 309] on button "button" at bounding box center [126, 308] width 11 height 11
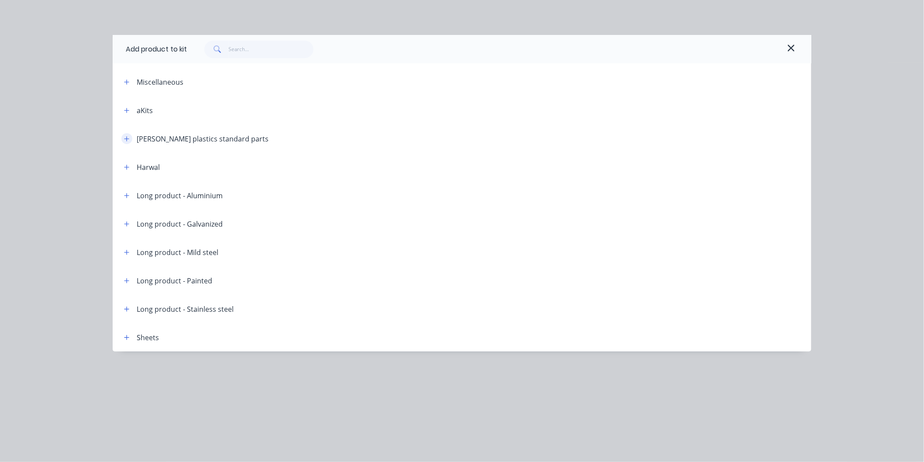
click at [129, 138] on icon "button" at bounding box center [126, 139] width 5 height 6
click at [791, 44] on icon "button" at bounding box center [791, 48] width 8 height 10
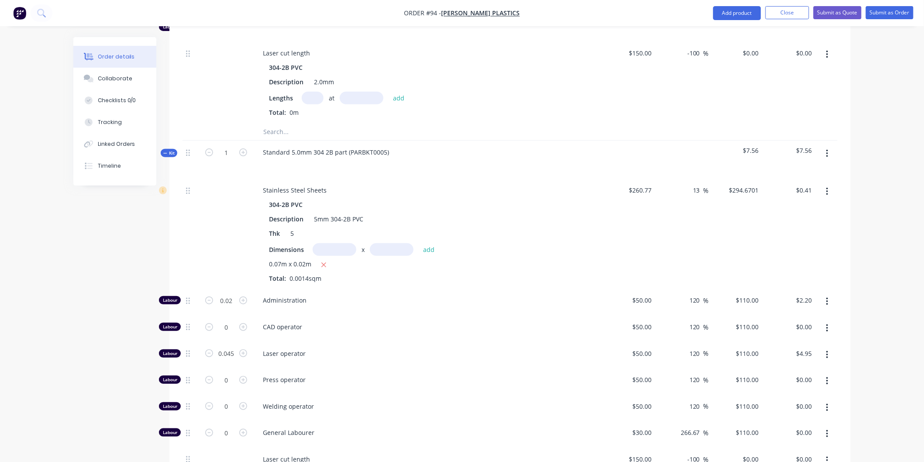
scroll to position [1516, 0]
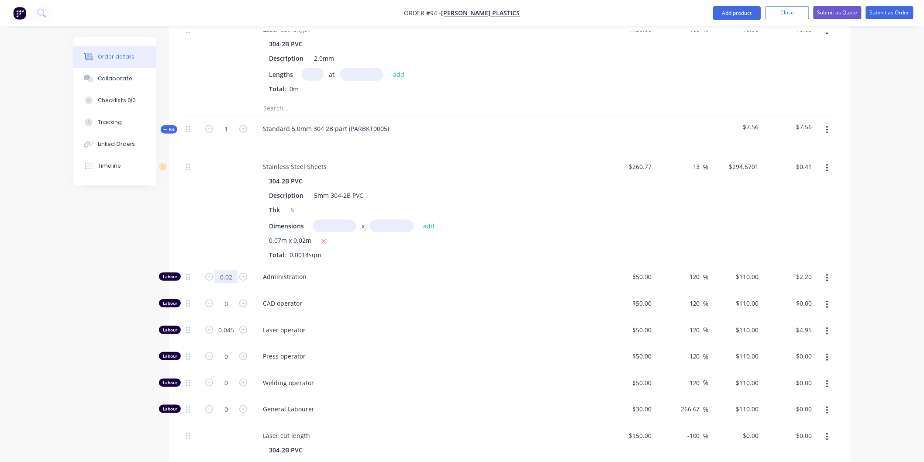
type input "0.01"
click at [504, 292] on div "CAD operator" at bounding box center [426, 305] width 349 height 27
type input "$1.10"
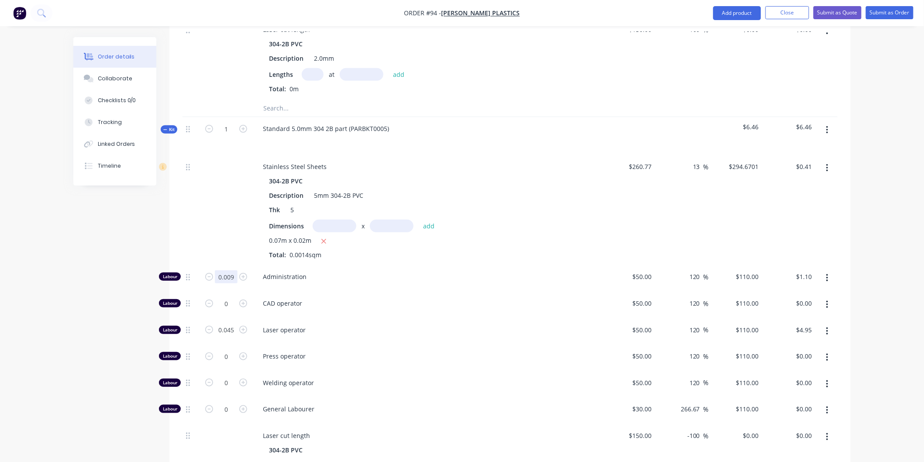
type input "0.009"
type input "$0.99"
click at [445, 241] on div "Stainless Steel Sheets 304-2B PVC Description 5mm 304-2B PVC Thk 5 Dimensions x…" at bounding box center [426, 210] width 349 height 110
type input "0.01"
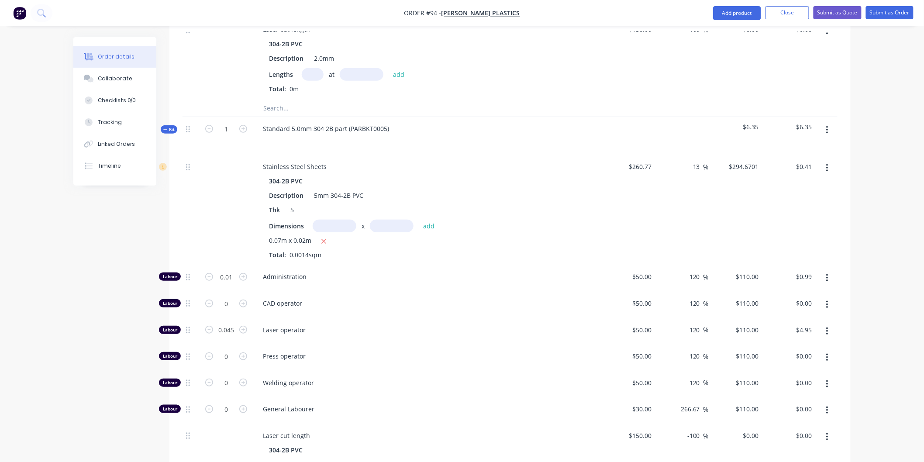
type input "$1.10"
click at [396, 265] on div "Administration" at bounding box center [426, 278] width 349 height 27
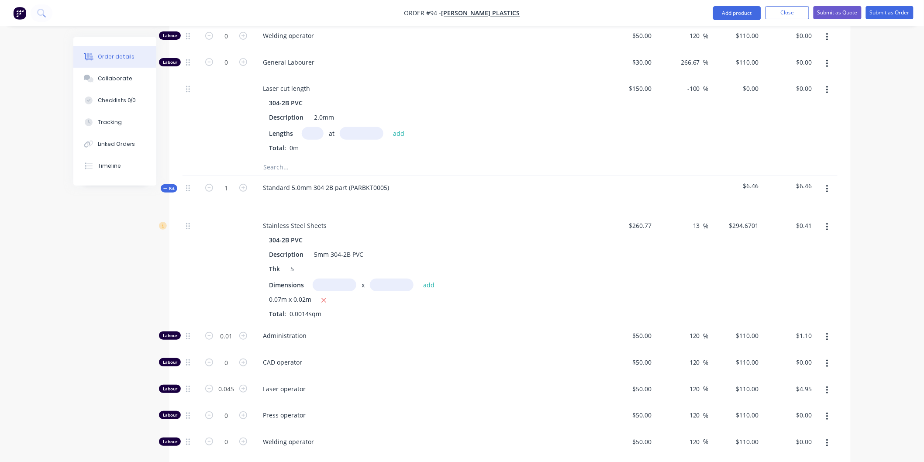
scroll to position [1419, 0]
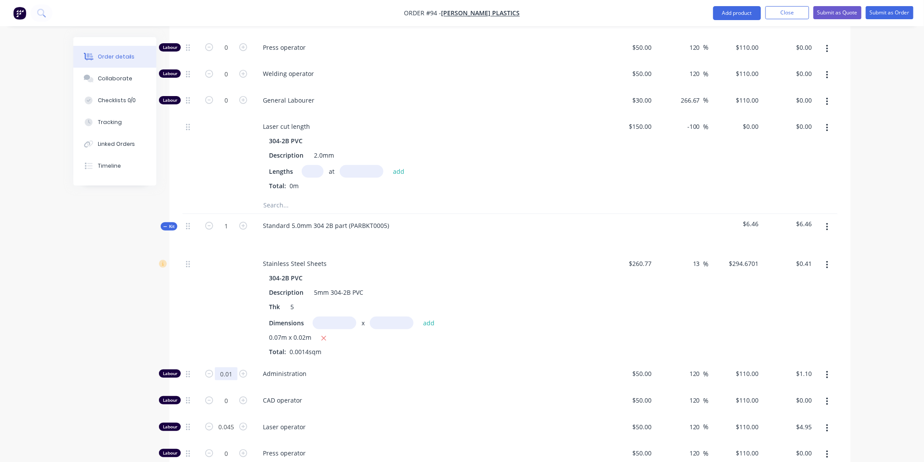
type input "0.015"
click at [441, 389] on div "CAD operator" at bounding box center [426, 402] width 349 height 27
type input "$1.65"
